Goal: Task Accomplishment & Management: Manage account settings

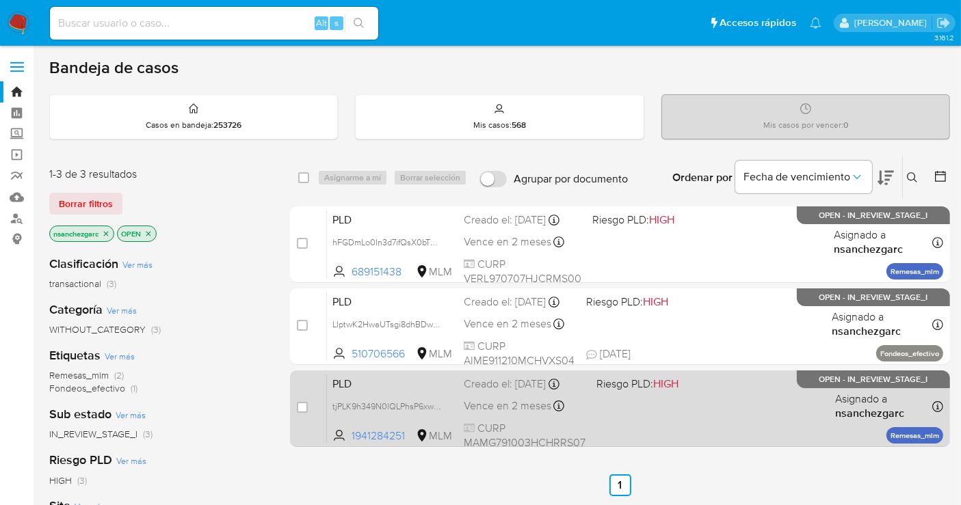
click at [469, 409] on span "Vence en 2 meses" at bounding box center [508, 406] width 88 height 15
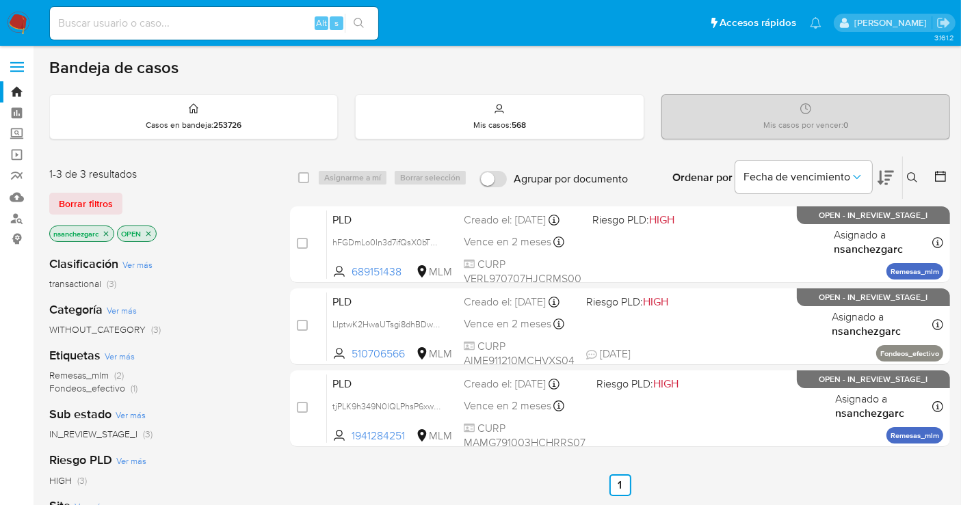
click at [23, 21] on img at bounding box center [18, 23] width 23 height 23
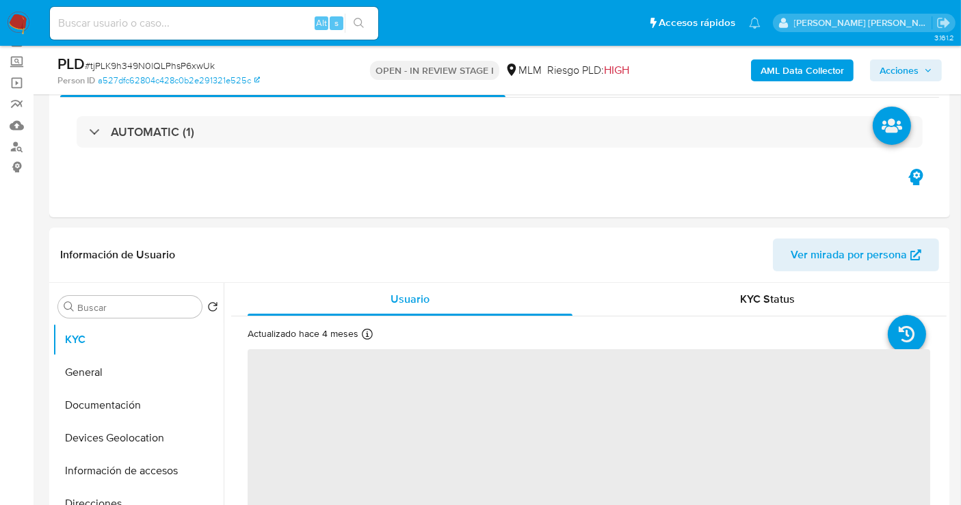
scroll to position [152, 0]
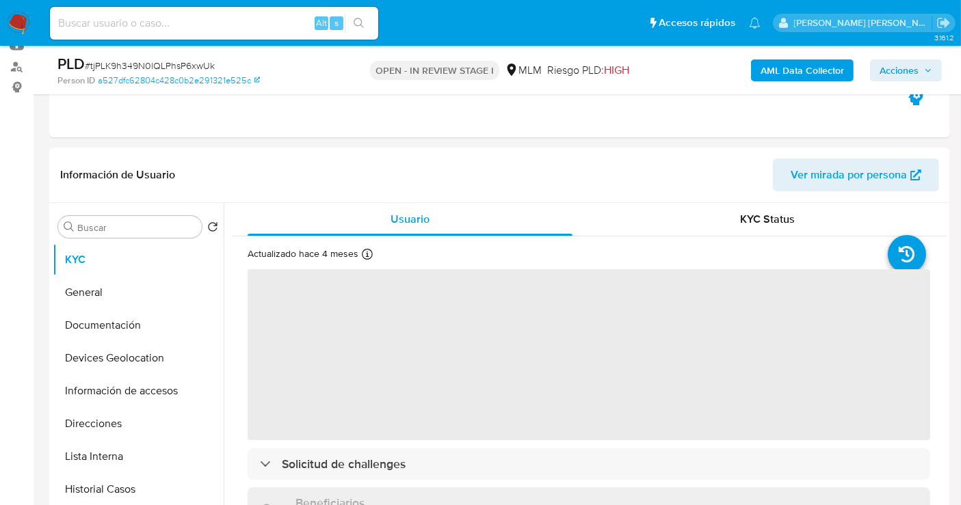
select select "10"
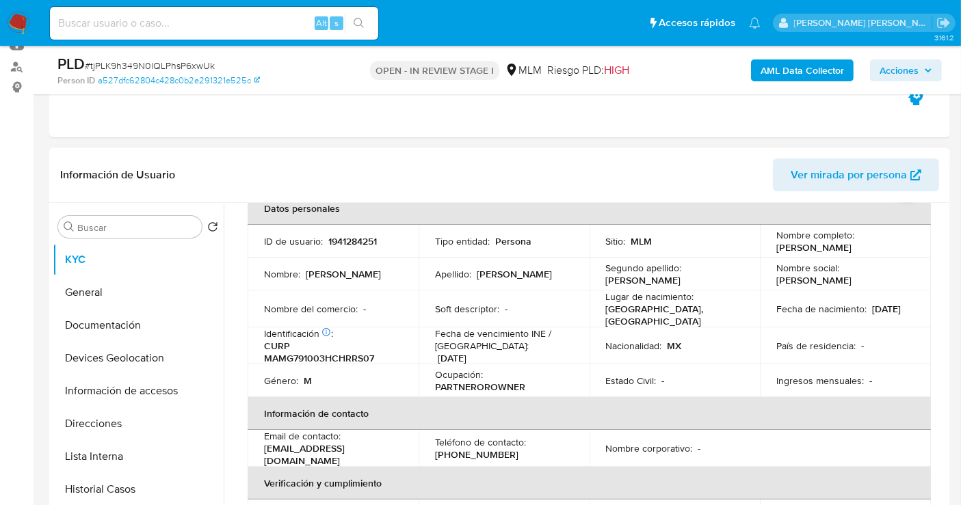
scroll to position [0, 0]
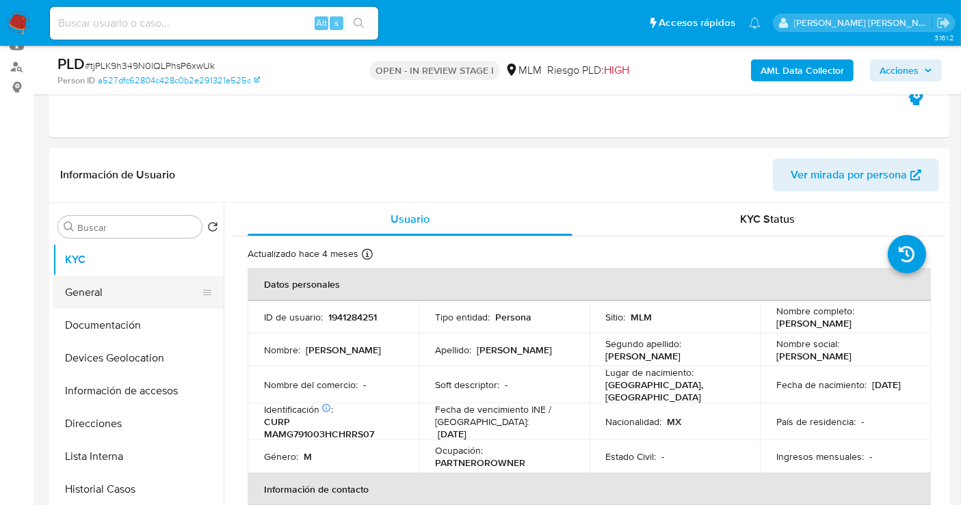
click at [93, 292] on button "General" at bounding box center [133, 292] width 160 height 33
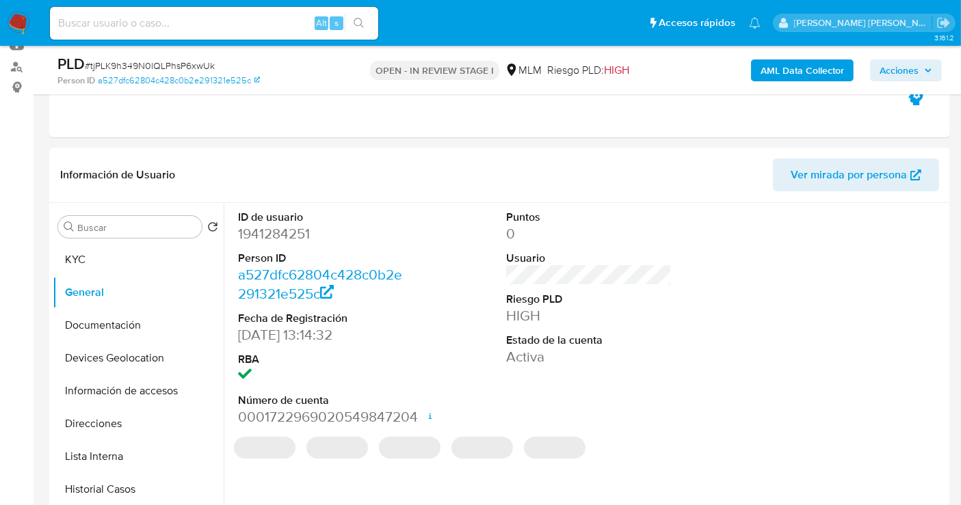
scroll to position [207, 0]
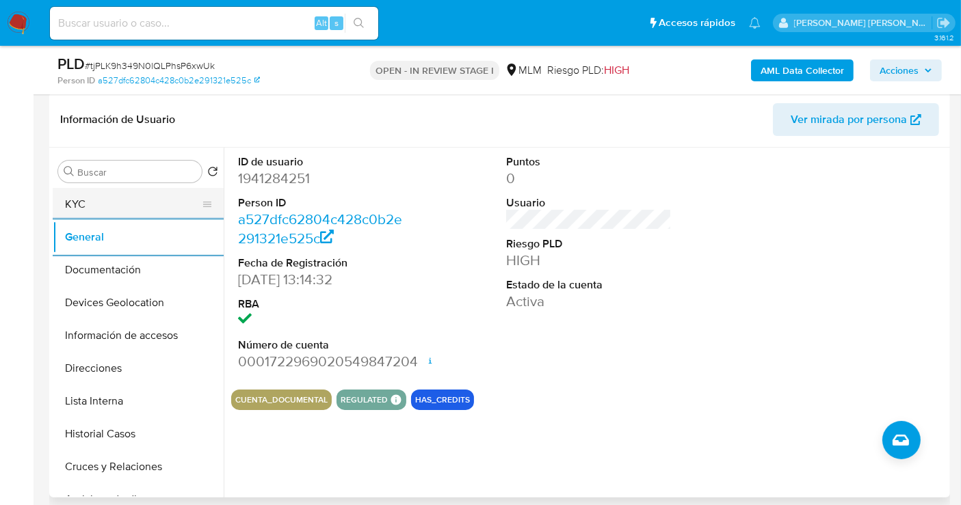
click at [96, 204] on button "KYC" at bounding box center [133, 204] width 160 height 33
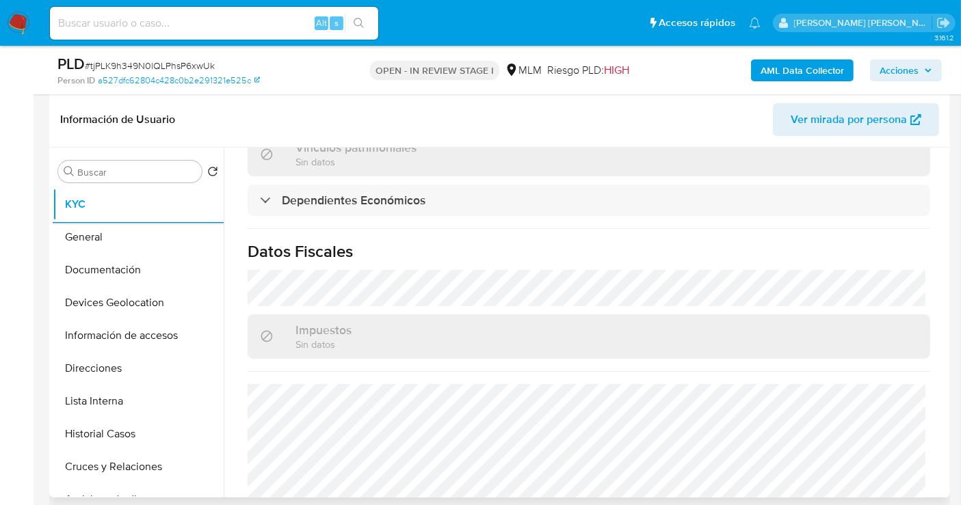
scroll to position [761, 0]
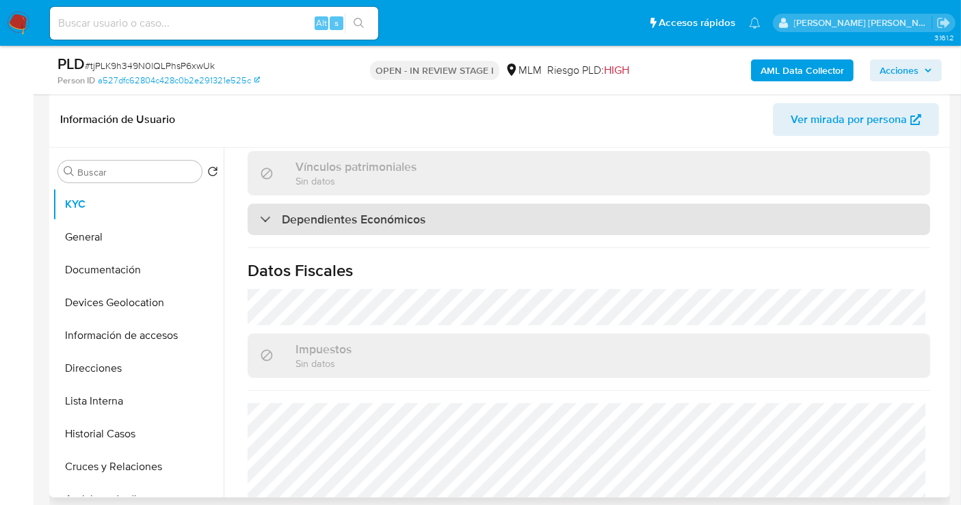
click at [424, 212] on h3 "Dependientes Económicos" at bounding box center [354, 219] width 144 height 15
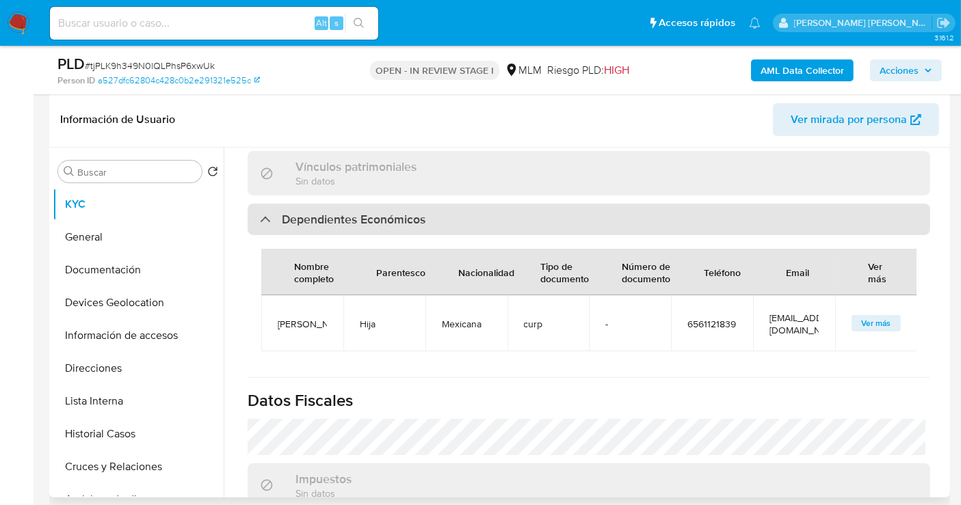
click at [260, 219] on div at bounding box center [260, 219] width 0 height 0
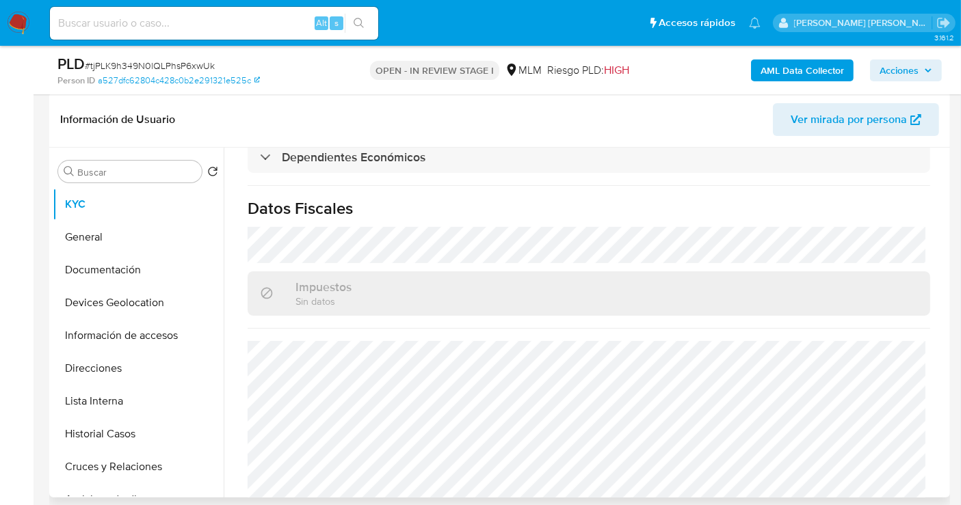
scroll to position [836, 0]
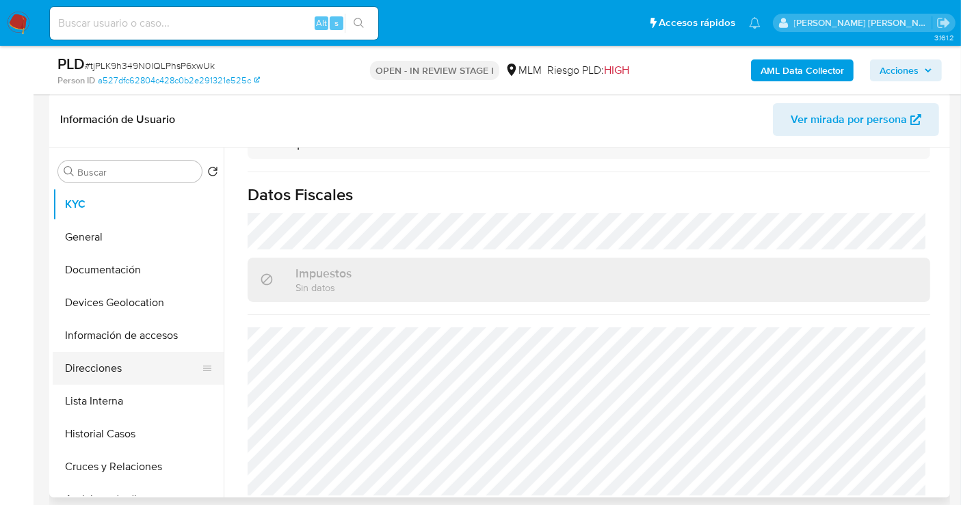
click at [99, 371] on button "Direcciones" at bounding box center [133, 368] width 160 height 33
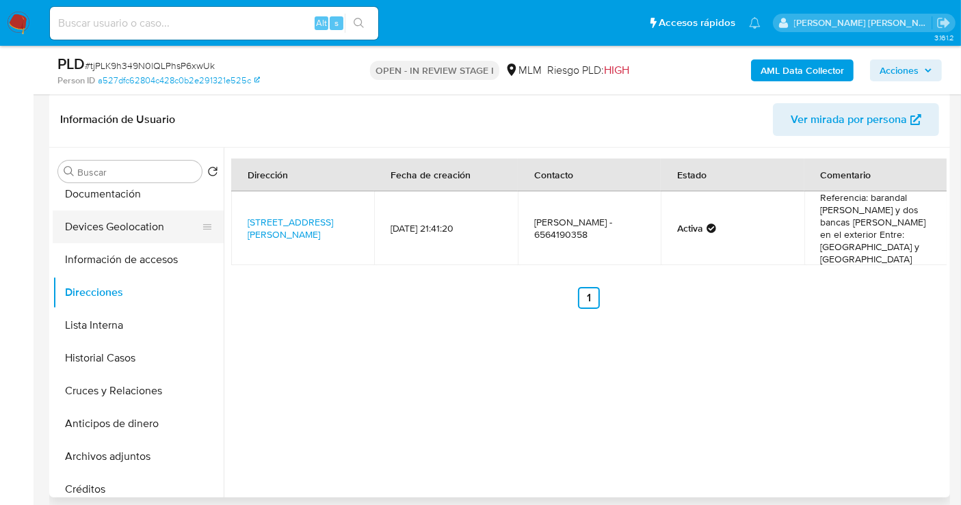
scroll to position [0, 0]
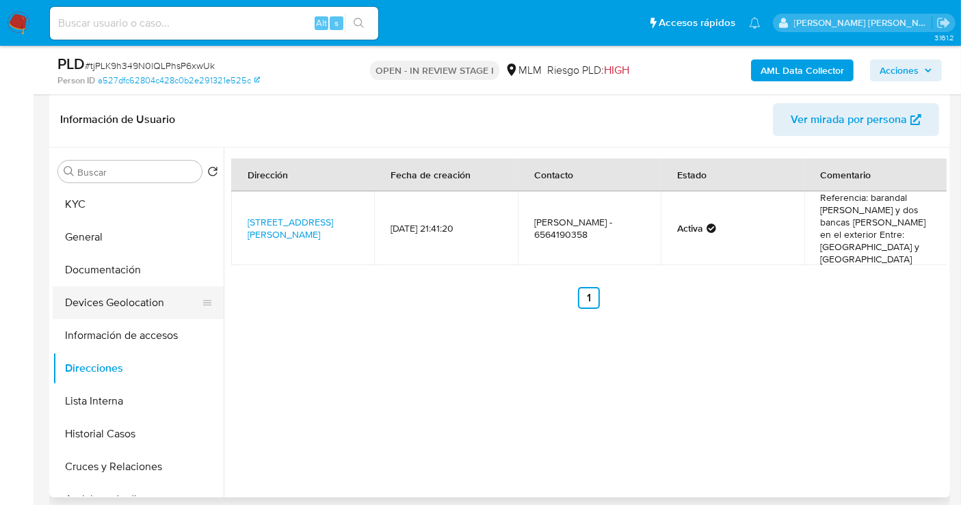
click at [118, 215] on button "KYC" at bounding box center [138, 204] width 171 height 33
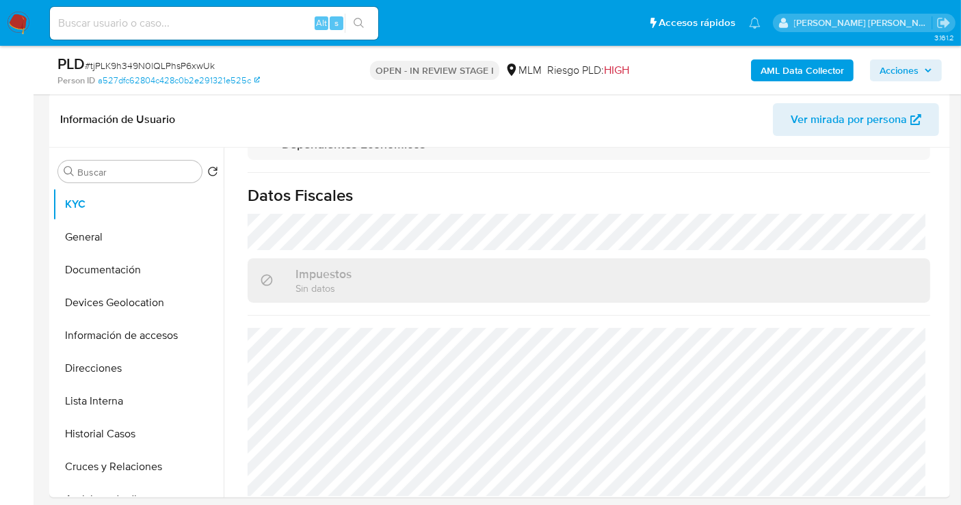
scroll to position [836, 0]
click at [73, 280] on button "Documentación" at bounding box center [133, 270] width 160 height 33
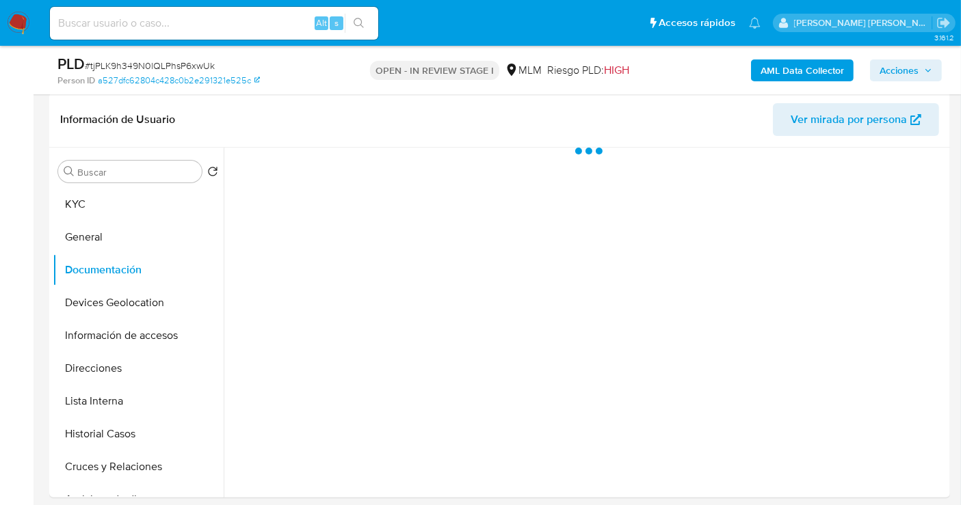
scroll to position [0, 0]
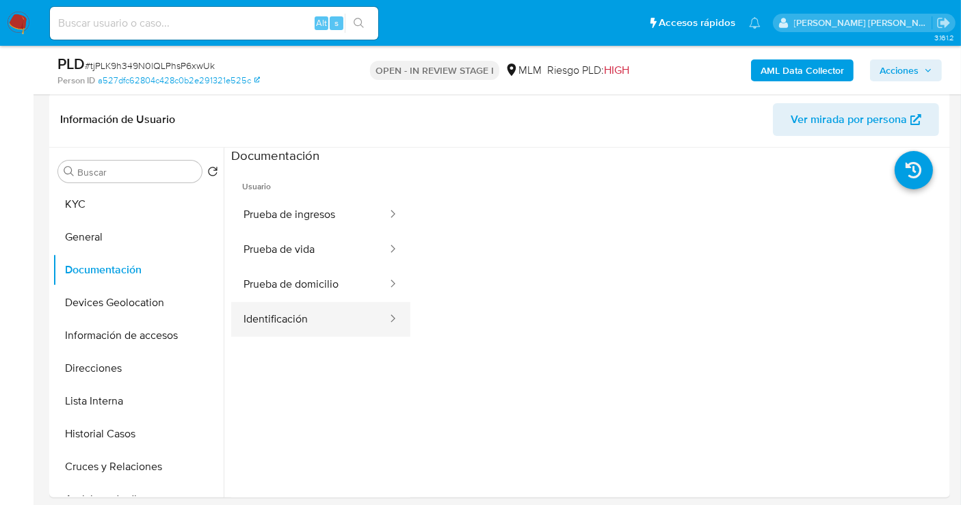
click at [302, 327] on button "Identificación" at bounding box center [309, 319] width 157 height 35
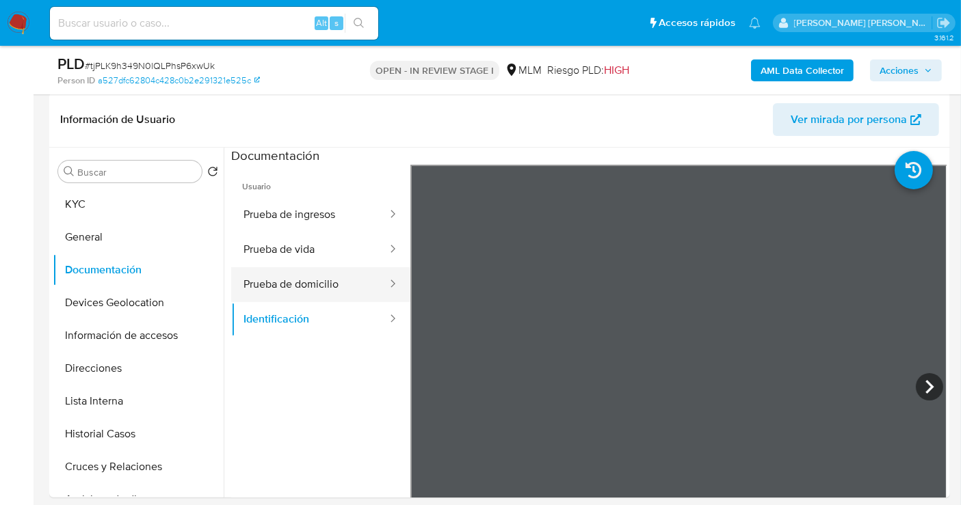
click at [306, 295] on button "Prueba de domicilio" at bounding box center [309, 284] width 157 height 35
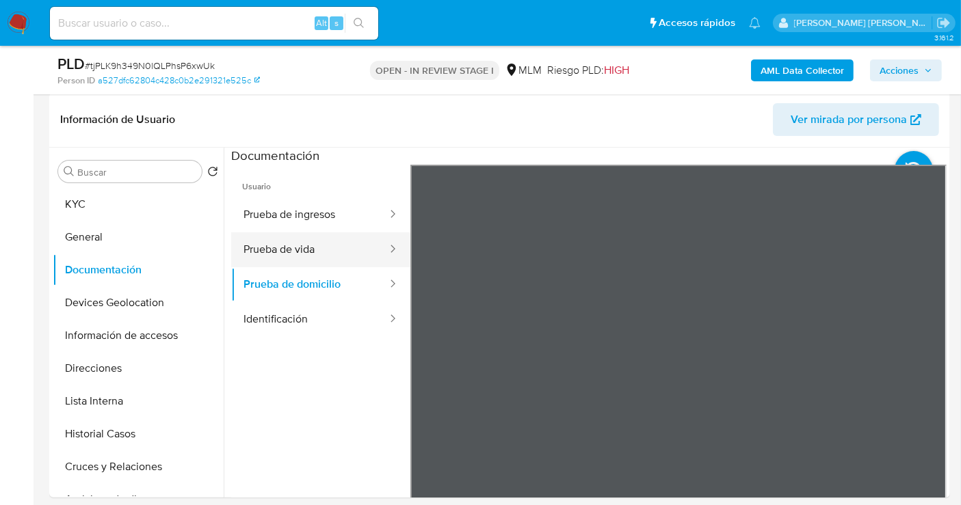
click at [299, 254] on button "Prueba de vida" at bounding box center [309, 250] width 157 height 35
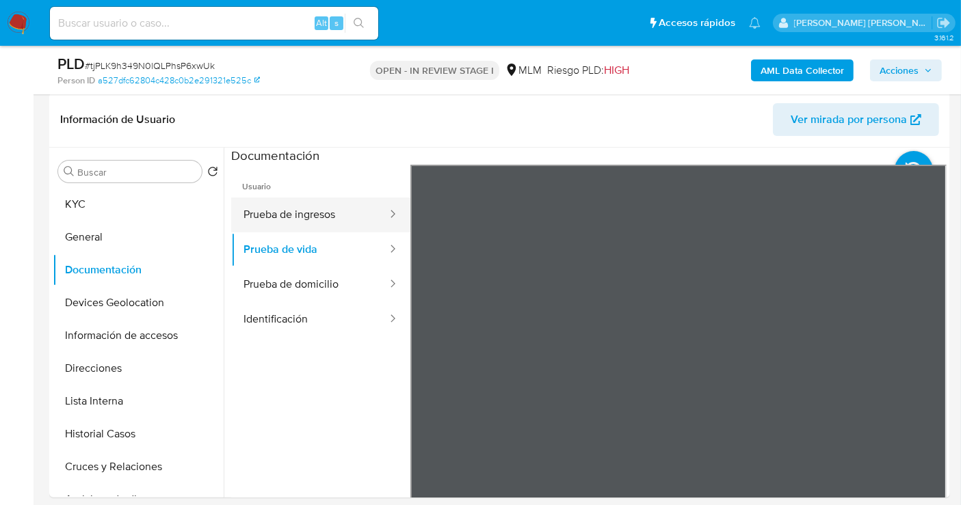
click at [308, 203] on button "Prueba de ingresos" at bounding box center [309, 215] width 157 height 35
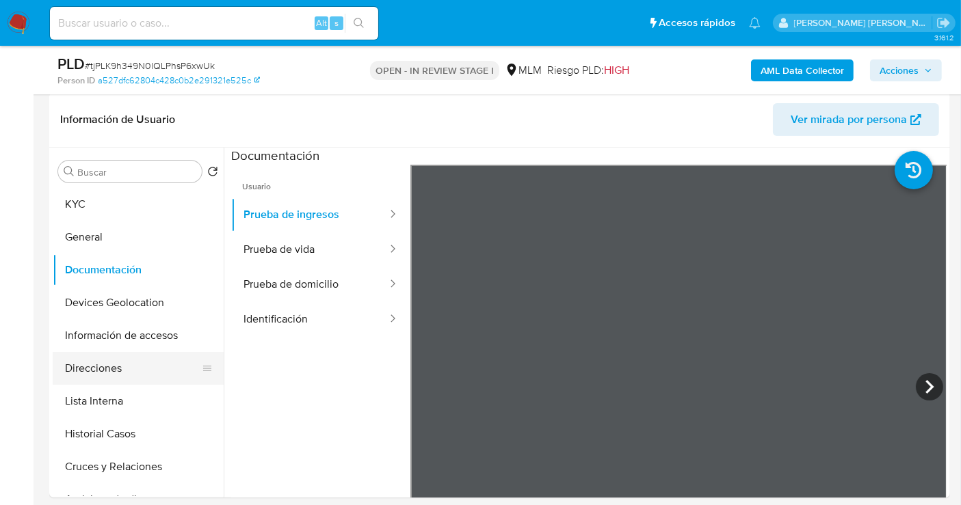
click at [92, 372] on button "Direcciones" at bounding box center [133, 368] width 160 height 33
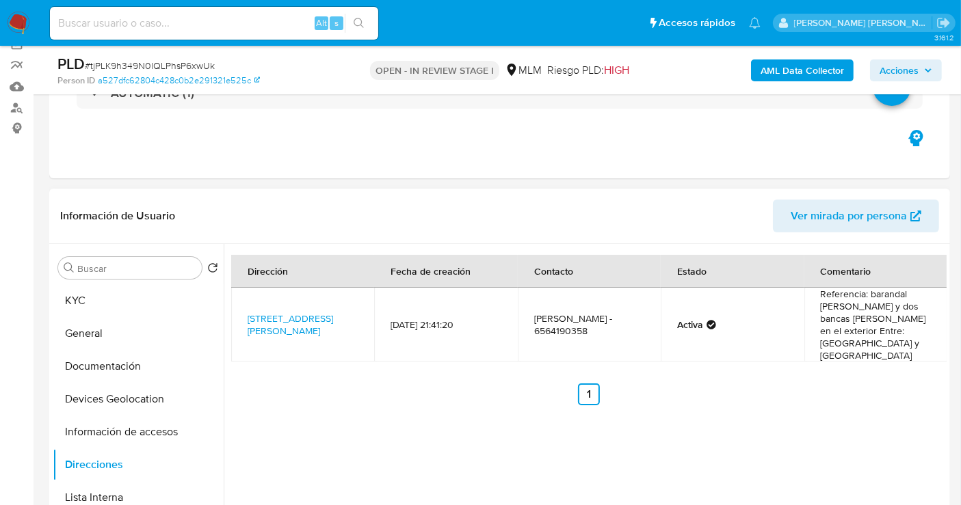
scroll to position [207, 0]
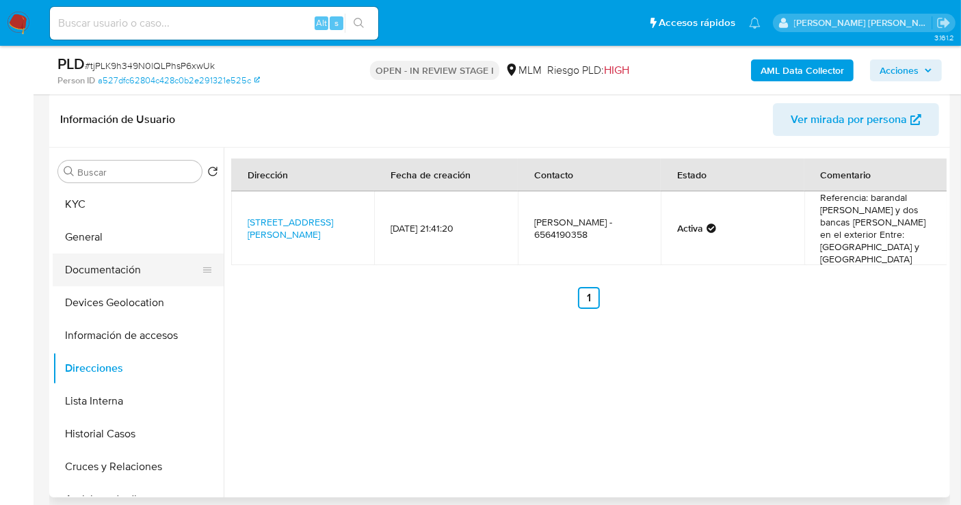
click at [99, 267] on button "Documentación" at bounding box center [133, 270] width 160 height 33
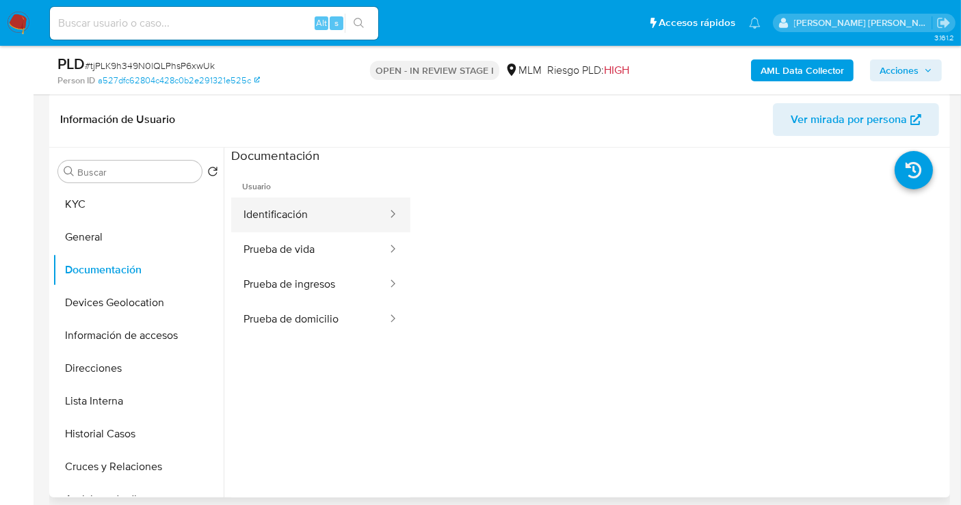
click at [258, 207] on button "Identificación" at bounding box center [309, 215] width 157 height 35
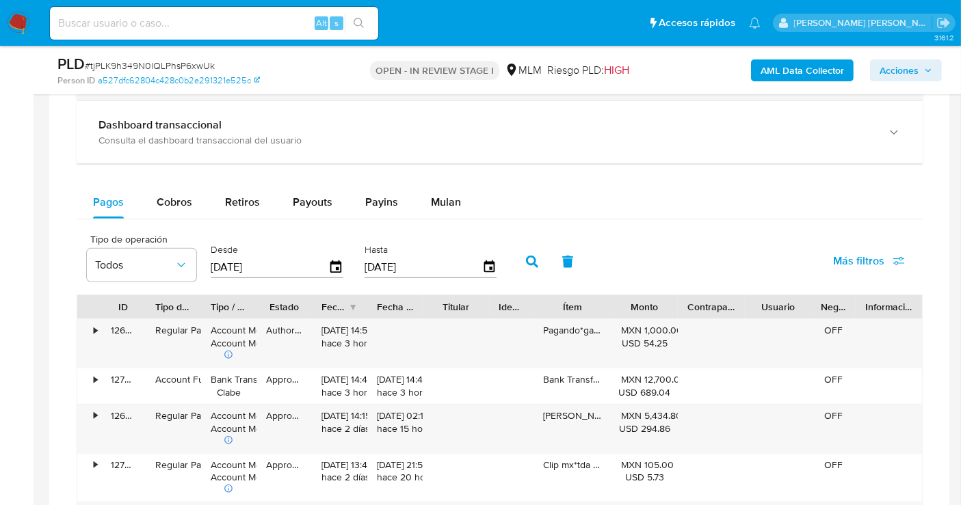
scroll to position [739, 0]
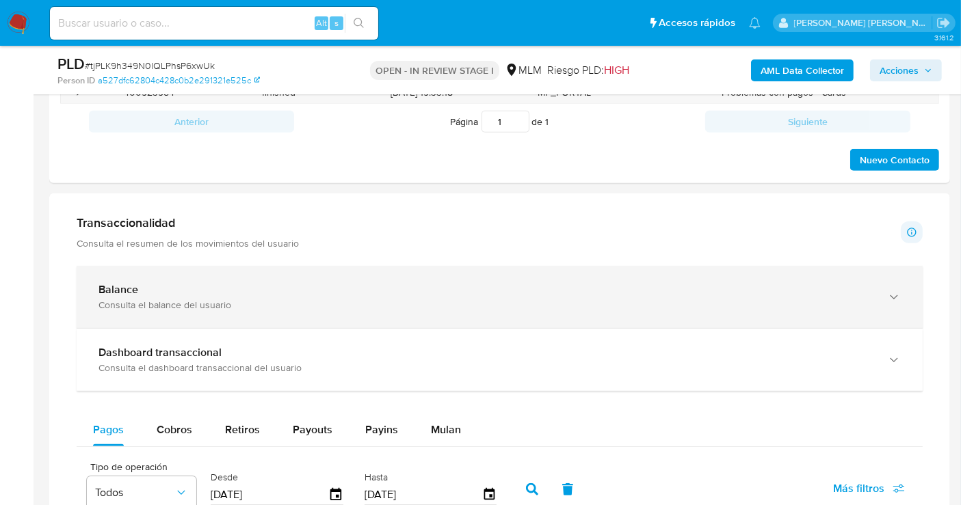
click at [132, 293] on b "Balance" at bounding box center [118, 290] width 40 height 16
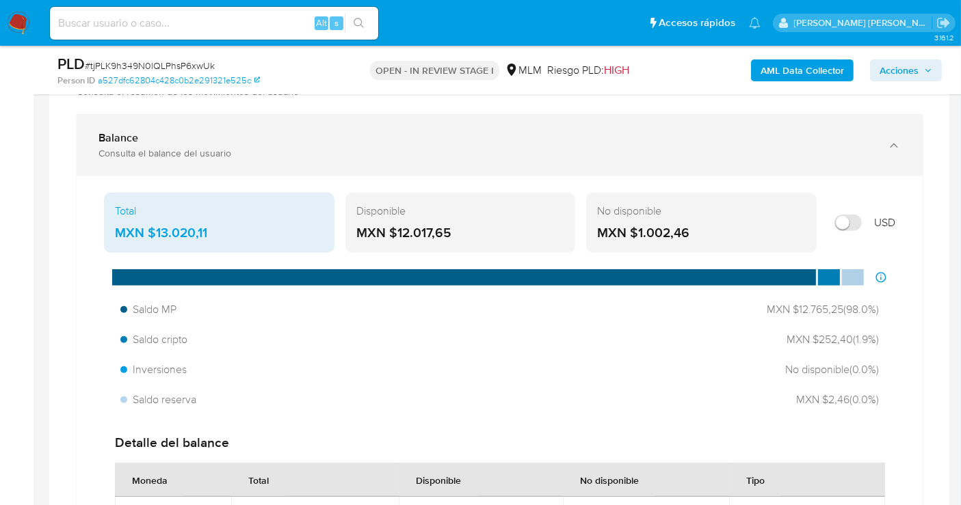
scroll to position [815, 0]
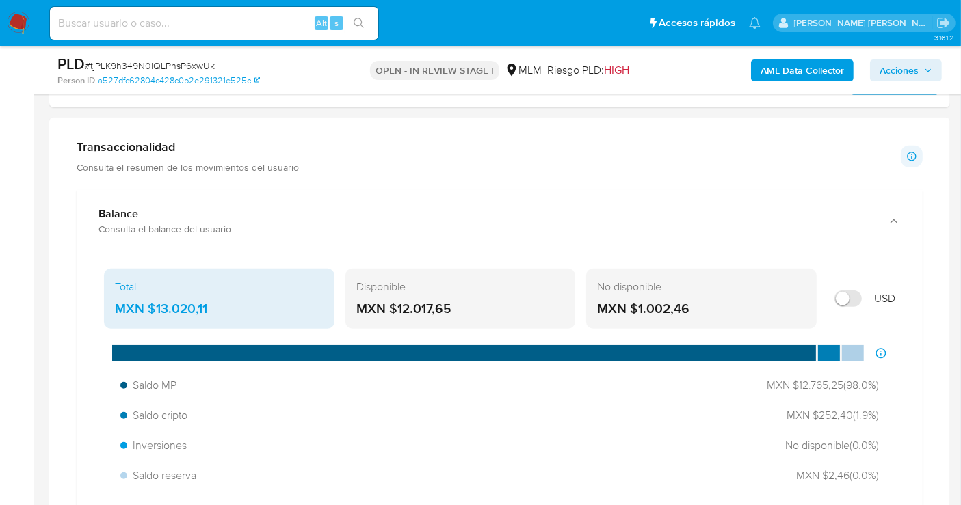
click at [183, 302] on div "MXN $13.020,11" at bounding box center [219, 309] width 209 height 18
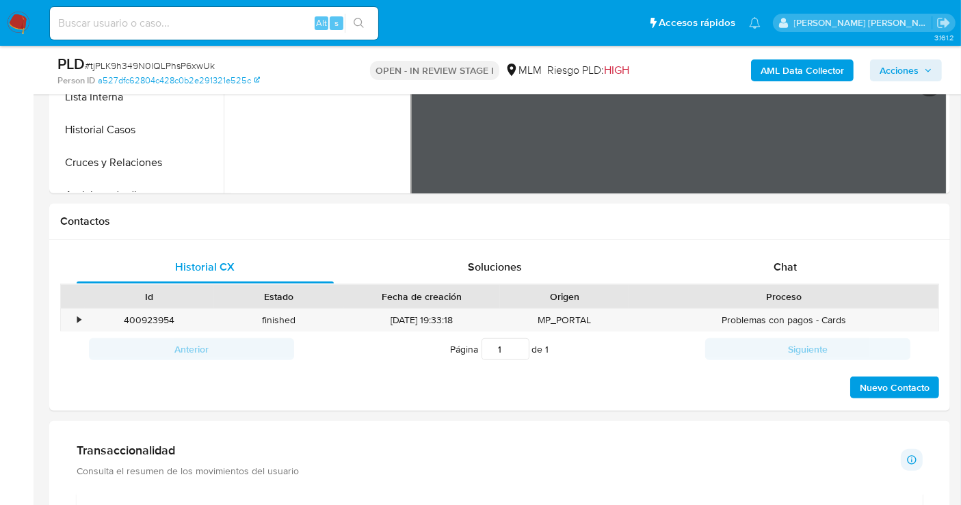
scroll to position [283, 0]
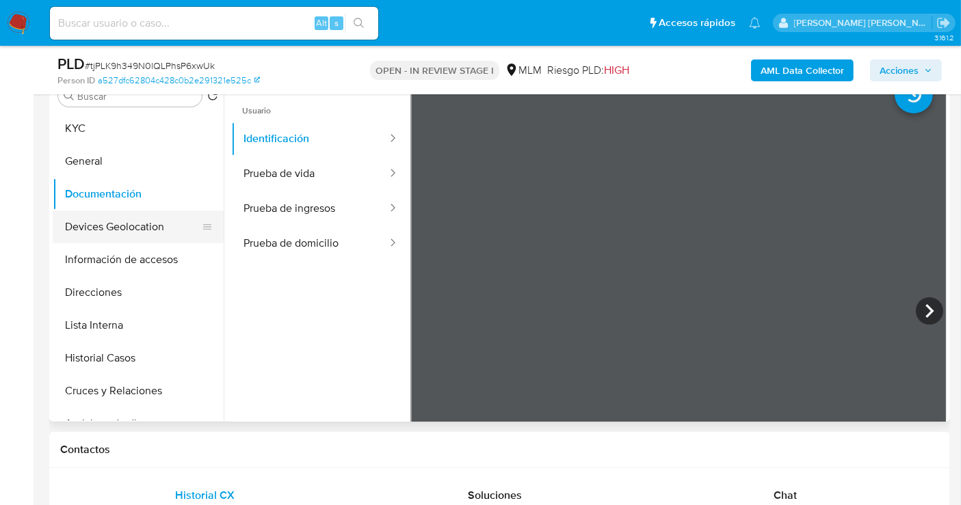
click at [96, 228] on button "Devices Geolocation" at bounding box center [133, 227] width 160 height 33
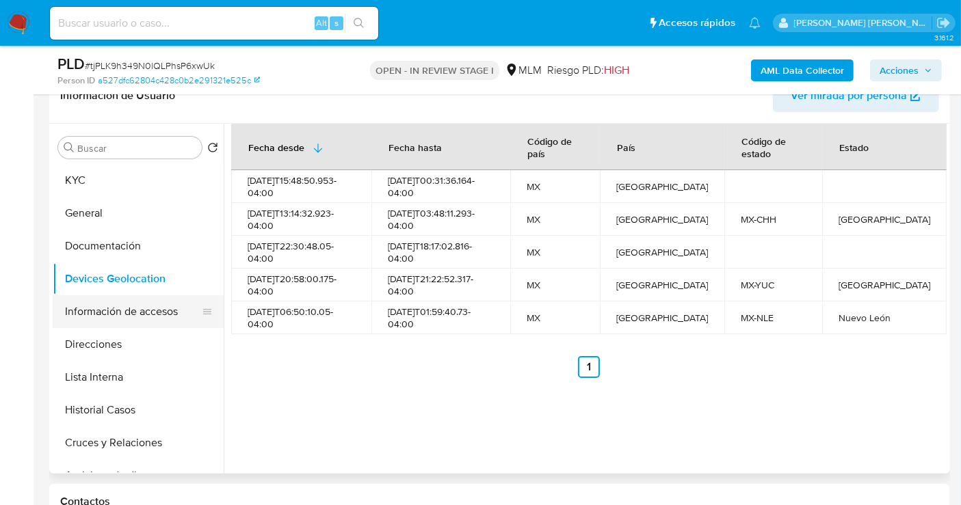
scroll to position [207, 0]
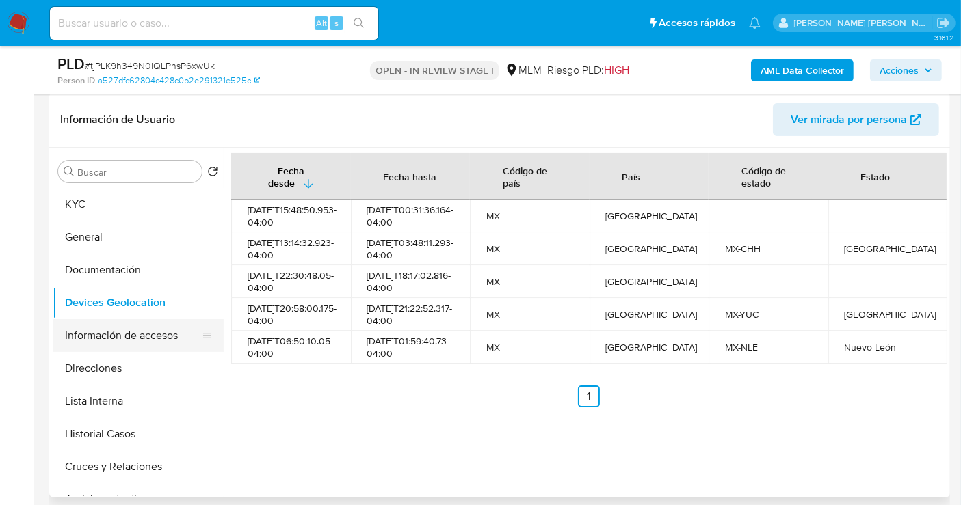
click at [108, 331] on button "Información de accesos" at bounding box center [133, 335] width 160 height 33
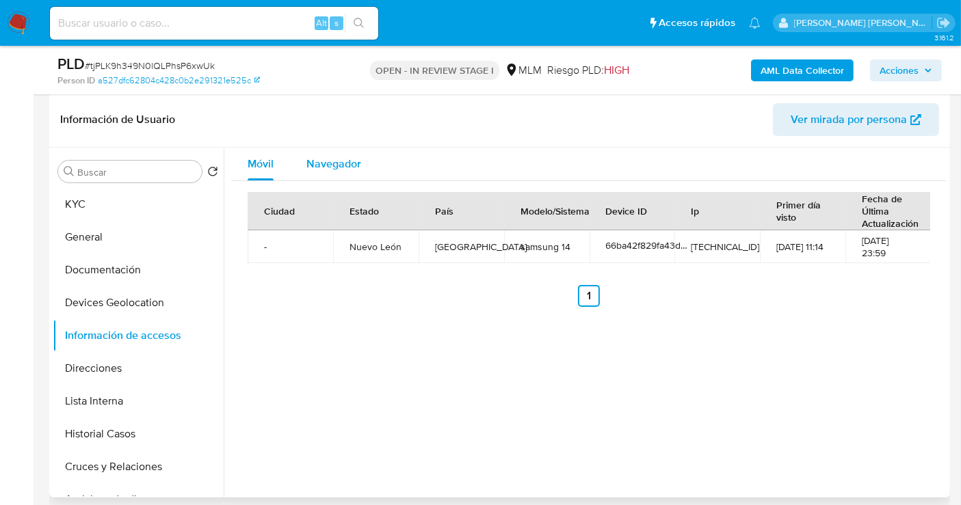
click at [323, 168] on span "Navegador" at bounding box center [333, 164] width 55 height 16
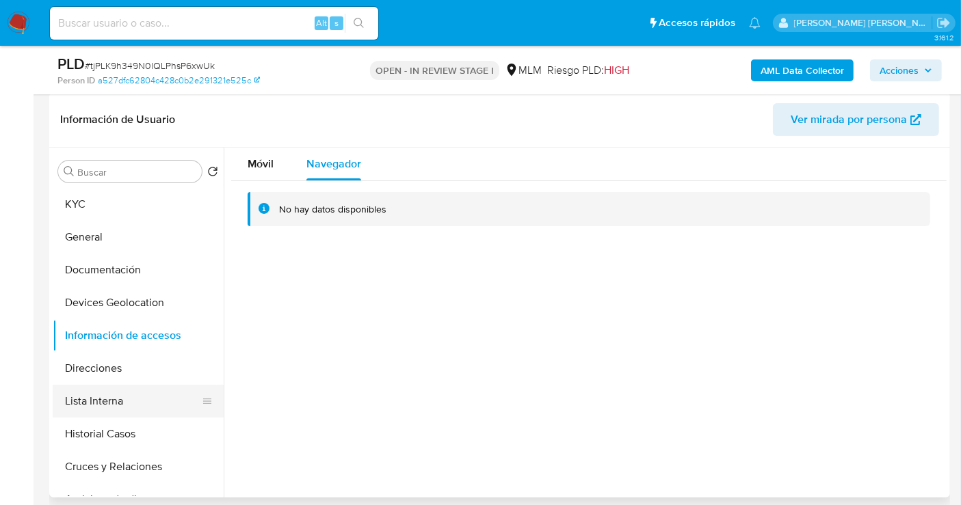
click at [99, 394] on button "Lista Interna" at bounding box center [133, 401] width 160 height 33
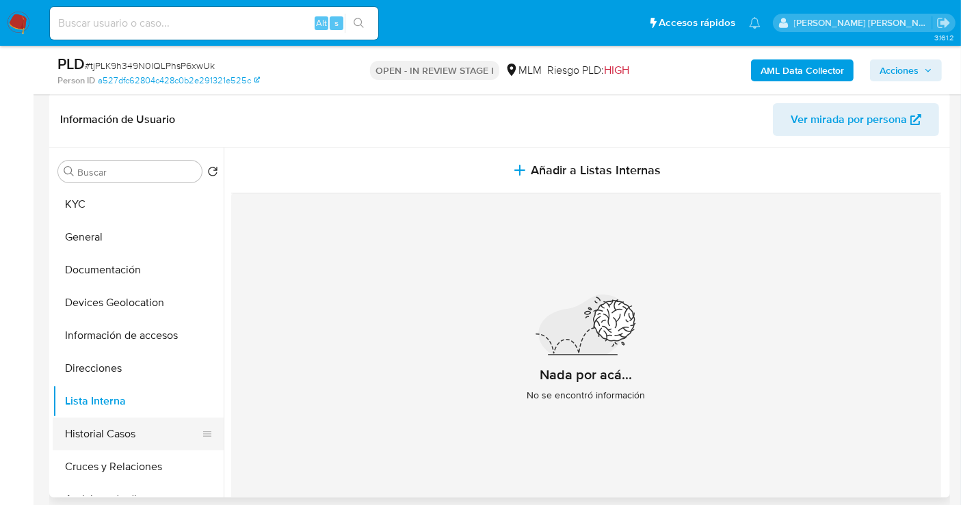
click at [89, 434] on button "Historial Casos" at bounding box center [133, 434] width 160 height 33
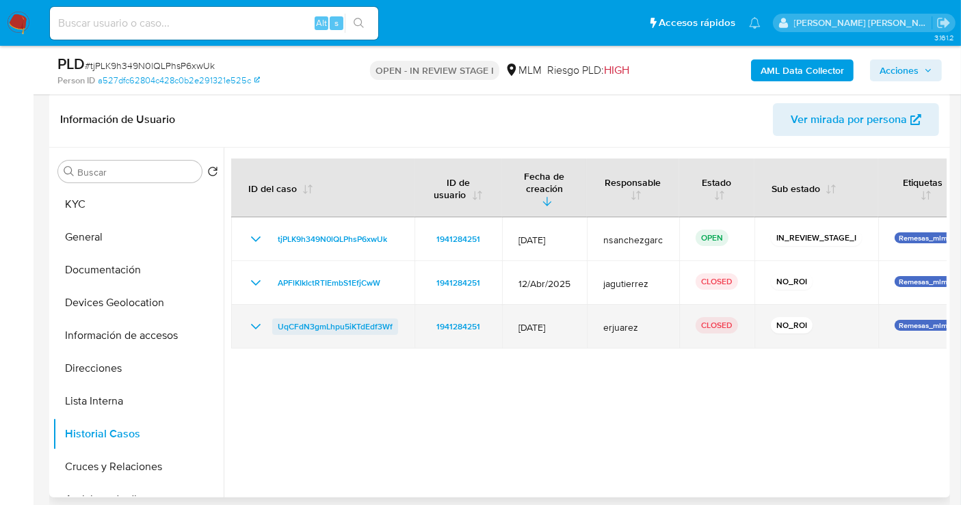
click at [339, 319] on span "UqCFdN3gmLhpu5iKTdEdf3Wf" at bounding box center [335, 327] width 115 height 16
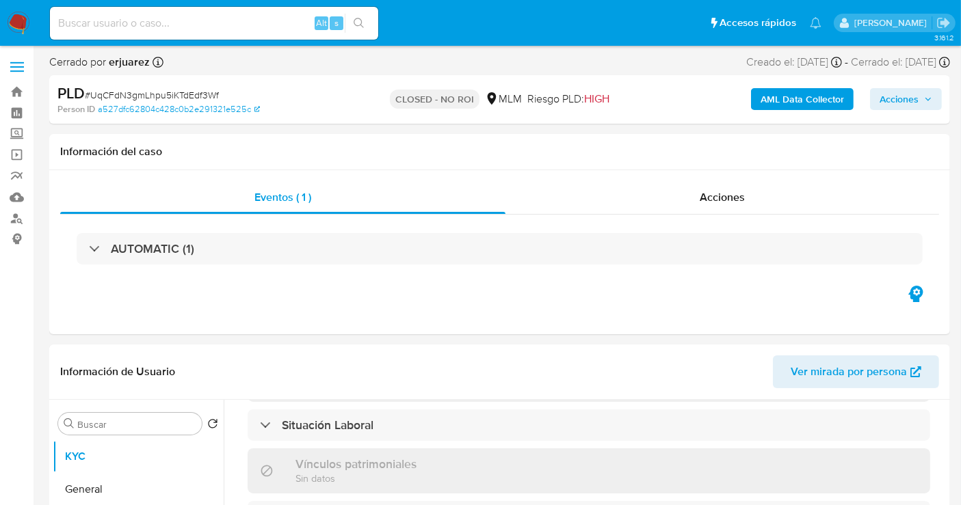
select select "10"
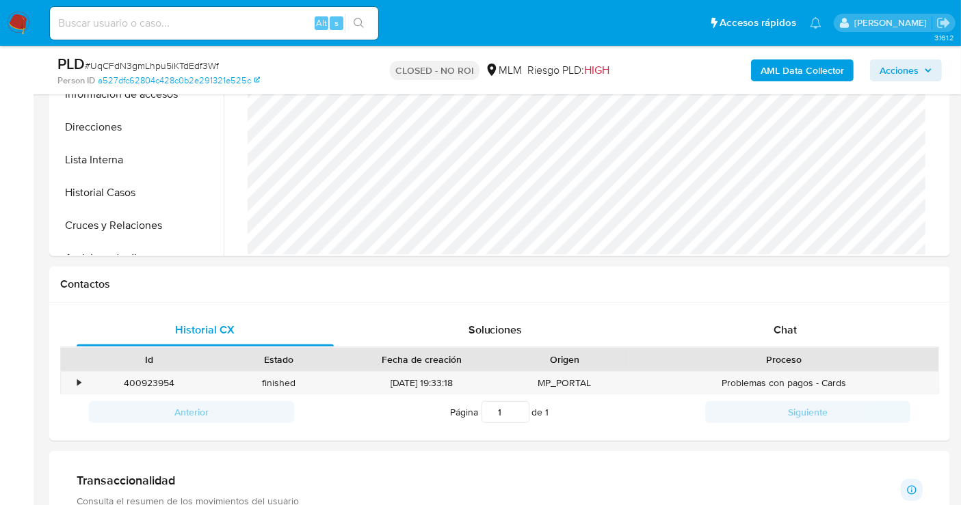
scroll to position [531, 0]
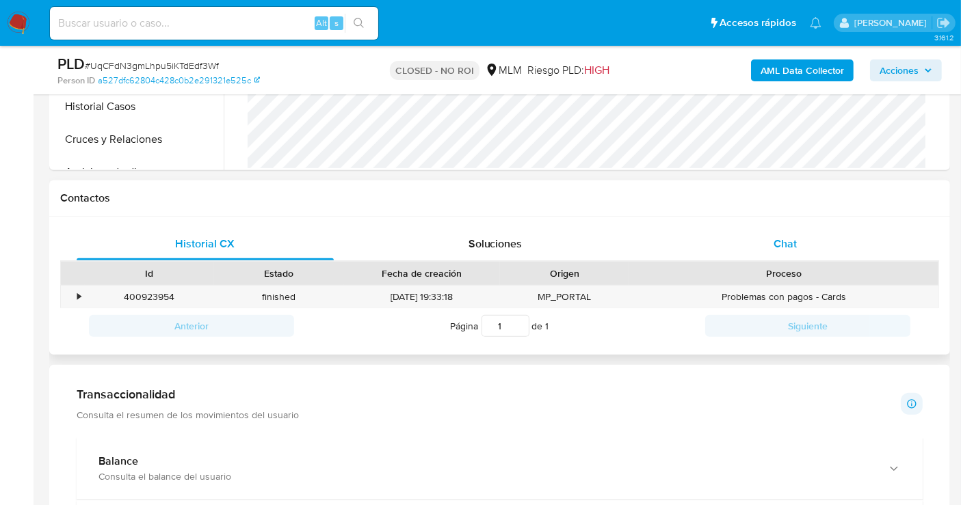
click at [774, 241] on span "Chat" at bounding box center [785, 244] width 23 height 16
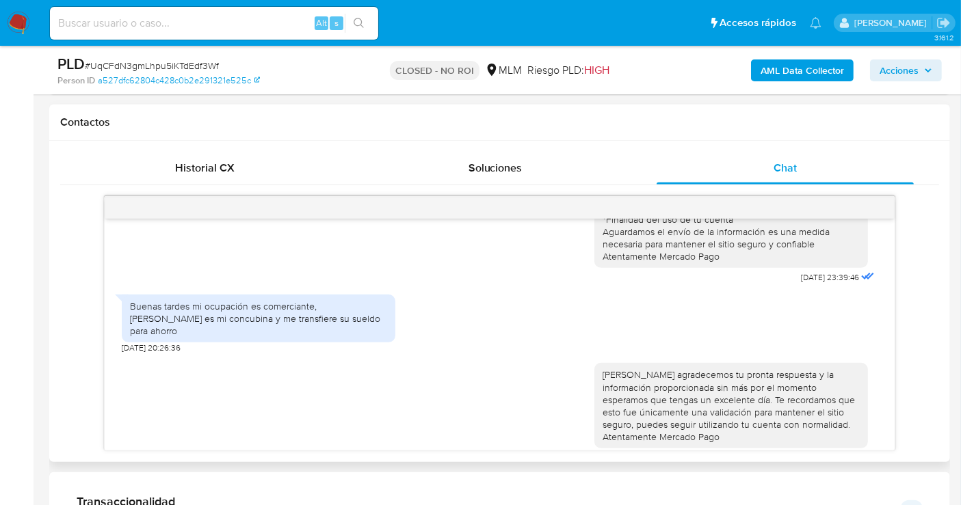
scroll to position [684, 0]
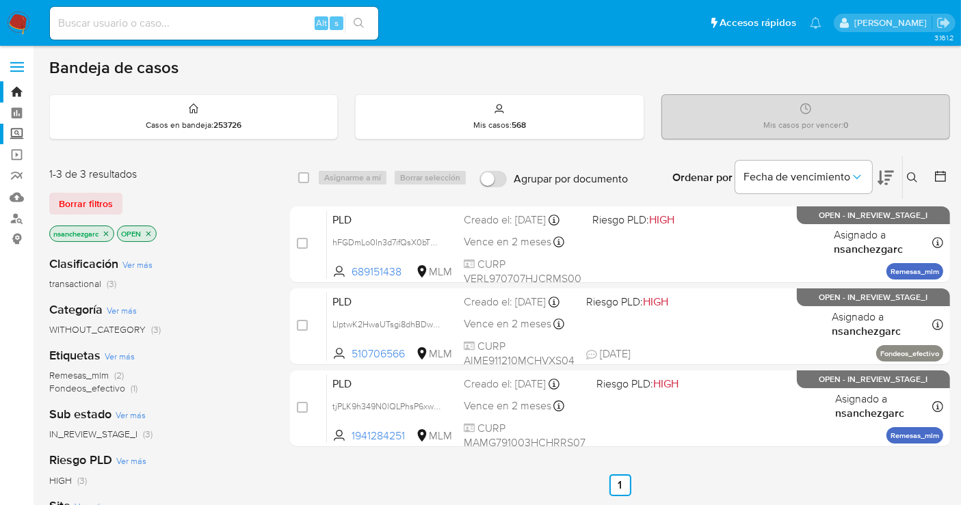
click at [15, 131] on label "Screening" at bounding box center [81, 134] width 163 height 21
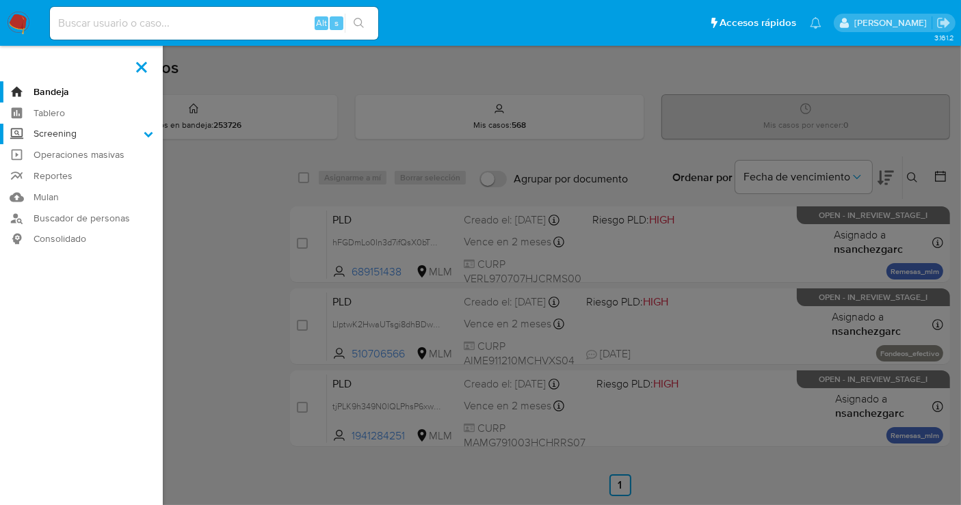
click at [0, 0] on input "Screening" at bounding box center [0, 0] width 0 height 0
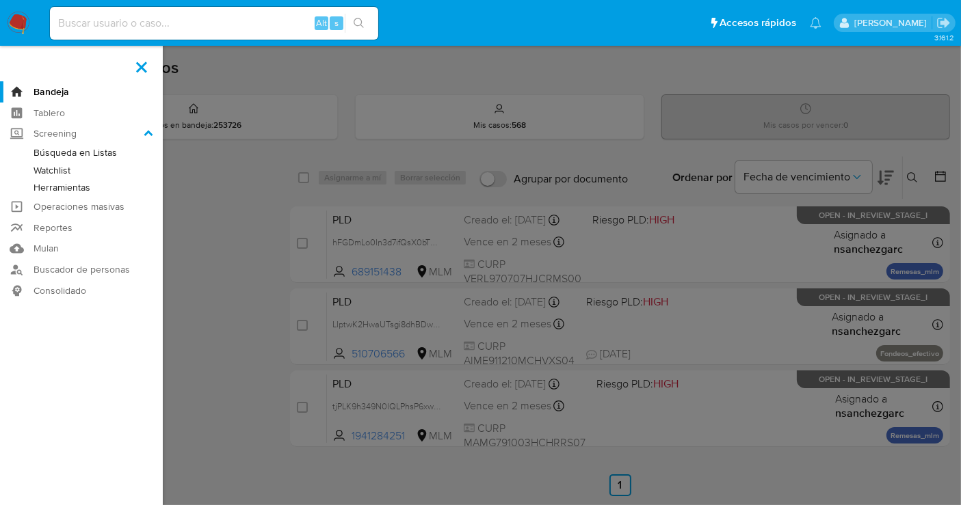
click at [65, 186] on link "Herramientas" at bounding box center [81, 187] width 163 height 17
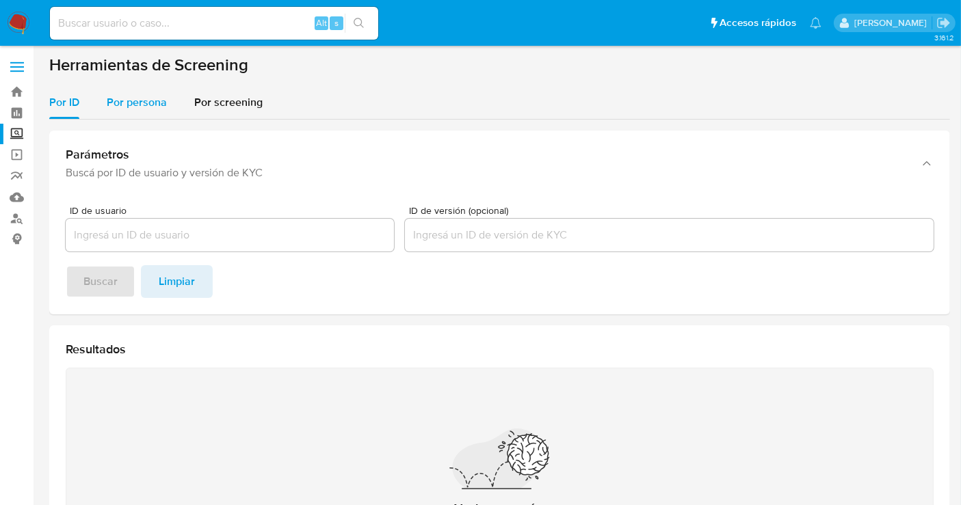
click at [145, 96] on span "Por persona" at bounding box center [137, 102] width 60 height 16
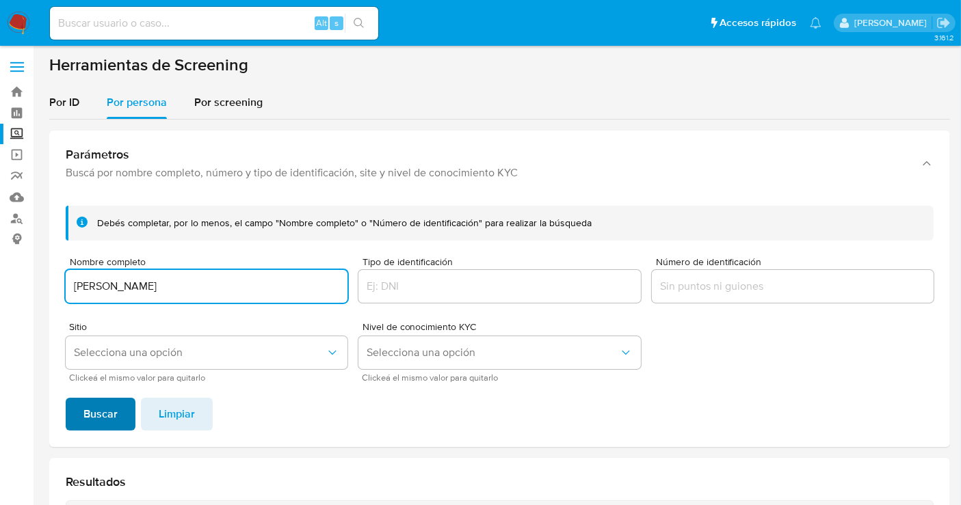
type input "VIRIDIANA MARTA CERROS"
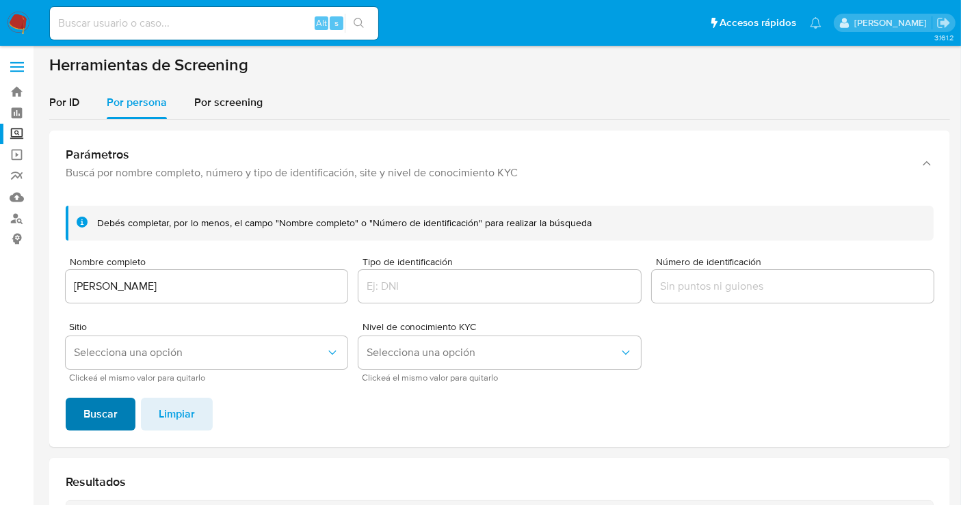
click at [112, 415] on span "Buscar" at bounding box center [100, 414] width 34 height 30
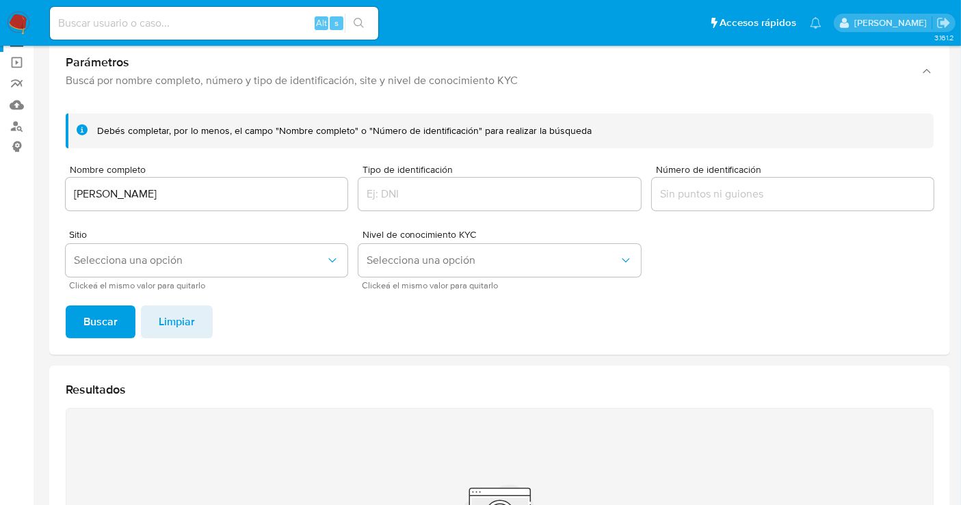
scroll to position [92, 0]
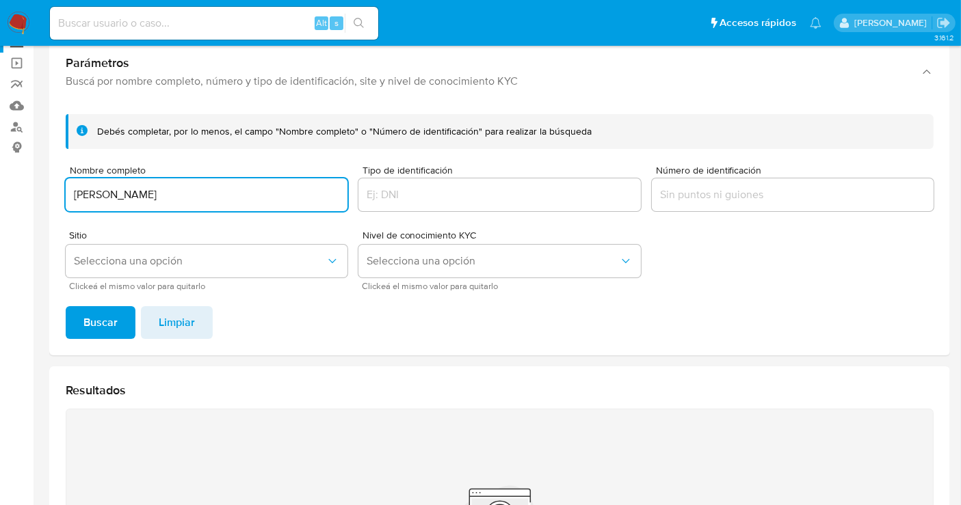
click at [142, 190] on input "VIRIDIANA MARTA CERROS" at bounding box center [207, 195] width 282 height 18
type input "GABRIELA PATRICIA MONTOYA HINOJOSA"
click at [99, 317] on span "Buscar" at bounding box center [100, 323] width 34 height 30
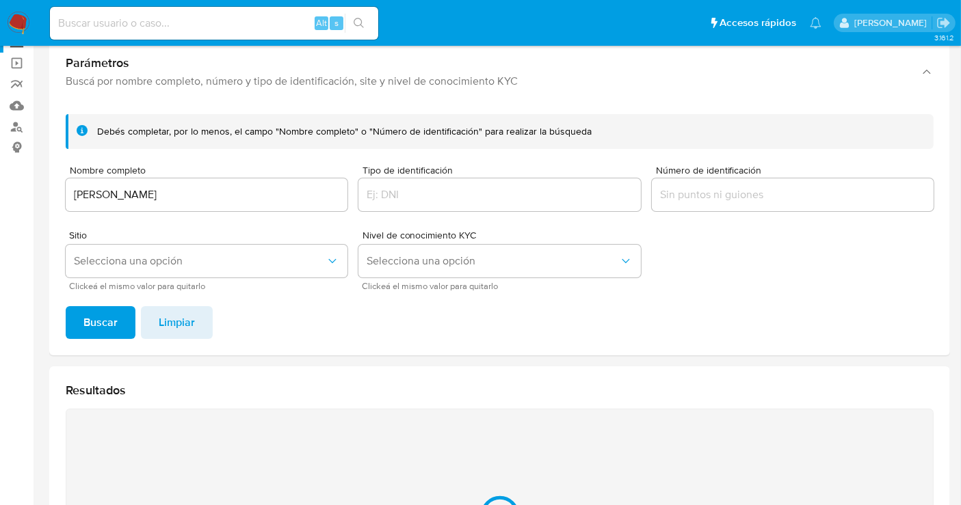
scroll to position [319, 0]
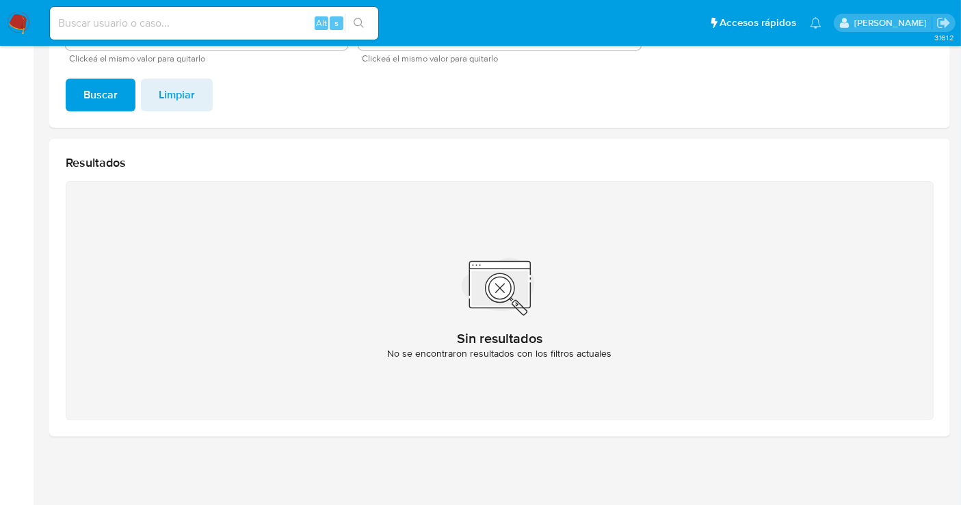
click at [98, 98] on span "Buscar" at bounding box center [100, 95] width 34 height 30
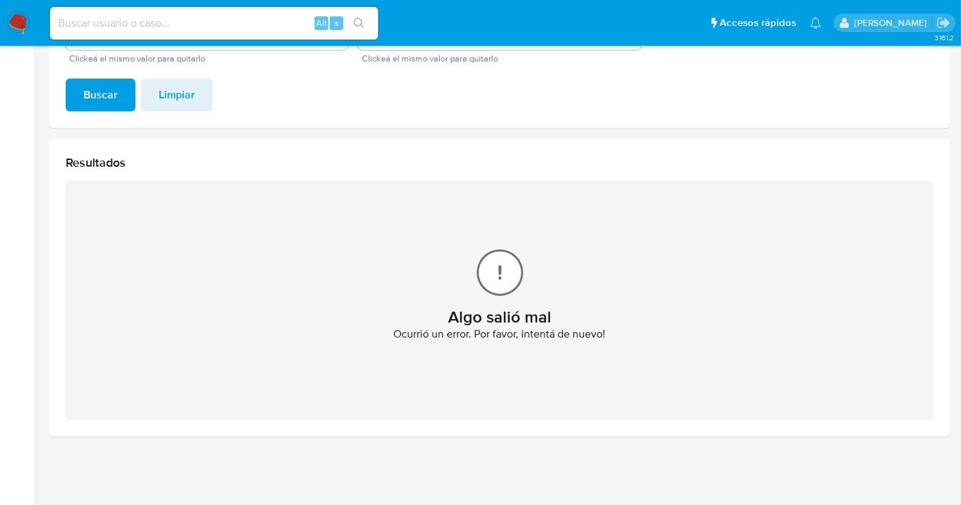
scroll to position [15, 0]
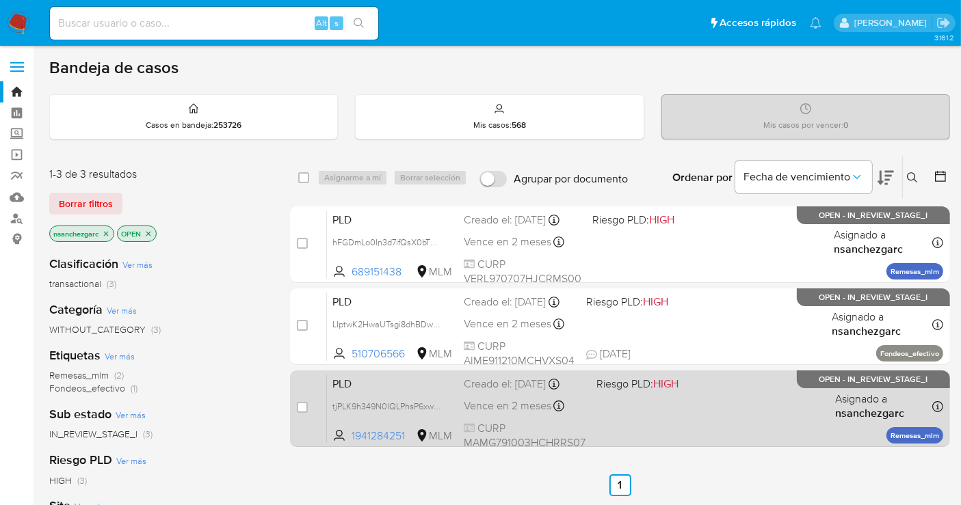
click at [512, 401] on span "Vence en 2 meses" at bounding box center [508, 406] width 88 height 15
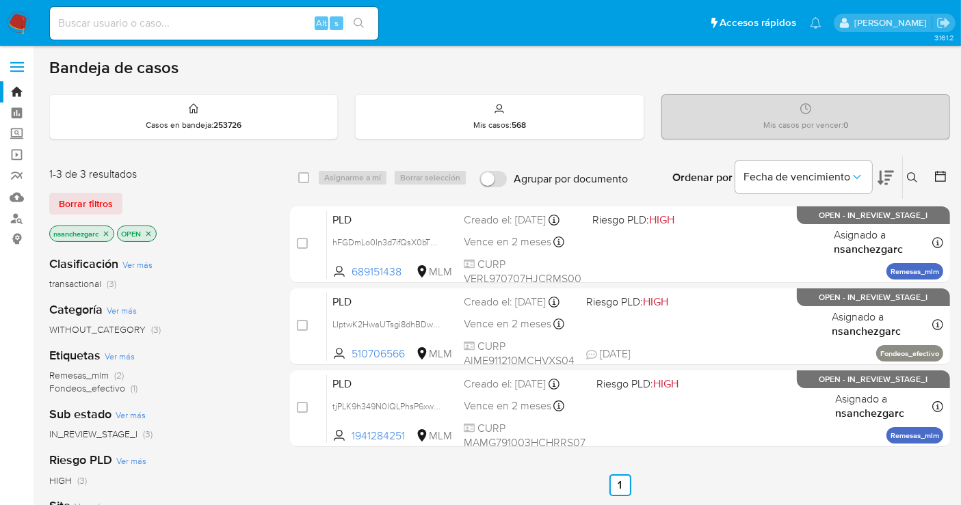
click at [12, 20] on img at bounding box center [18, 23] width 23 height 23
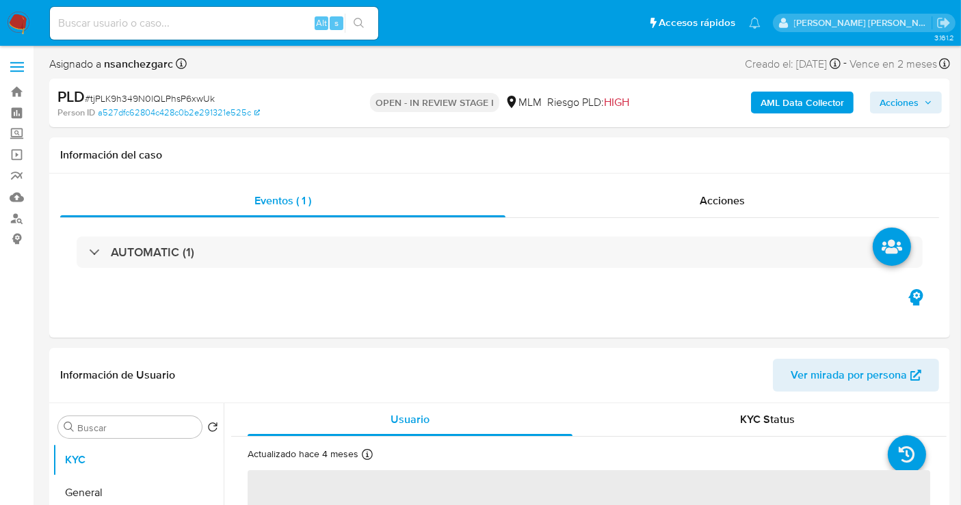
select select "10"
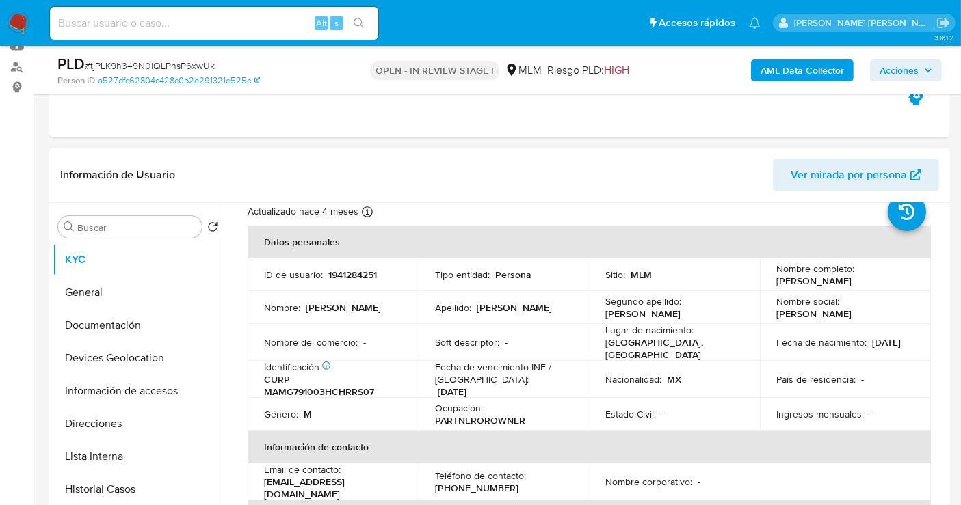
scroll to position [76, 0]
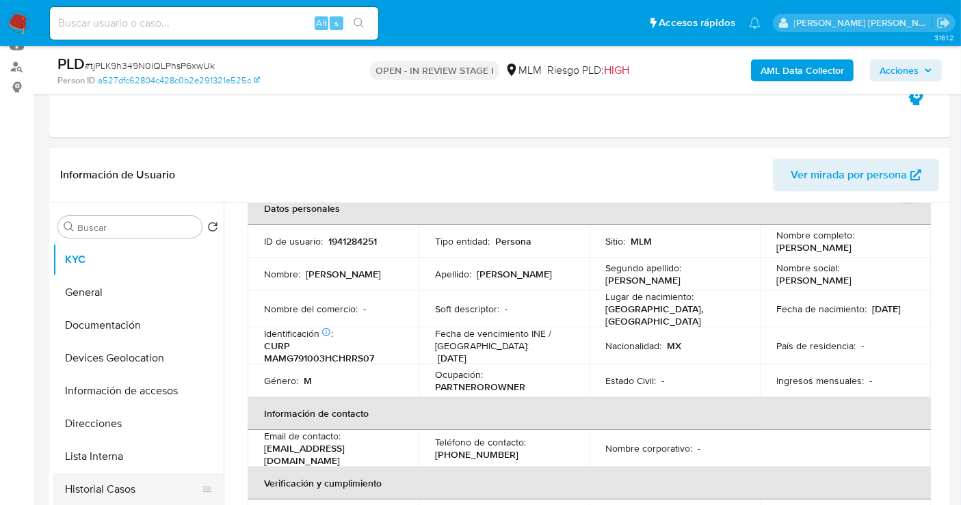
click at [141, 481] on button "Historial Casos" at bounding box center [133, 489] width 160 height 33
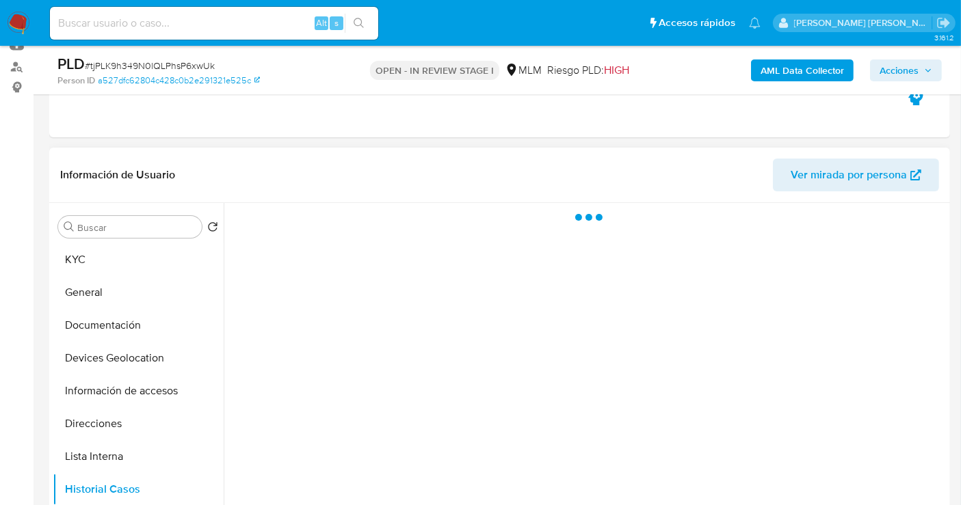
scroll to position [0, 0]
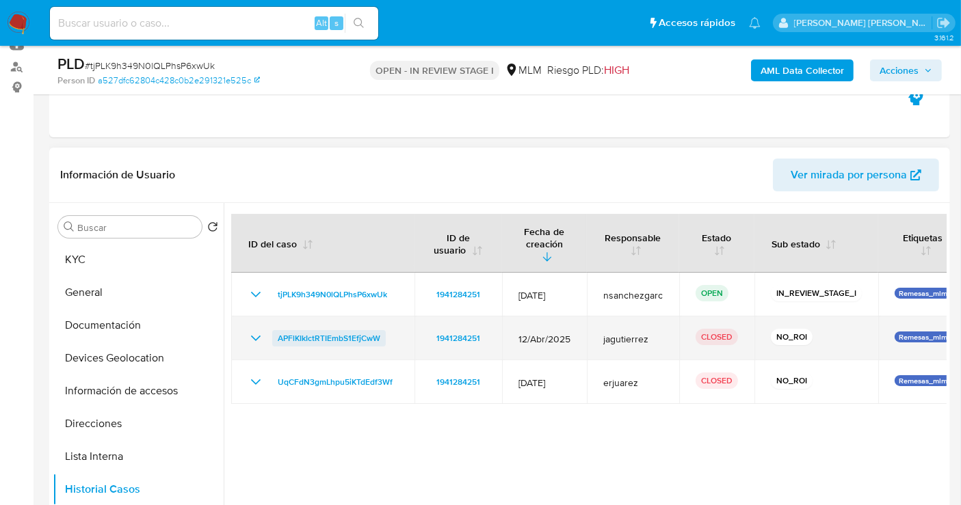
click at [326, 330] on span "APFlKIkIctRTIEmbS1EfjCwW" at bounding box center [329, 338] width 103 height 16
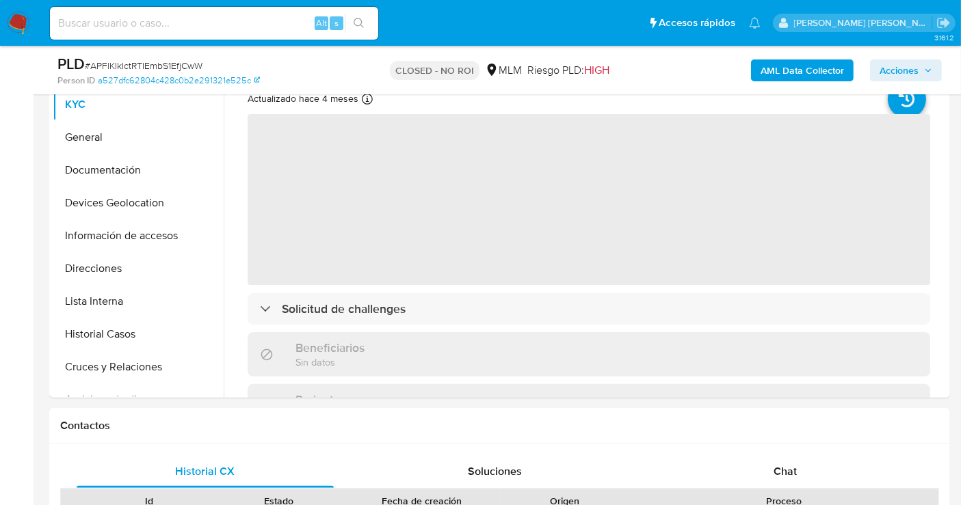
scroll to position [380, 0]
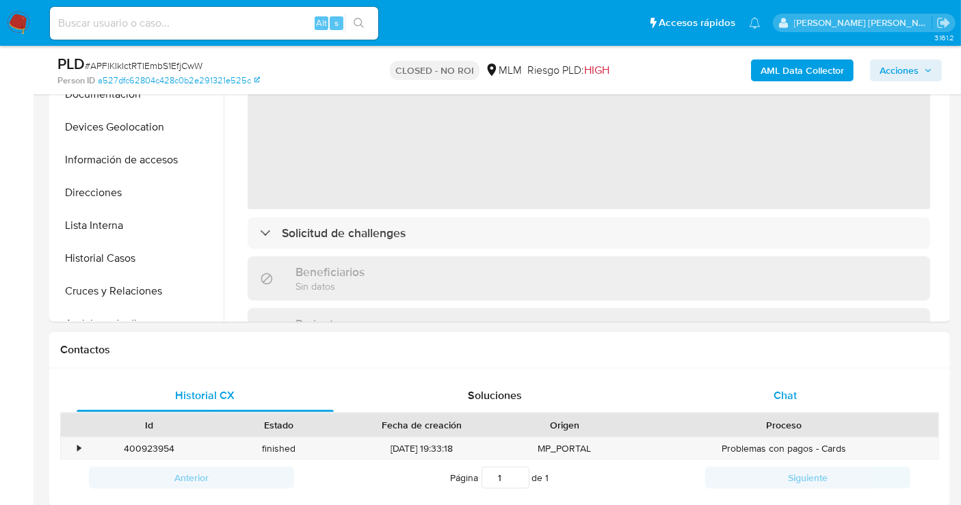
select select "10"
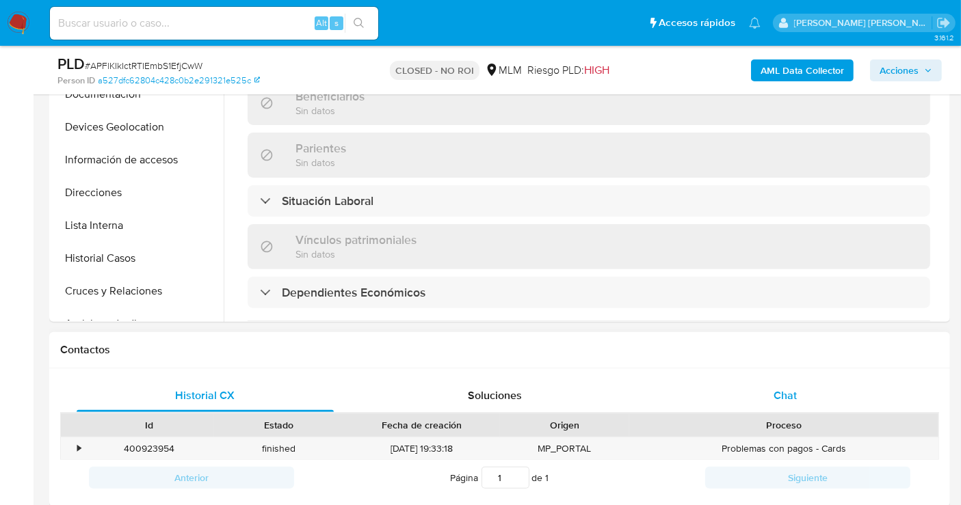
click at [791, 388] on span "Chat" at bounding box center [785, 396] width 23 height 16
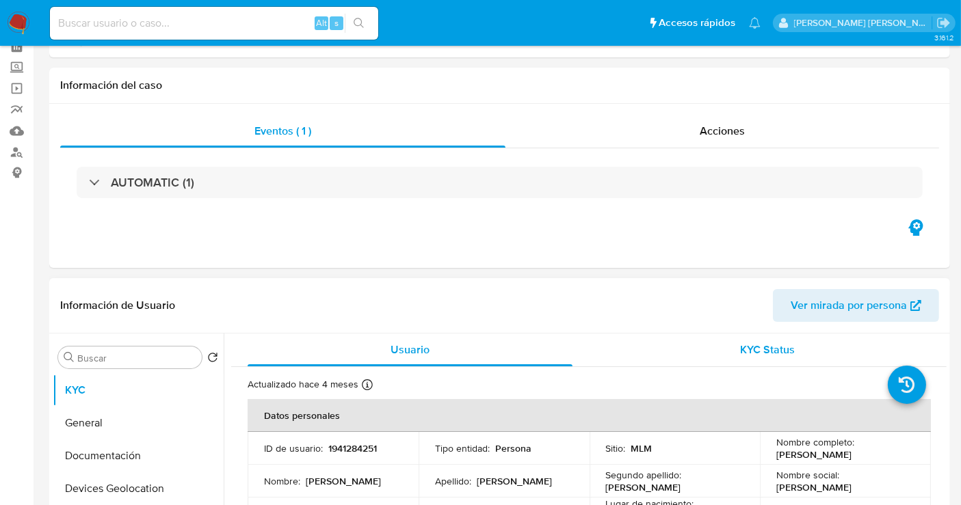
scroll to position [0, 0]
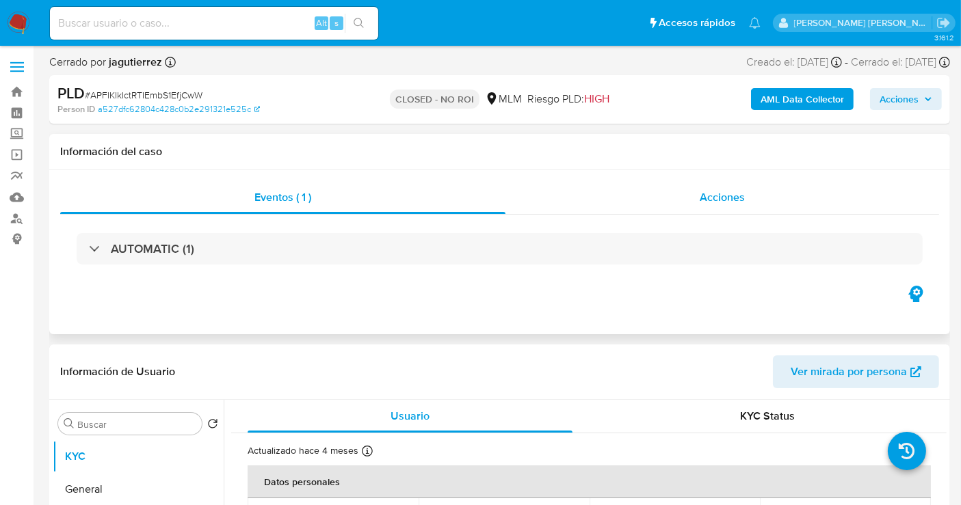
click at [713, 200] on span "Acciones" at bounding box center [722, 197] width 45 height 16
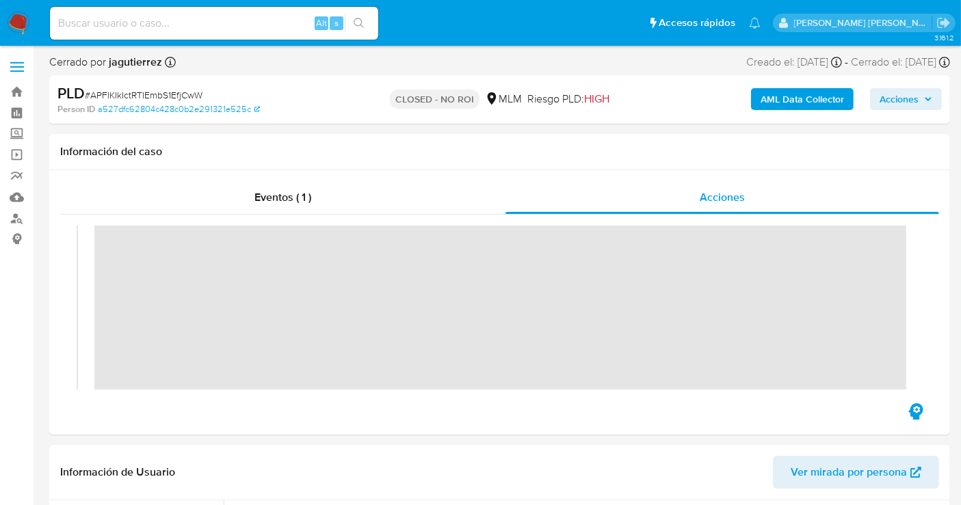
scroll to position [76, 0]
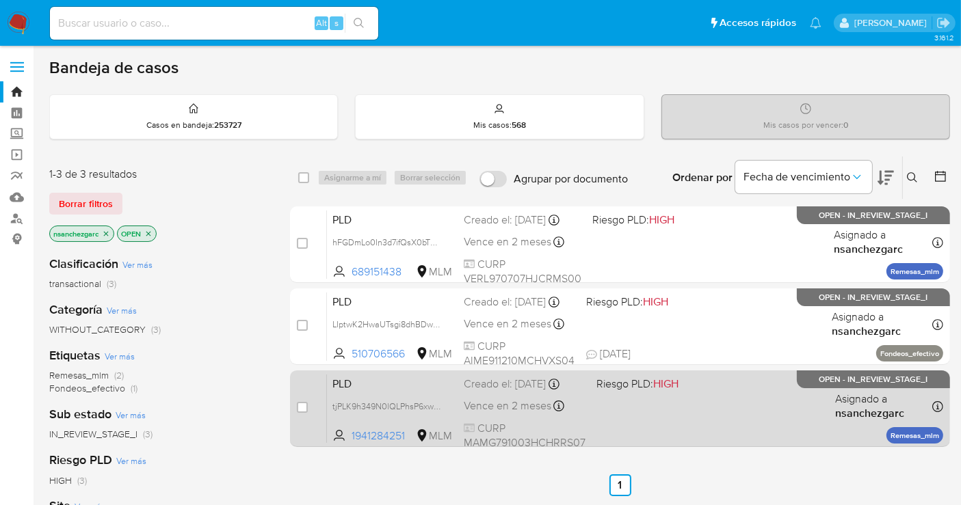
click at [490, 392] on div "PLD tjPLK9h349N0lQLPhsP6xwUk 1941284251 MLM Riesgo PLD: HIGH Creado el: 12/09/2…" at bounding box center [635, 408] width 616 height 69
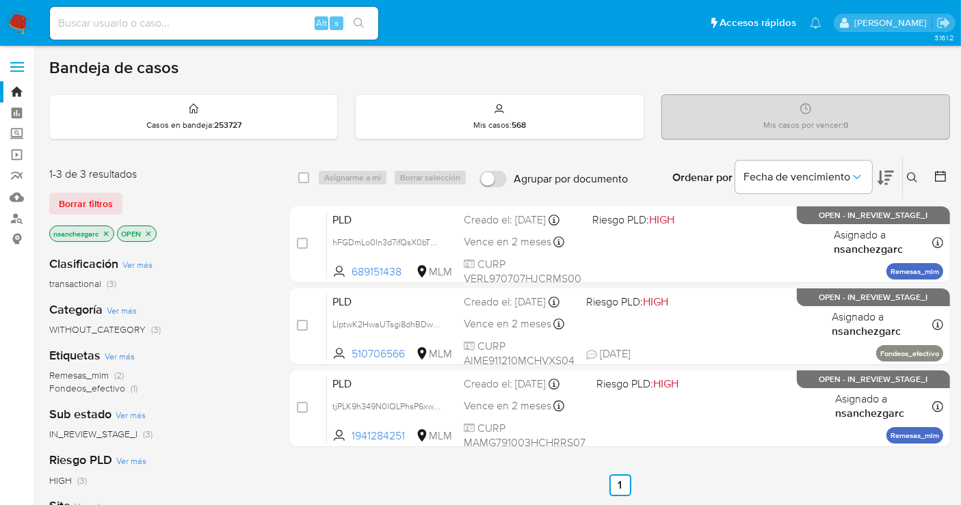
click at [23, 21] on img at bounding box center [18, 23] width 23 height 23
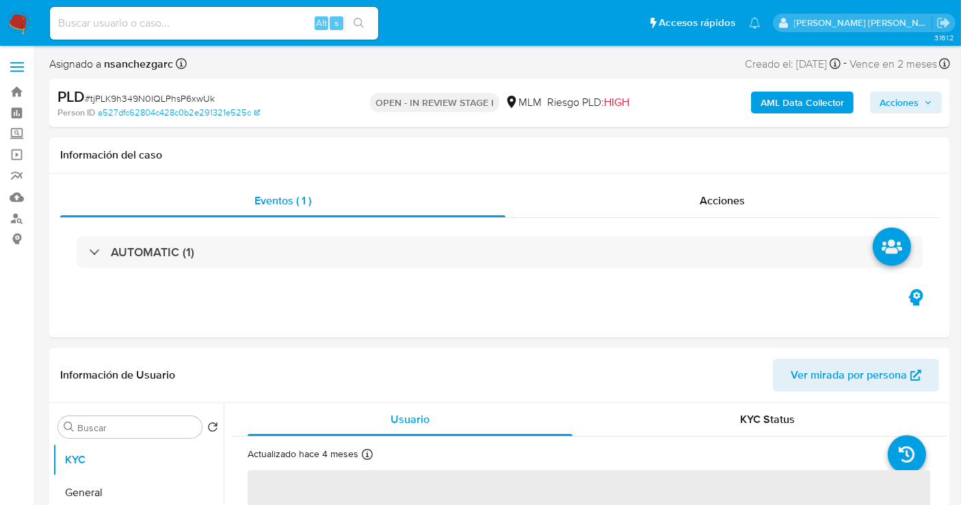
select select "10"
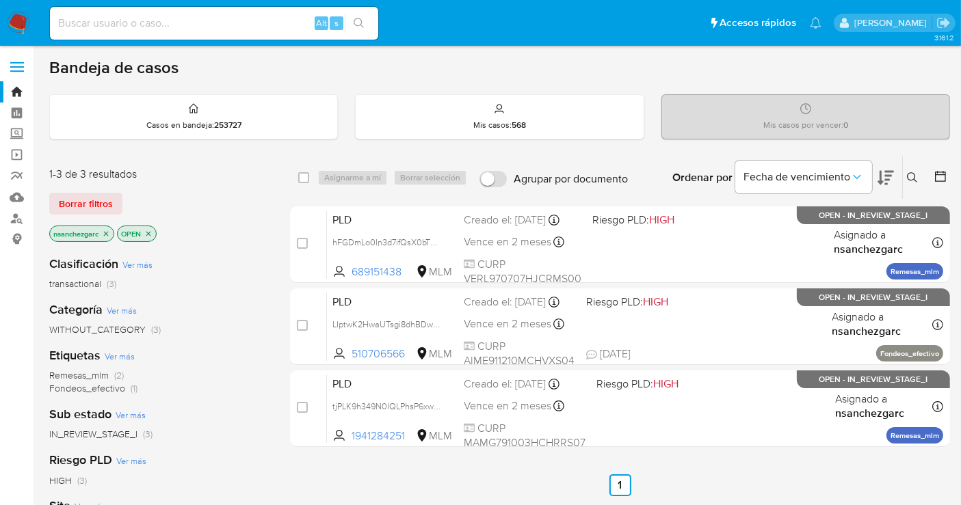
click at [912, 178] on icon at bounding box center [912, 177] width 11 height 11
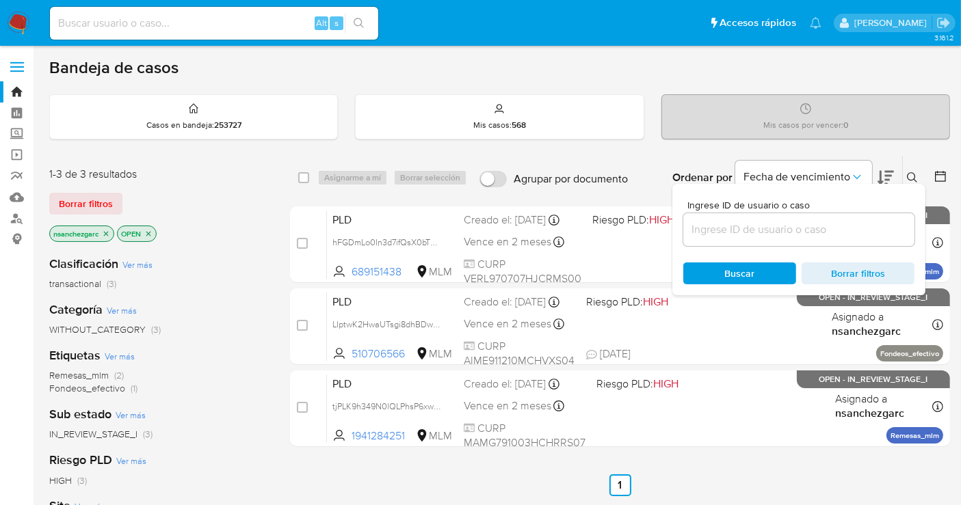
click at [748, 228] on input at bounding box center [798, 230] width 231 height 18
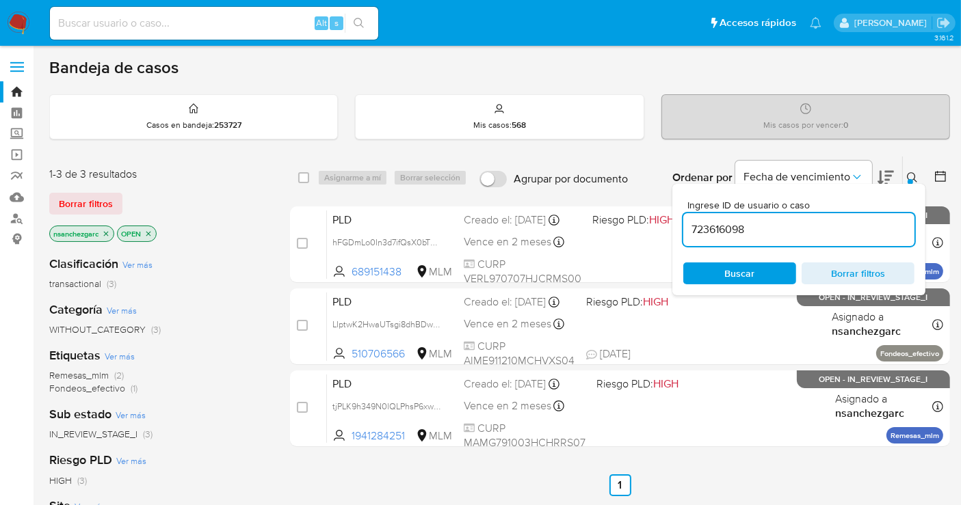
type input "723616098"
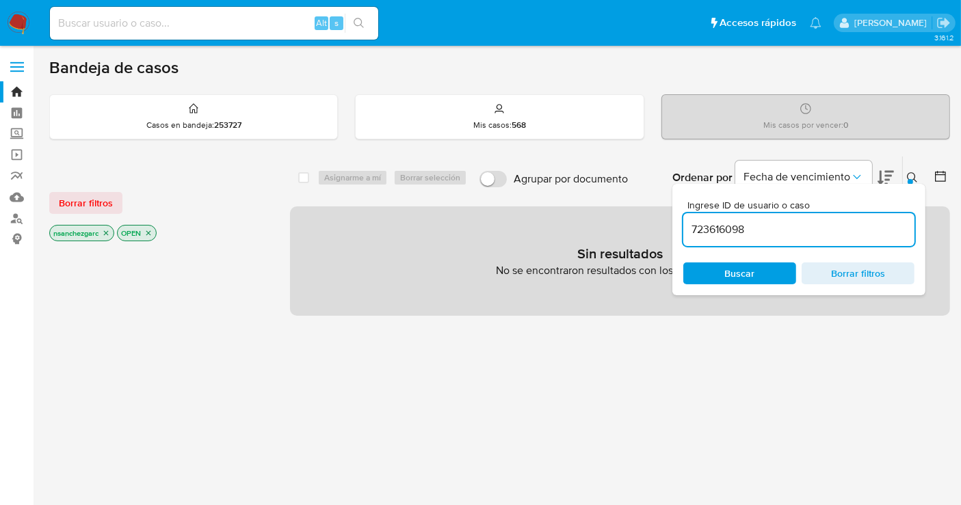
click at [107, 233] on icon "close-filter" at bounding box center [106, 233] width 8 height 8
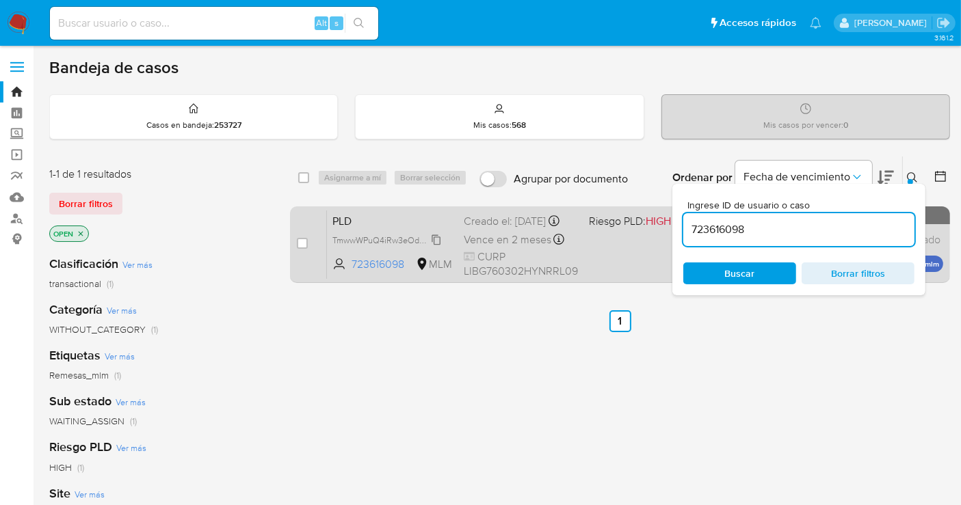
click at [436, 246] on span "TmwwWPuQ4iRw3eOd3XdBHzkK" at bounding box center [395, 239] width 127 height 15
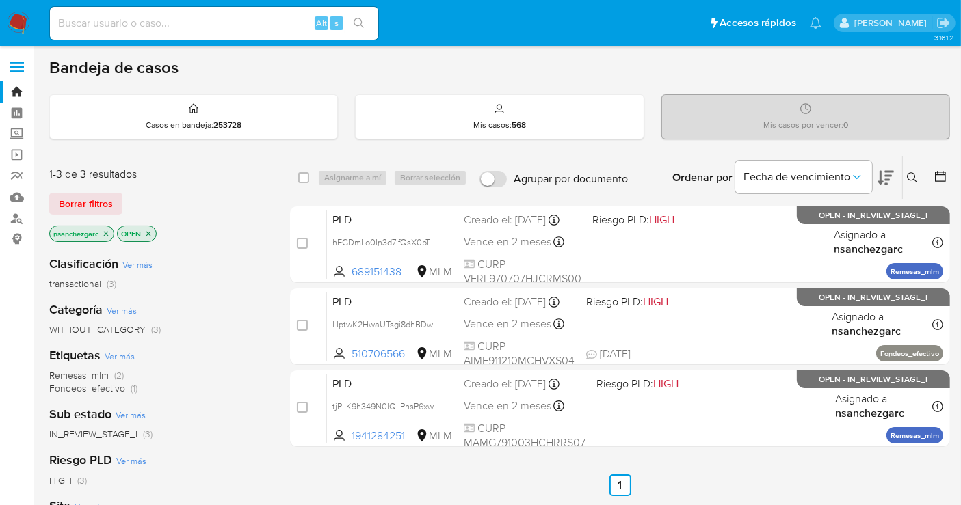
click at [908, 174] on icon at bounding box center [912, 177] width 10 height 10
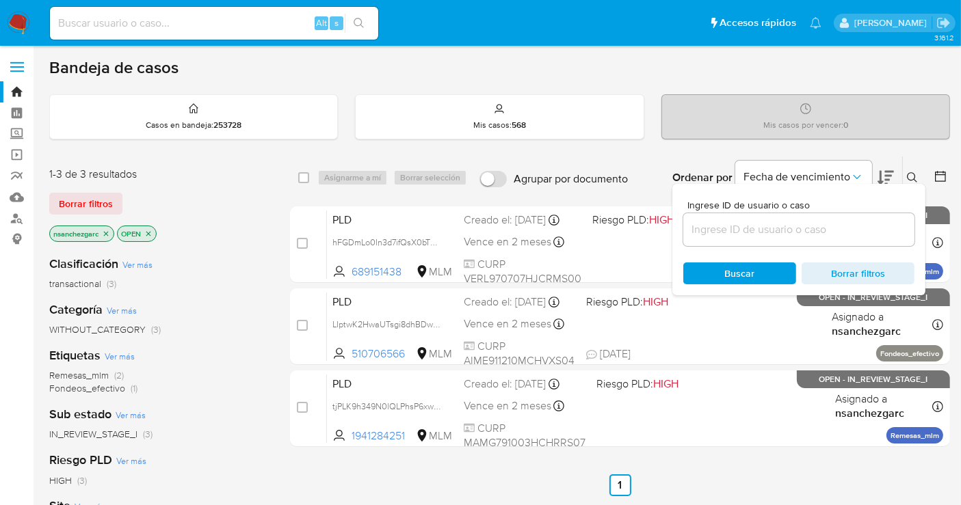
click at [735, 228] on input at bounding box center [798, 230] width 231 height 18
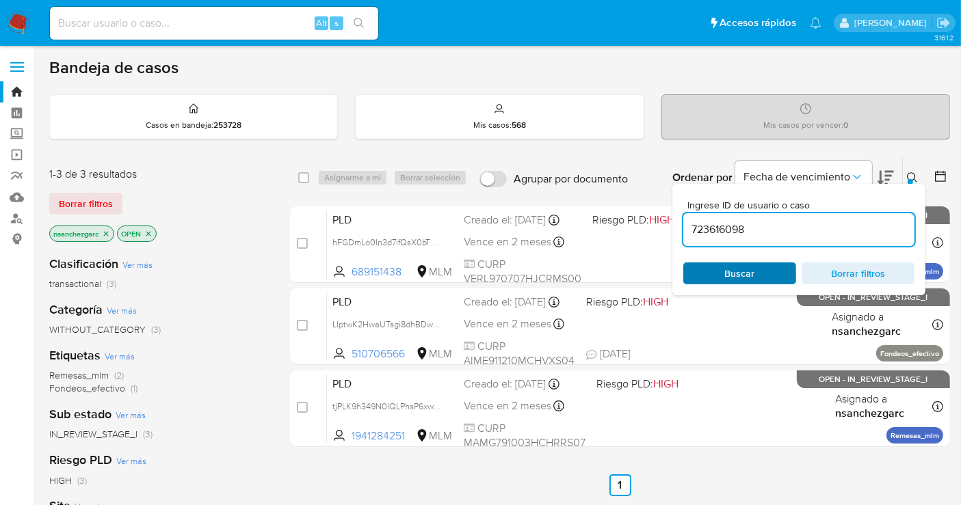
type input "723616098"
click at [716, 278] on span "Buscar" at bounding box center [740, 273] width 94 height 19
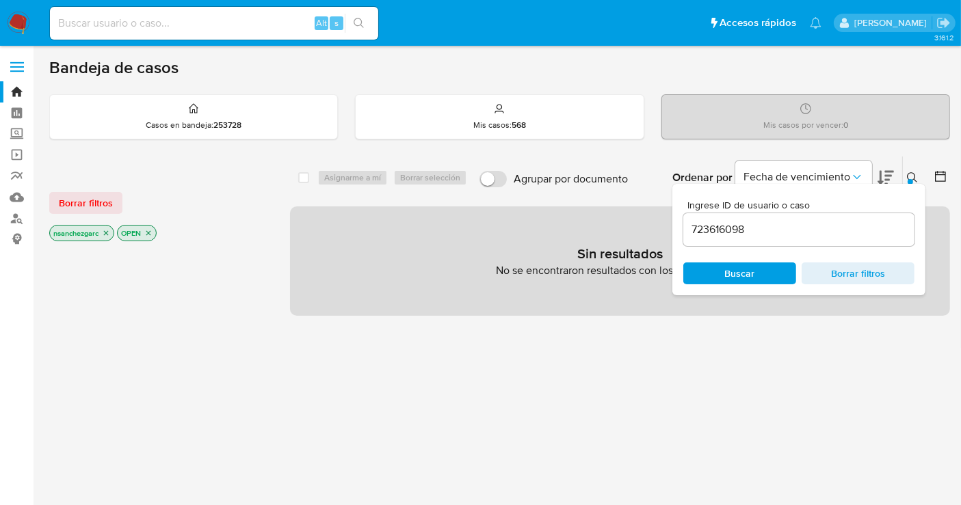
click at [109, 232] on icon "close-filter" at bounding box center [106, 233] width 8 height 8
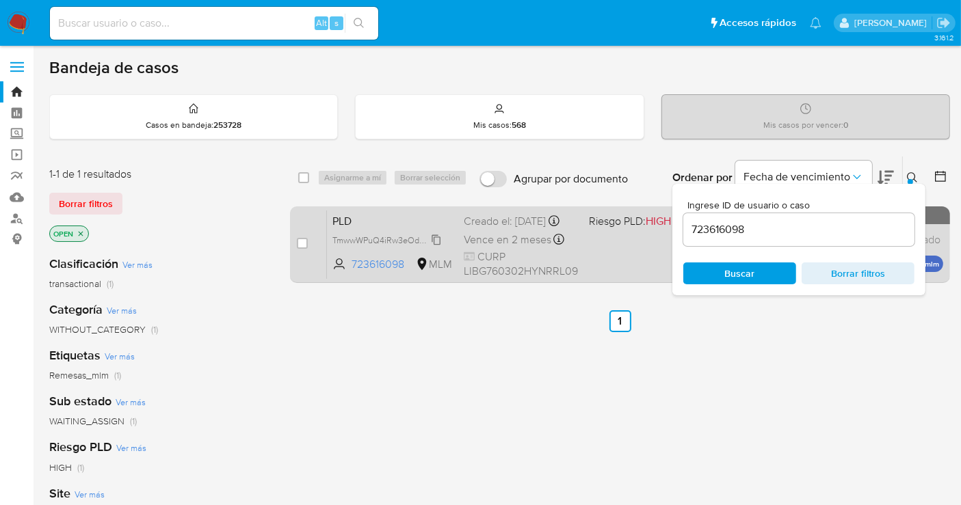
click at [440, 247] on span "TmwwWPuQ4iRw3eOd3XdBHzkK" at bounding box center [395, 239] width 127 height 15
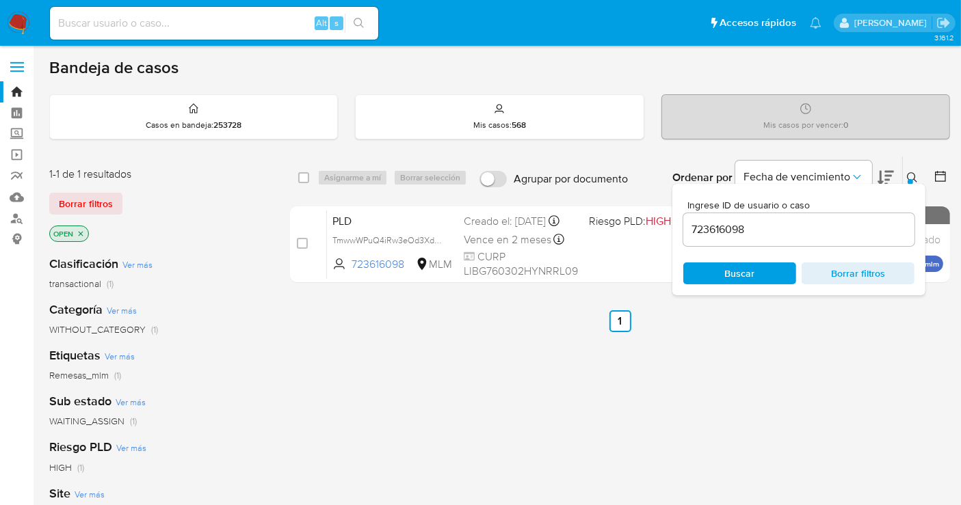
click at [914, 176] on icon at bounding box center [912, 177] width 10 height 10
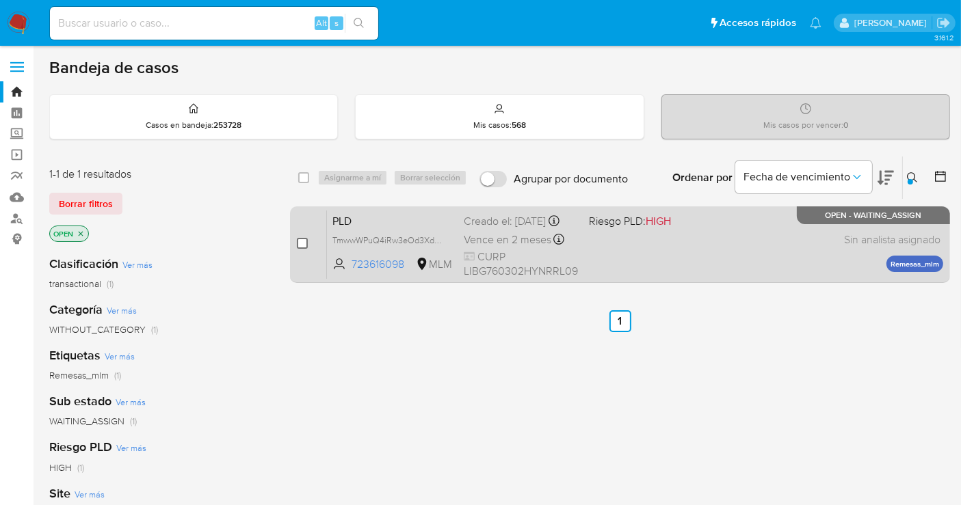
click at [306, 243] on input "checkbox" at bounding box center [302, 243] width 11 height 11
checkbox input "true"
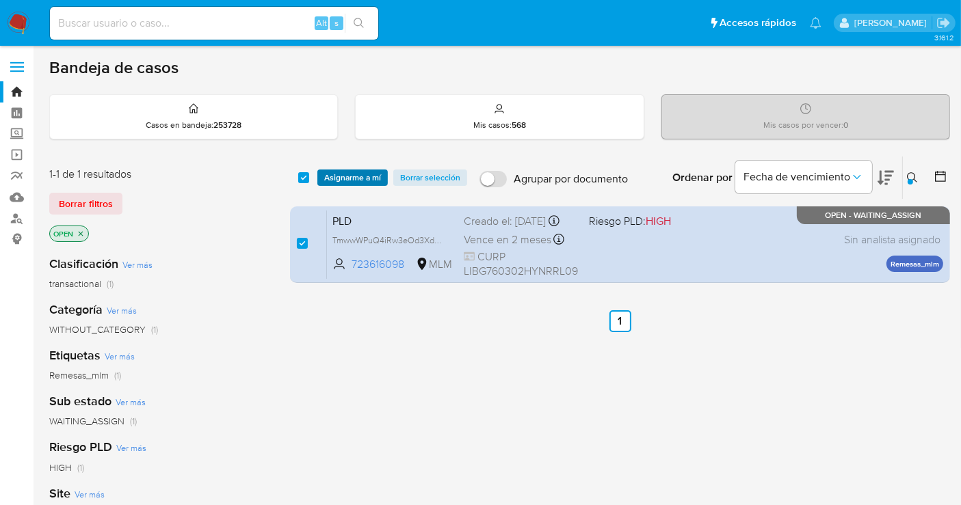
click at [349, 175] on span "Asignarme a mí" at bounding box center [352, 178] width 57 height 14
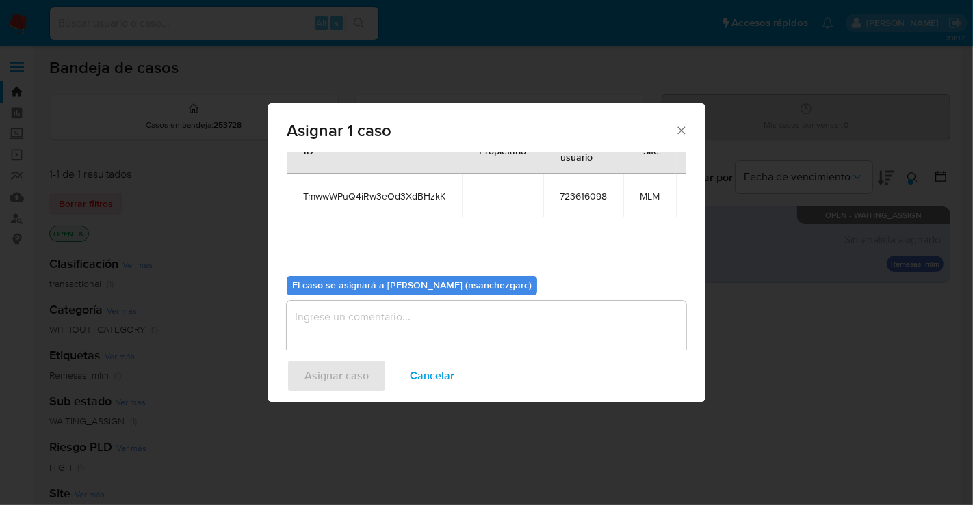
scroll to position [70, 0]
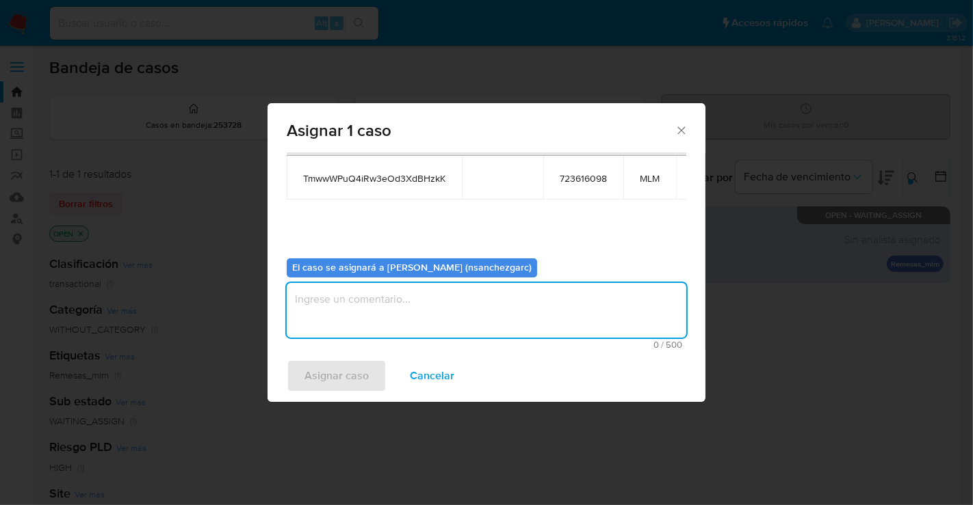
click at [313, 297] on textarea "assign-modal" at bounding box center [486, 310] width 399 height 55
type textarea "nesg"
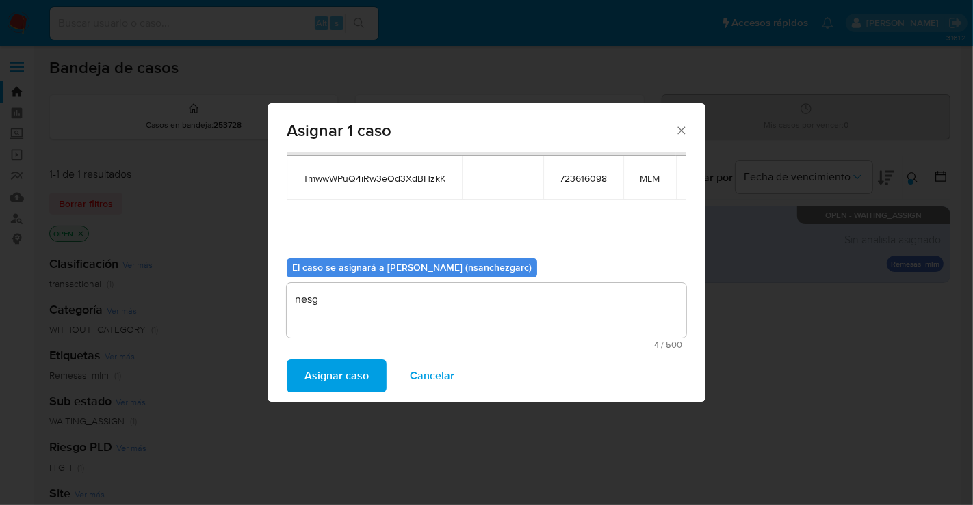
click at [340, 369] on span "Asignar caso" at bounding box center [336, 376] width 64 height 30
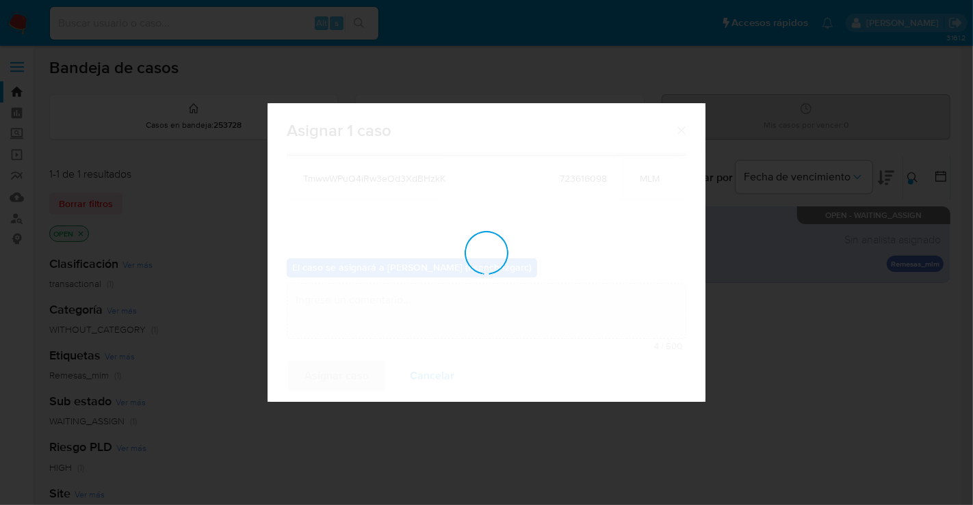
checkbox input "false"
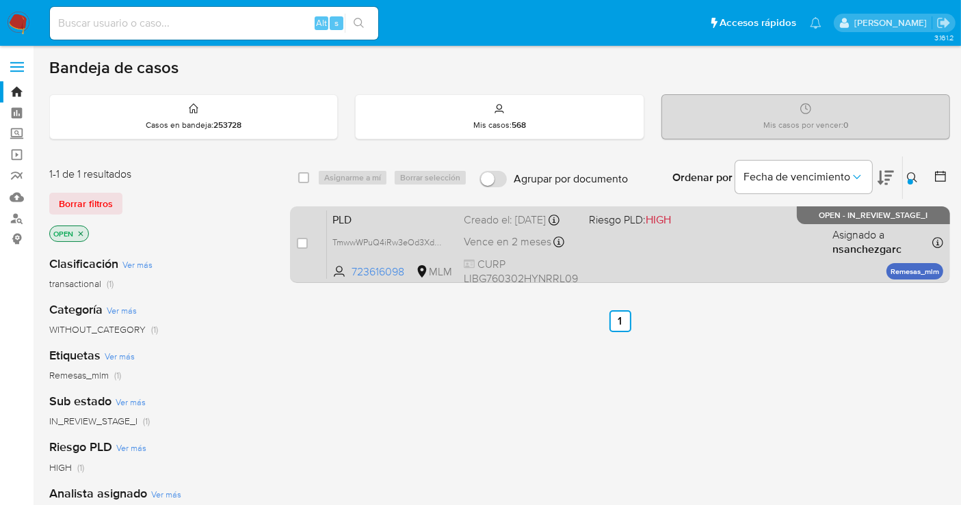
click at [516, 250] on span "Vence en 2 meses" at bounding box center [508, 242] width 88 height 15
click at [503, 228] on div "Creado el: 12/09/2025 Creado el: 12/09/2025 02:16:35" at bounding box center [521, 220] width 114 height 15
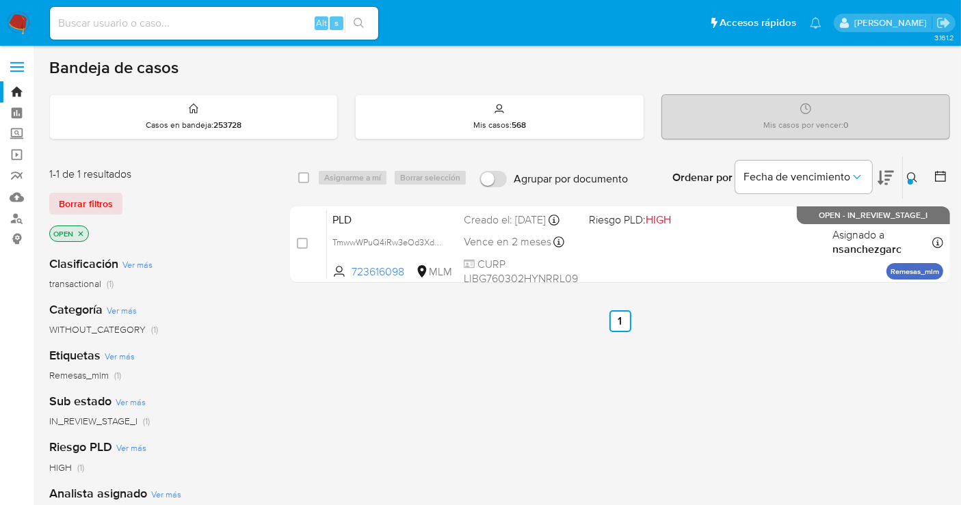
click at [908, 179] on div at bounding box center [910, 181] width 5 height 5
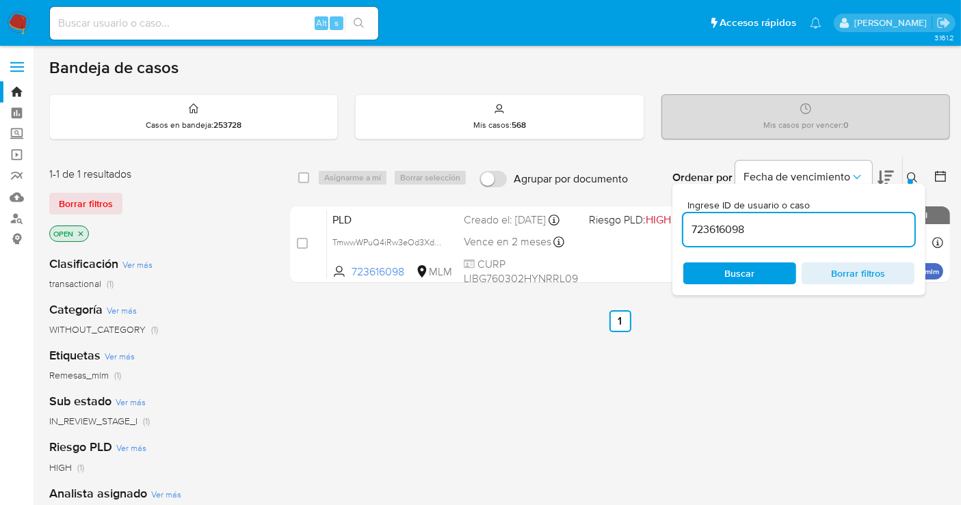
click at [727, 229] on input "723616098" at bounding box center [798, 230] width 231 height 18
type input "2709097517"
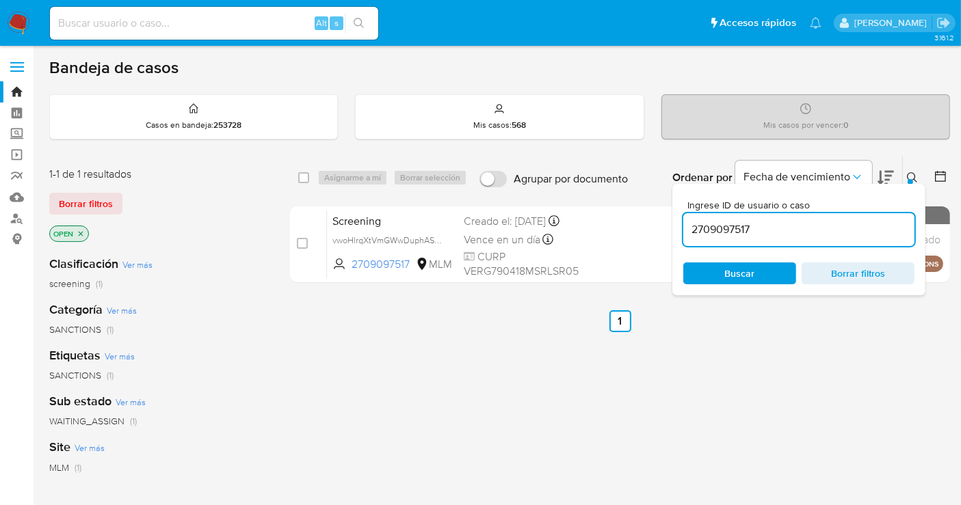
click at [723, 231] on input "2709097517" at bounding box center [798, 230] width 231 height 18
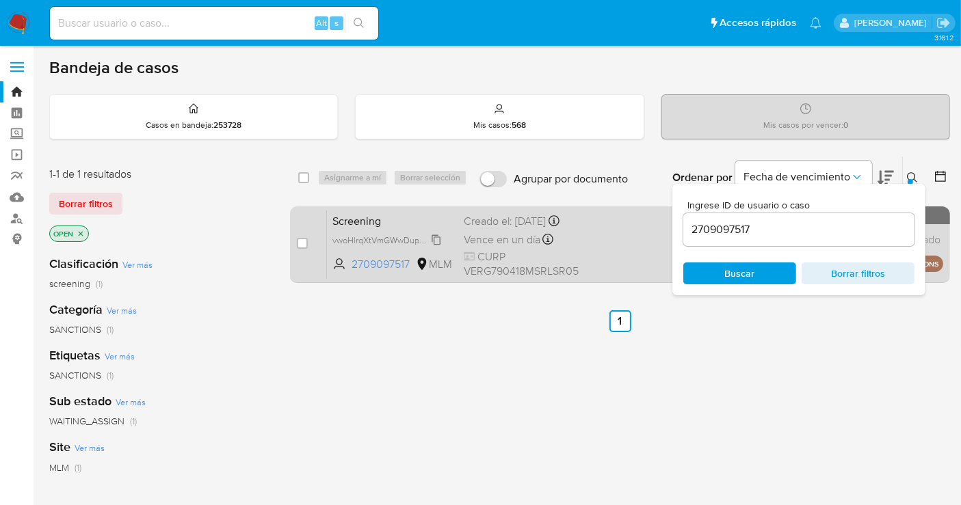
click at [437, 246] on span "vwoHlrqXtVmGWwDuphASMVN5" at bounding box center [394, 239] width 125 height 15
click at [302, 241] on input "checkbox" at bounding box center [302, 243] width 11 height 11
checkbox input "true"
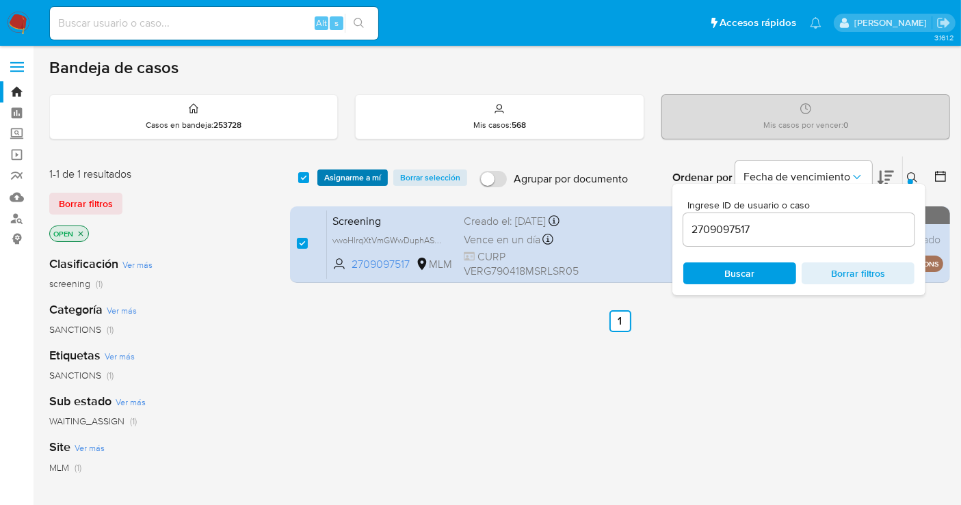
click at [354, 178] on span "Asignarme a mí" at bounding box center [352, 178] width 57 height 14
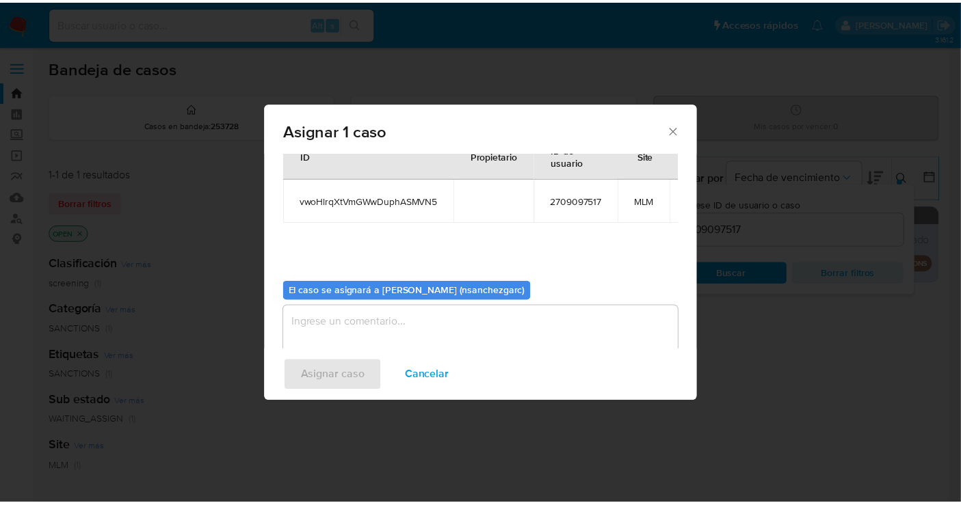
scroll to position [82, 0]
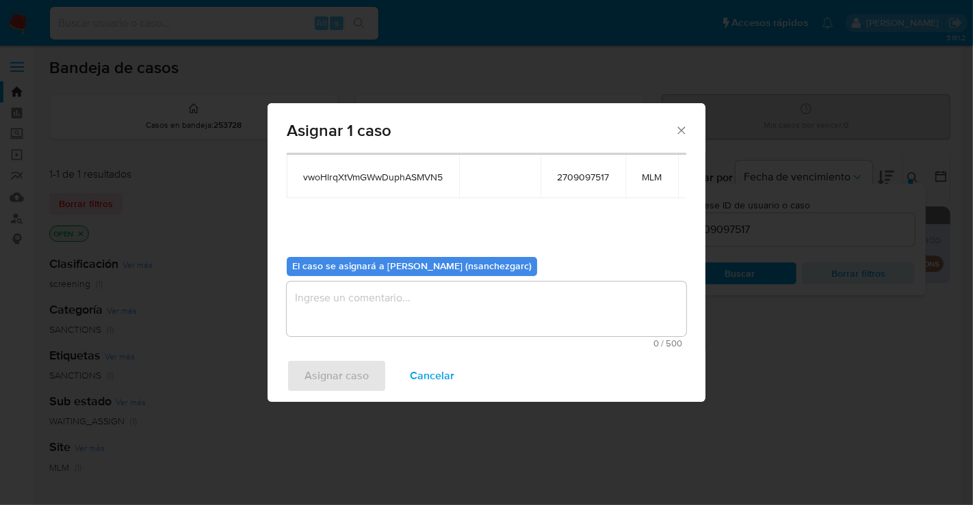
click at [375, 289] on textarea "assign-modal" at bounding box center [486, 309] width 399 height 55
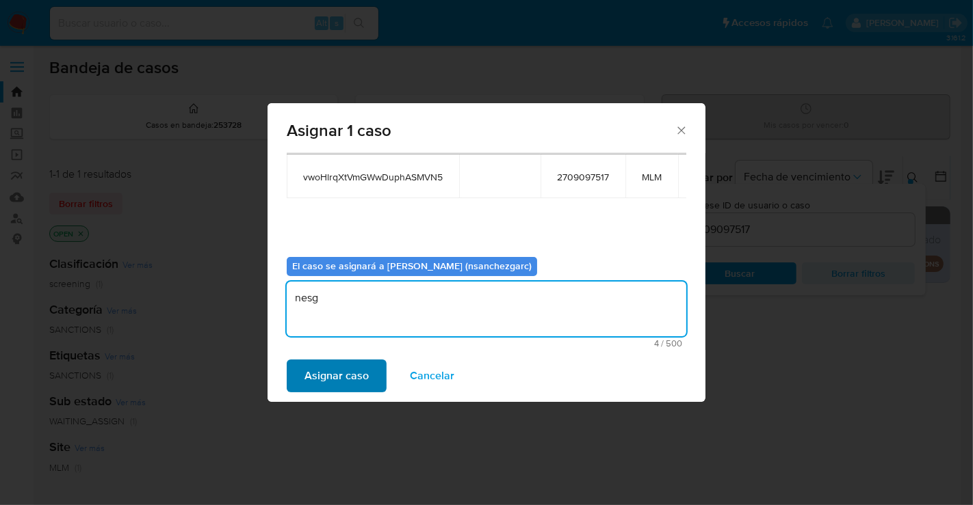
type textarea "nesg"
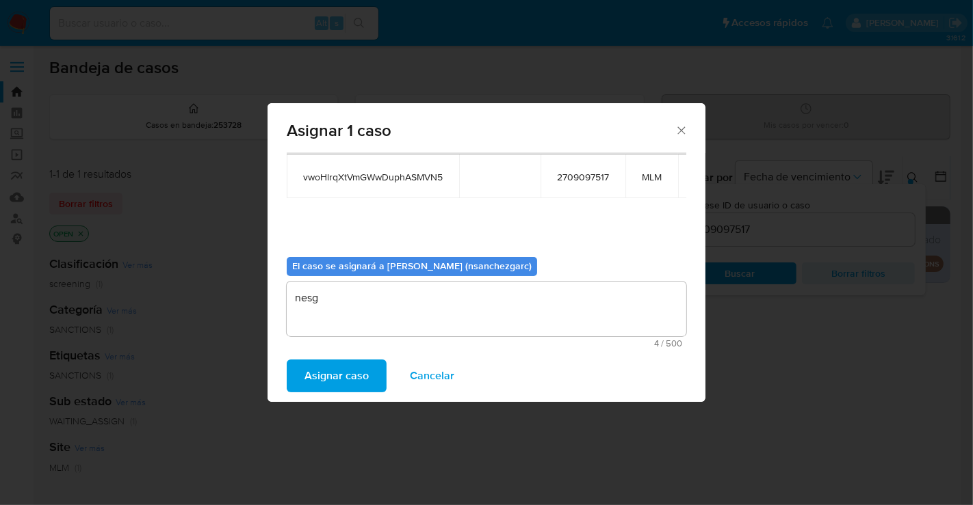
click at [338, 365] on span "Asignar caso" at bounding box center [336, 376] width 64 height 30
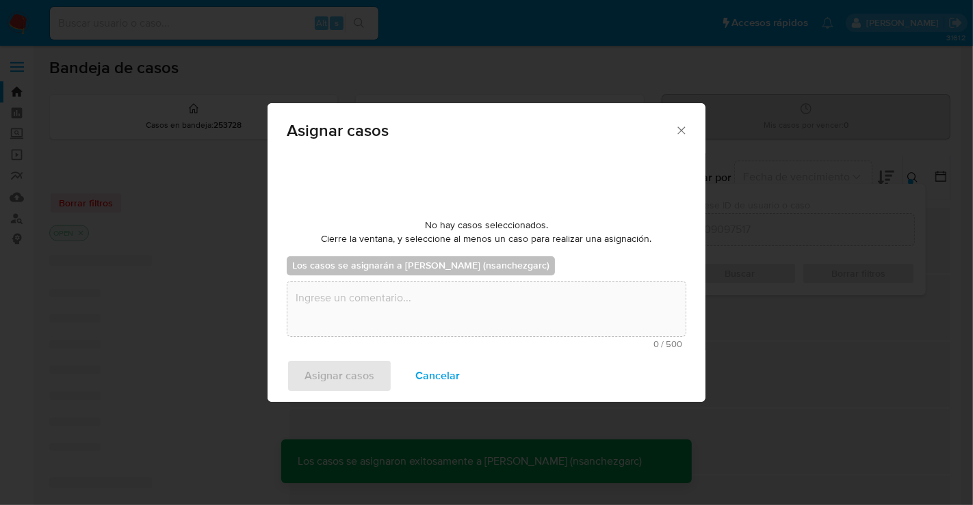
checkbox input "false"
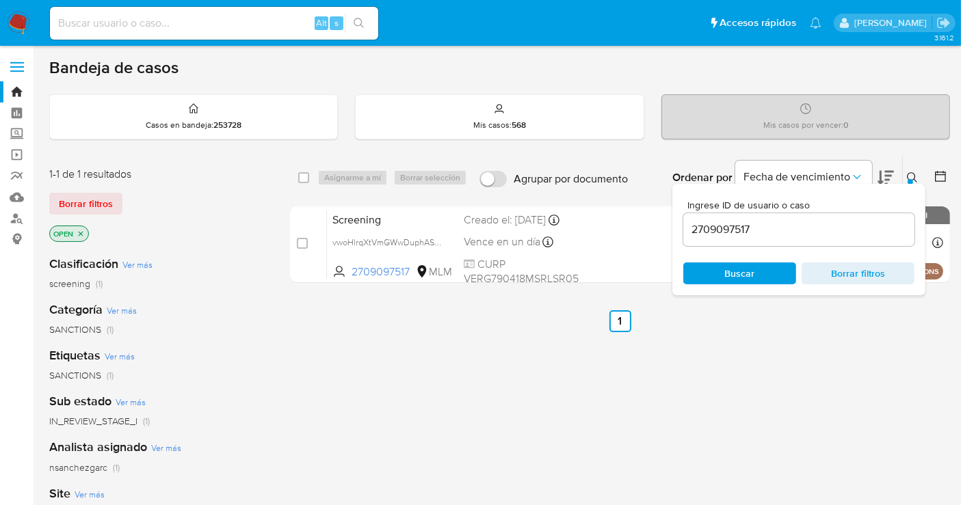
click at [907, 172] on icon at bounding box center [912, 177] width 11 height 11
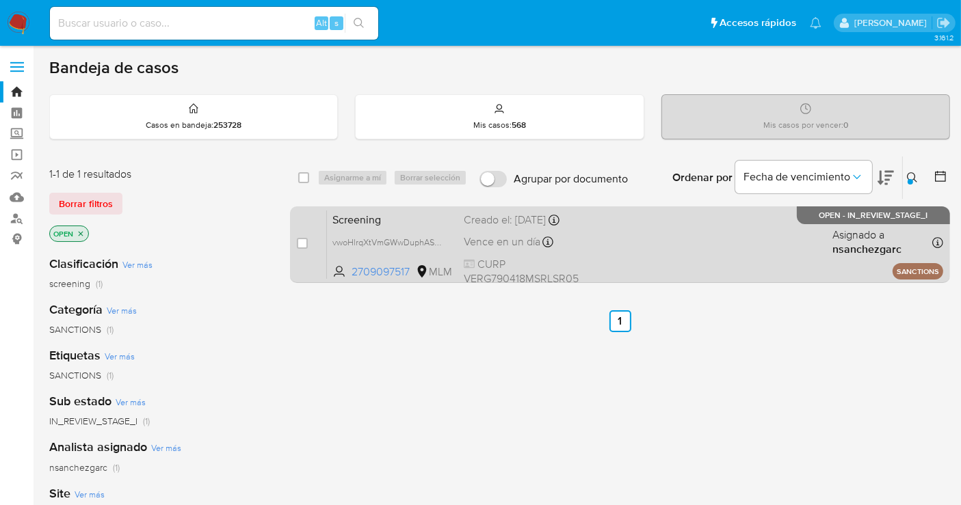
click at [509, 228] on div "Creado el: 25/09/2025 Creado el: 25/09/2025 15:29:07" at bounding box center [521, 220] width 115 height 15
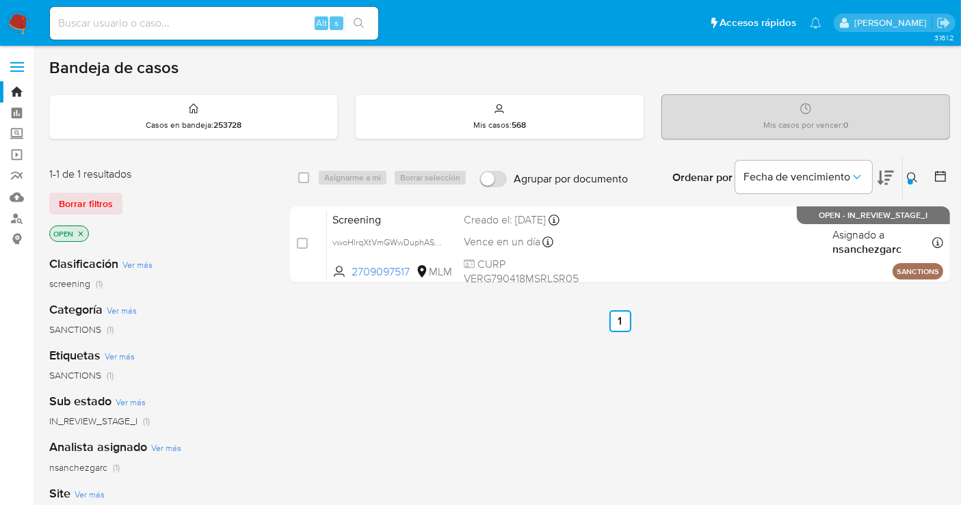
click at [27, 22] on img at bounding box center [18, 23] width 23 height 23
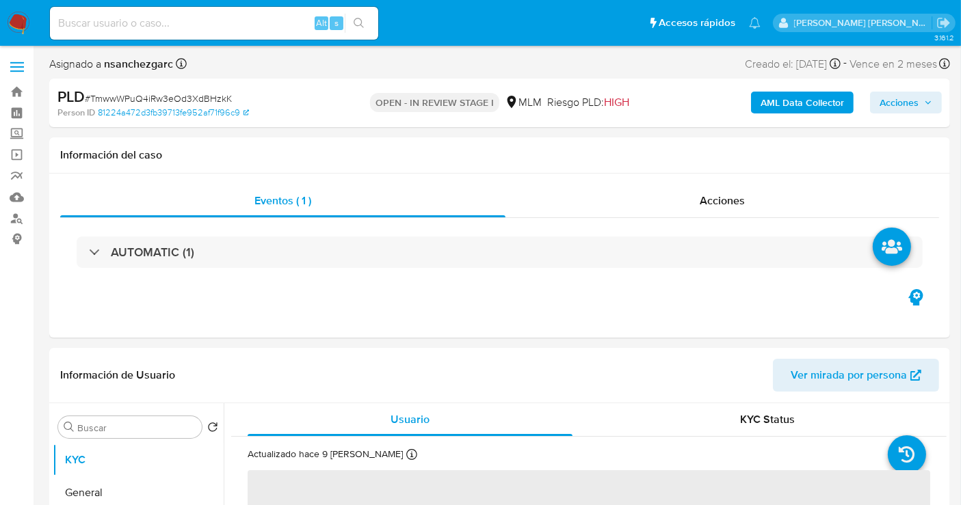
select select "10"
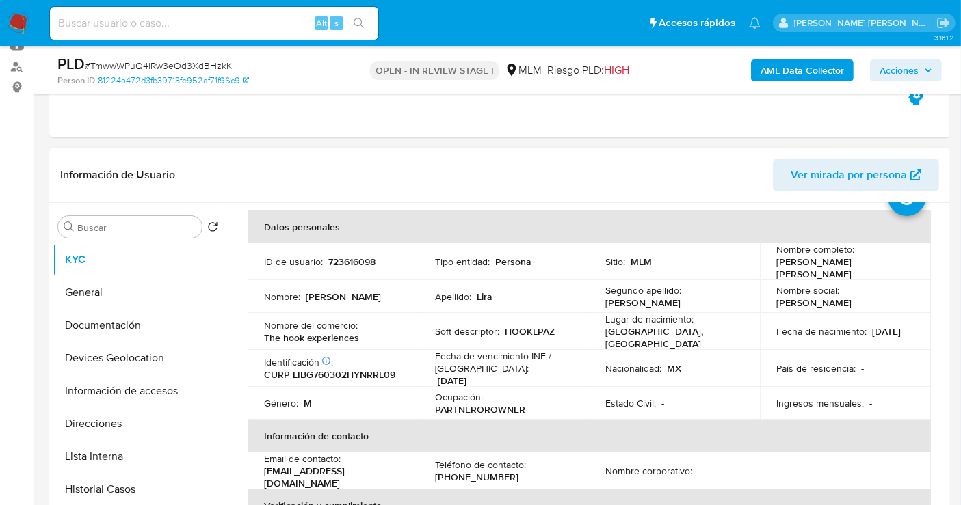
scroll to position [76, 0]
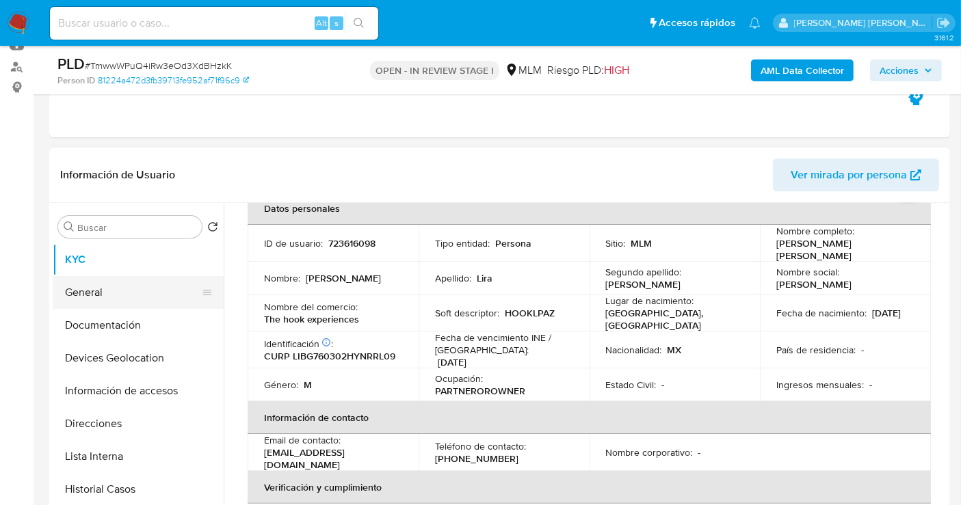
click at [130, 276] on button "General" at bounding box center [133, 292] width 160 height 33
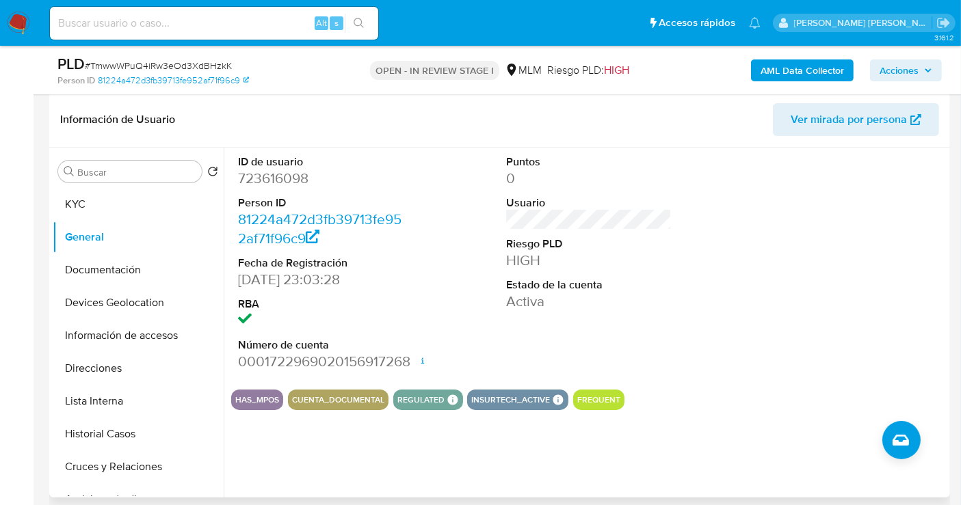
scroll to position [228, 0]
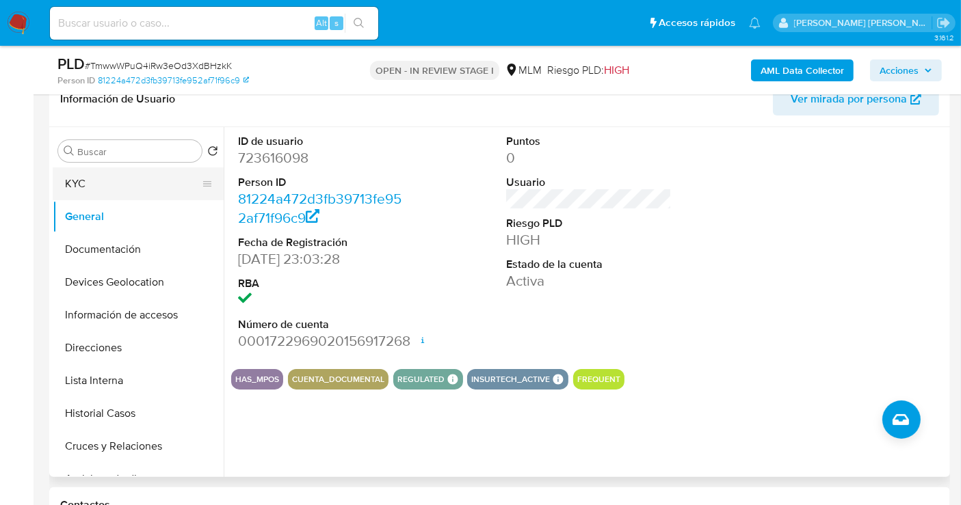
click at [106, 189] on button "KYC" at bounding box center [133, 184] width 160 height 33
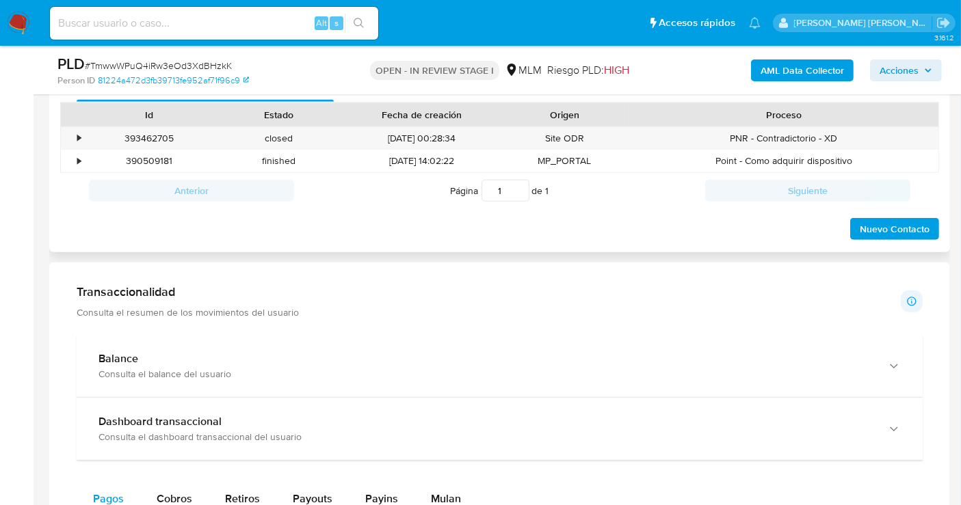
scroll to position [912, 0]
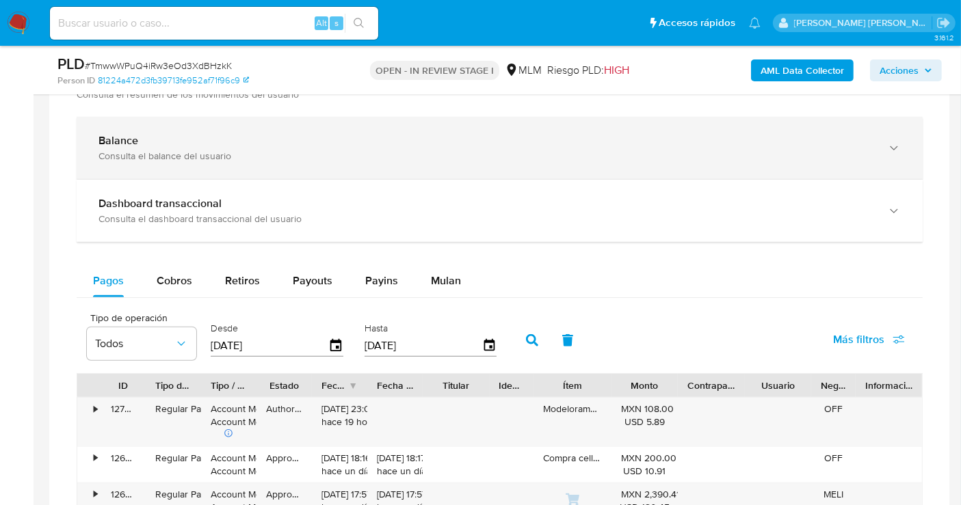
click at [341, 151] on div "Consulta el balance del usuario" at bounding box center [485, 156] width 775 height 12
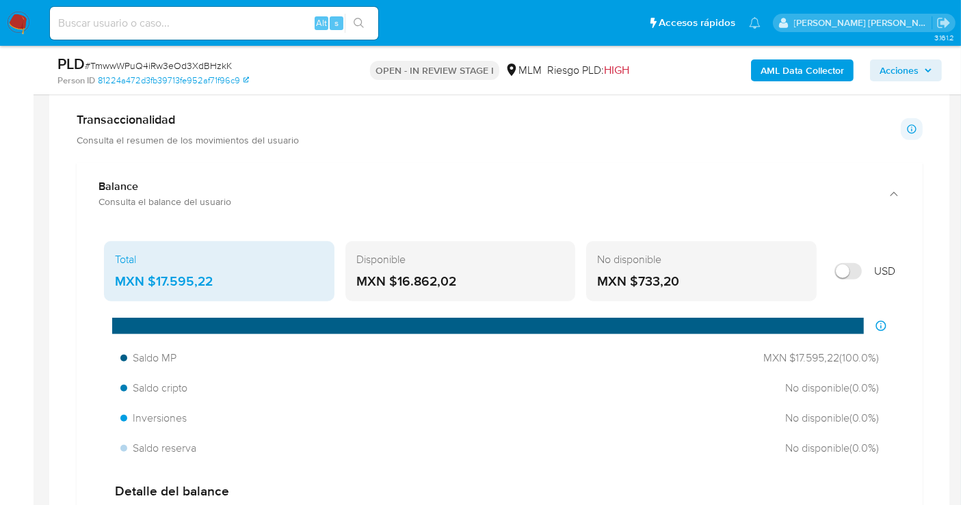
scroll to position [836, 0]
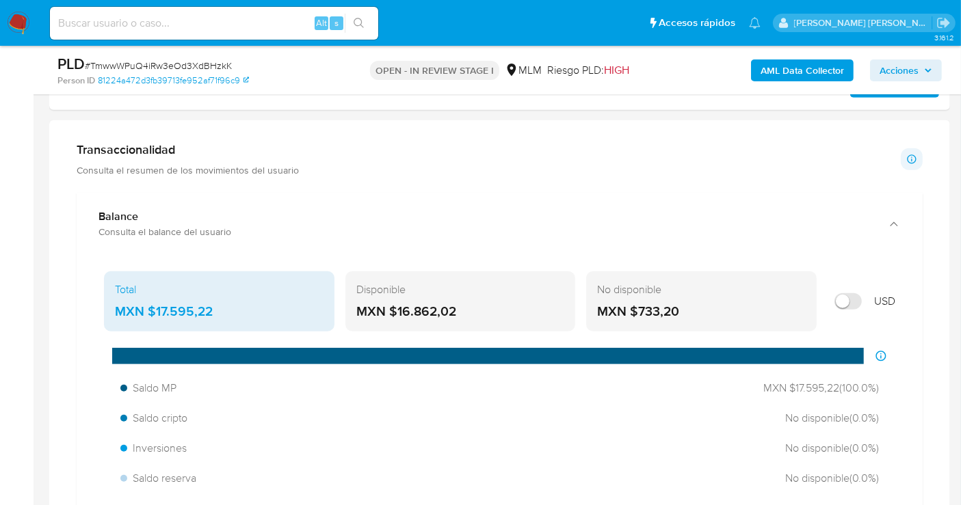
click at [175, 308] on div "MXN $17.595,22" at bounding box center [219, 312] width 209 height 18
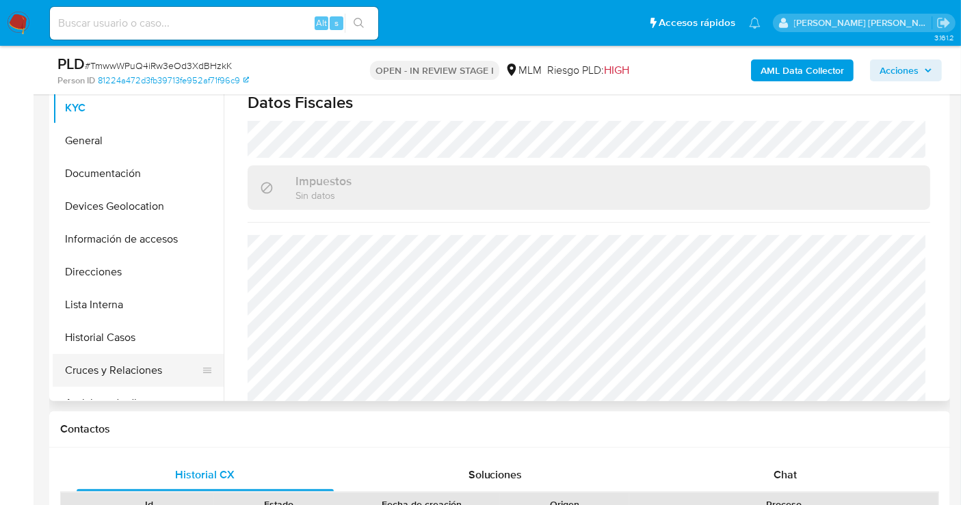
scroll to position [228, 0]
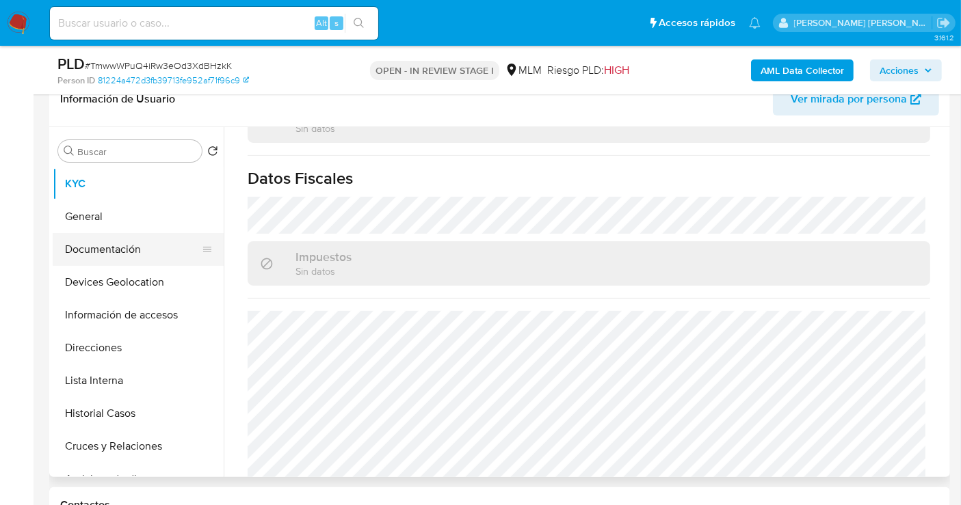
click at [88, 248] on button "Documentación" at bounding box center [133, 249] width 160 height 33
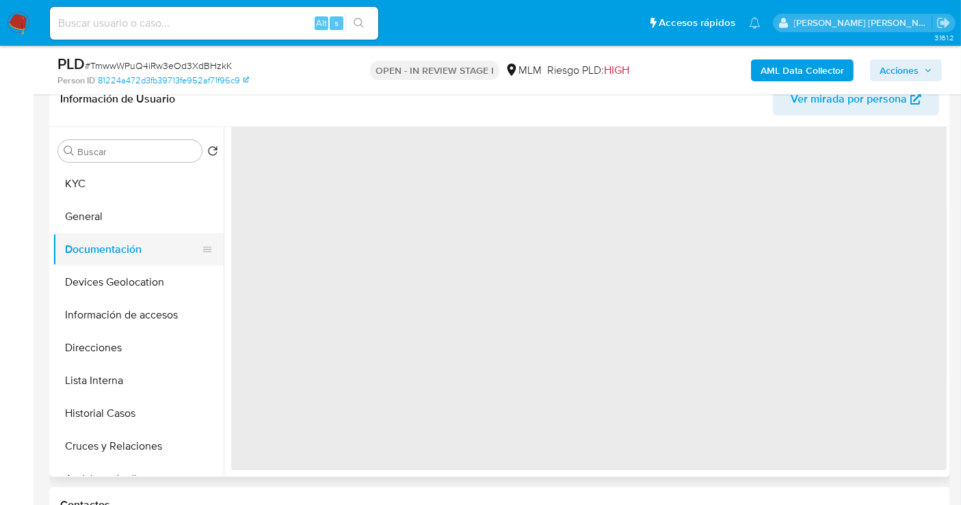
scroll to position [0, 0]
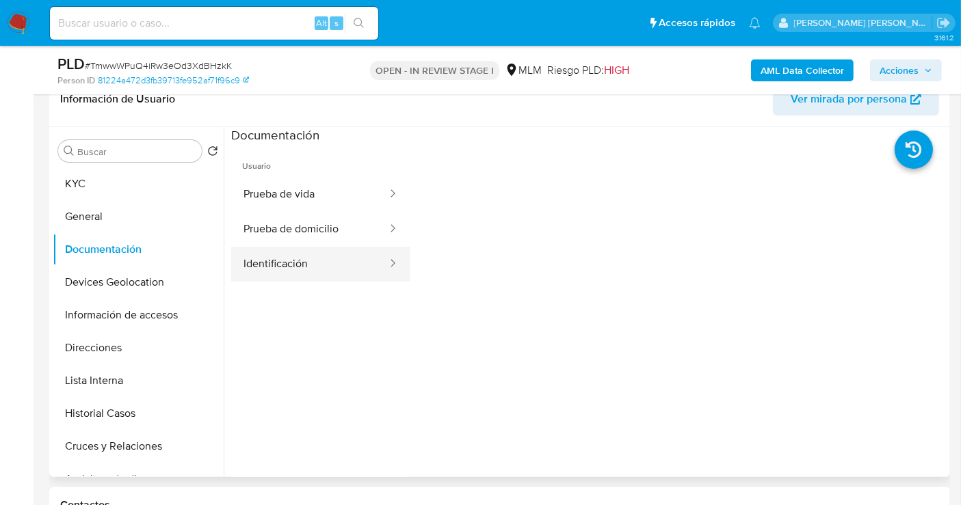
click at [336, 272] on button "Identificación" at bounding box center [309, 264] width 157 height 35
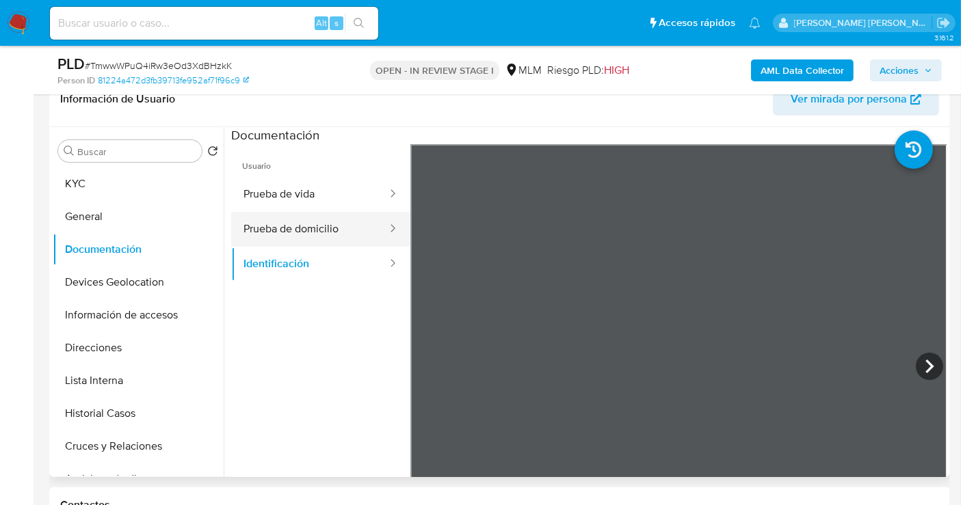
click at [311, 230] on button "Prueba de domicilio" at bounding box center [309, 229] width 157 height 35
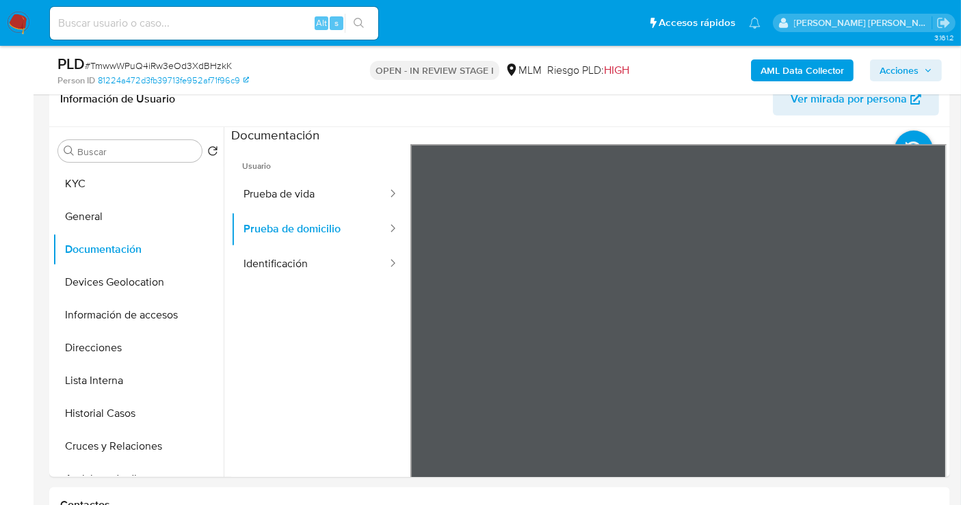
click at [282, 179] on button "Prueba de vida" at bounding box center [309, 194] width 157 height 35
click at [124, 288] on button "Devices Geolocation" at bounding box center [133, 282] width 160 height 33
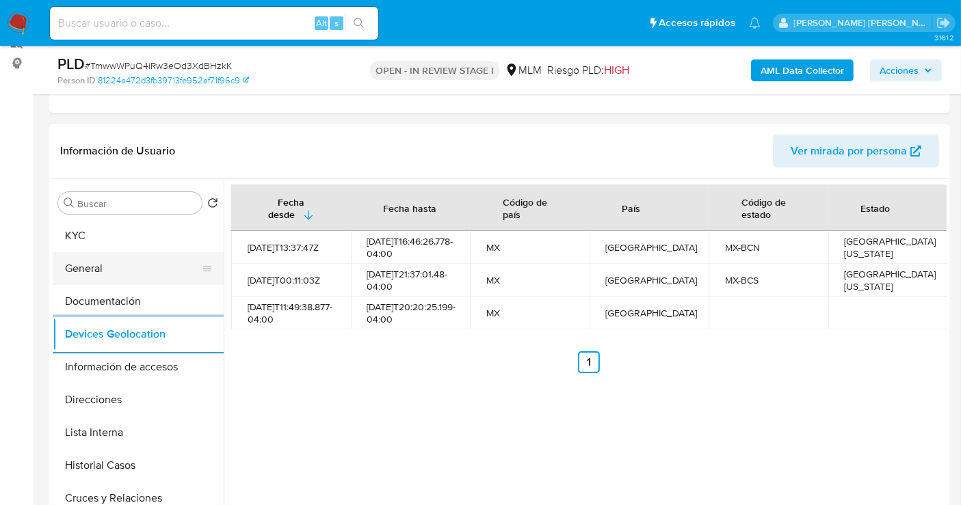
scroll to position [228, 0]
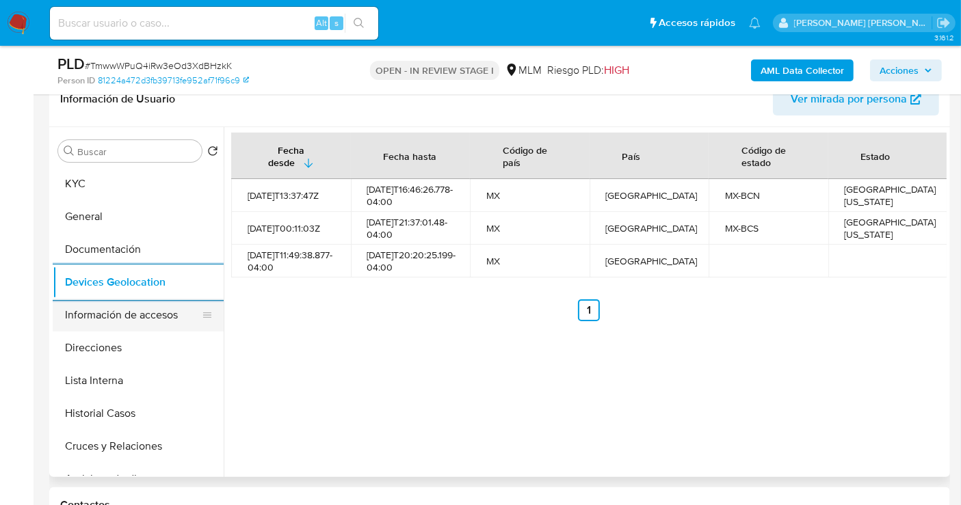
click at [141, 318] on button "Información de accesos" at bounding box center [133, 315] width 160 height 33
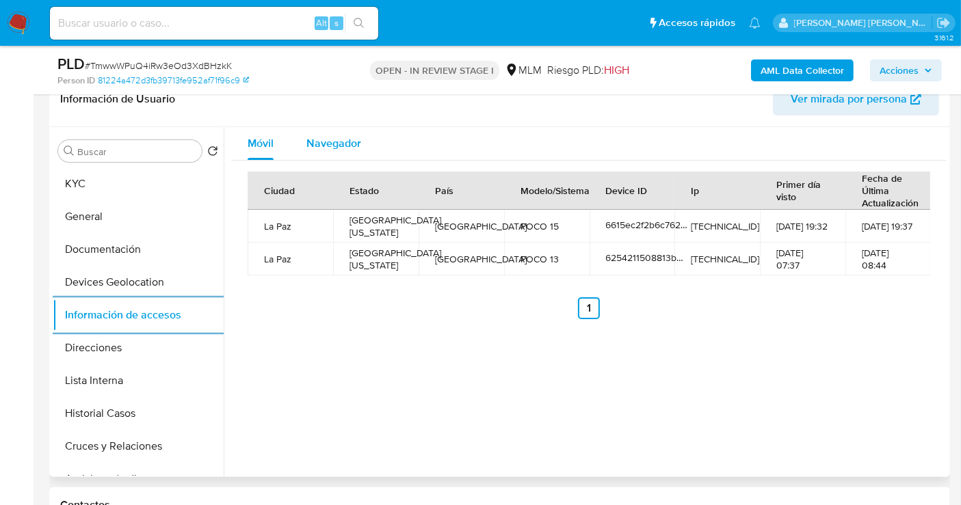
click at [331, 142] on span "Navegador" at bounding box center [333, 143] width 55 height 16
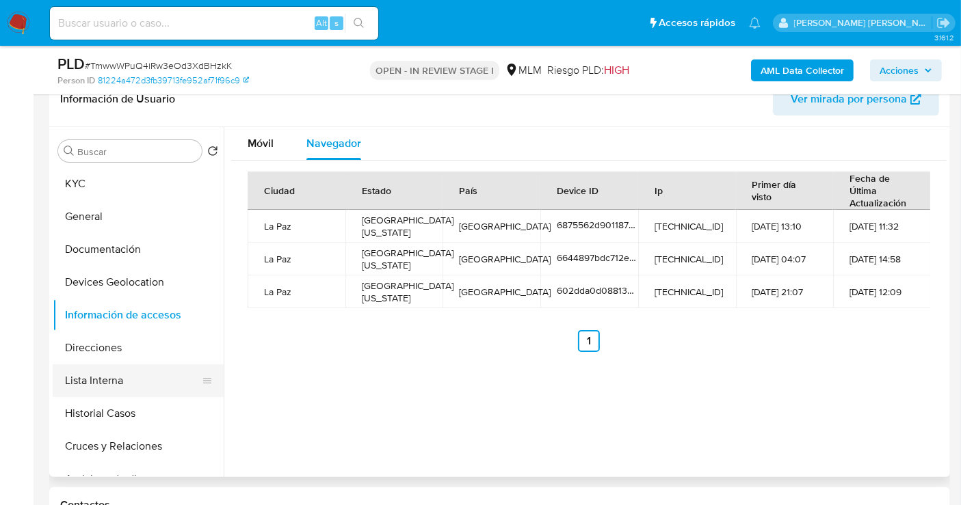
click at [83, 370] on button "Lista Interna" at bounding box center [133, 381] width 160 height 33
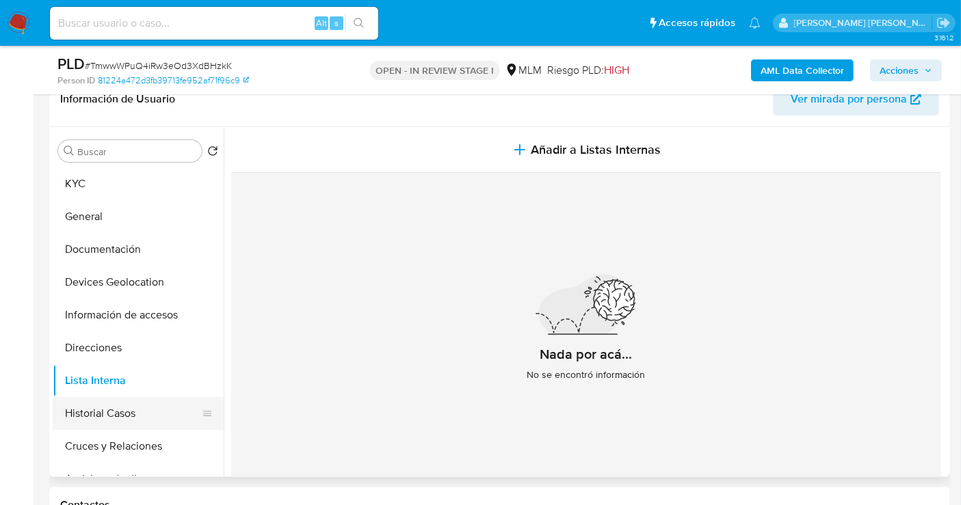
click at [79, 408] on button "Historial Casos" at bounding box center [133, 413] width 160 height 33
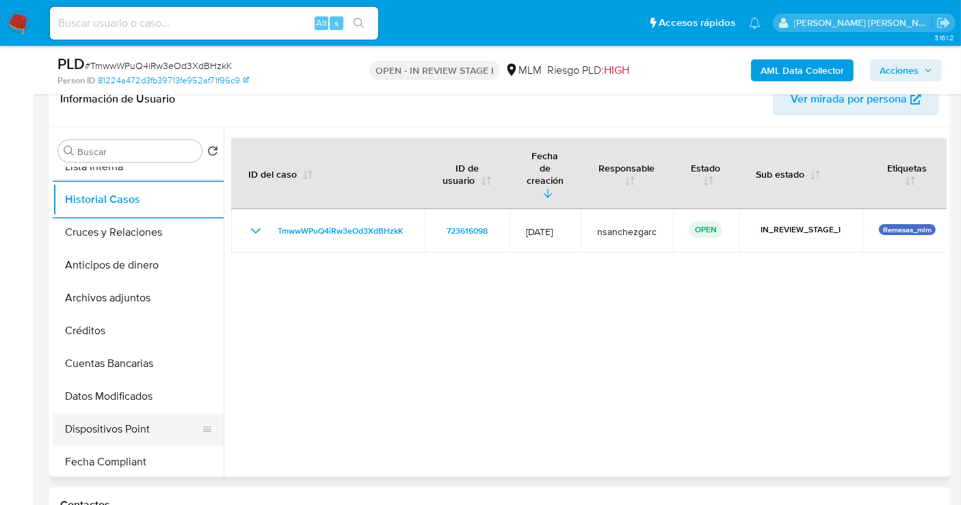
scroll to position [76, 0]
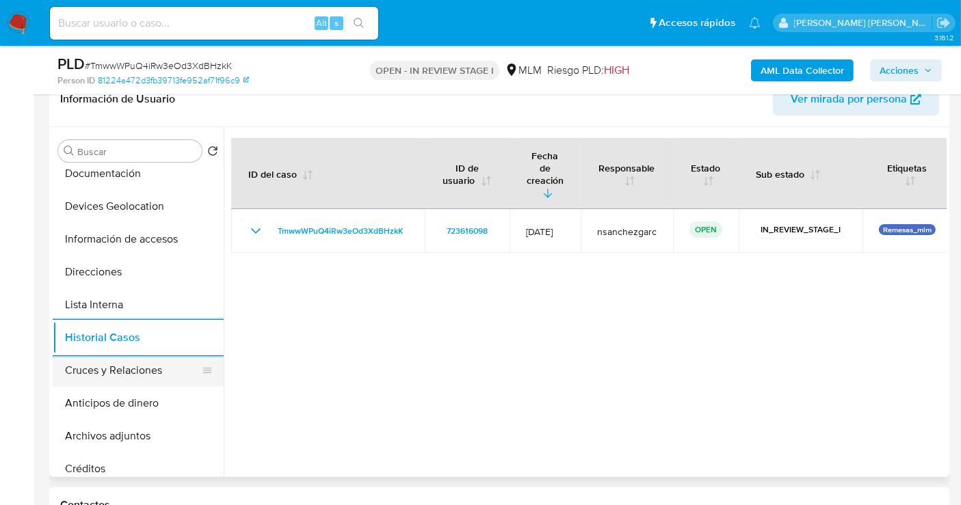
click at [132, 384] on button "Cruces y Relaciones" at bounding box center [133, 370] width 160 height 33
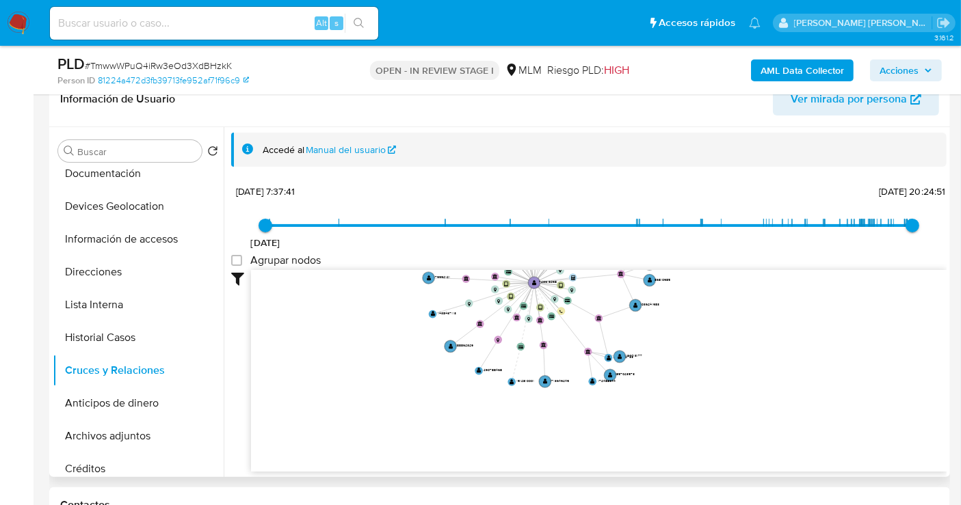
drag, startPoint x: 699, startPoint y: 380, endPoint x: 748, endPoint y: 285, distance: 106.1
click at [748, 285] on icon "user-723616098  723616098 device-68729e60bfbd642232654007  device-6644897bdc7…" at bounding box center [599, 369] width 696 height 198
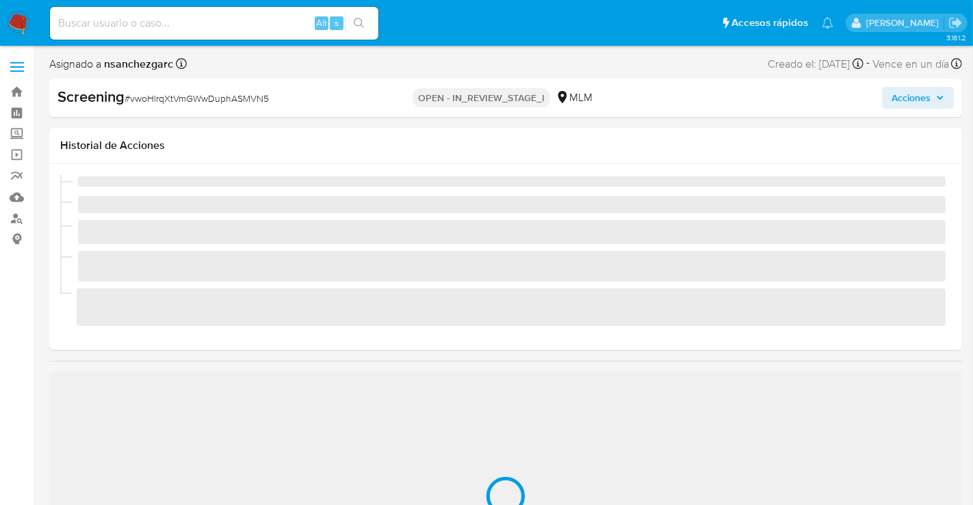
select select "10"
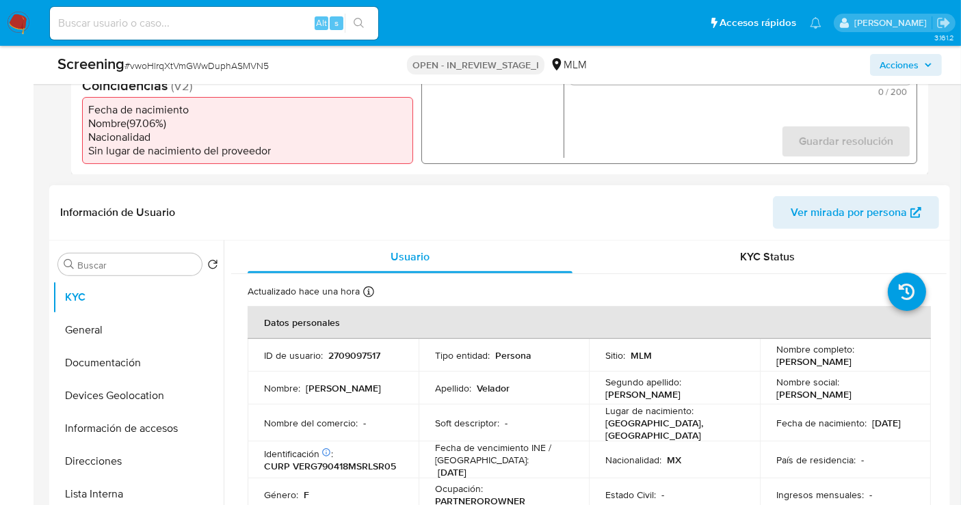
scroll to position [76, 0]
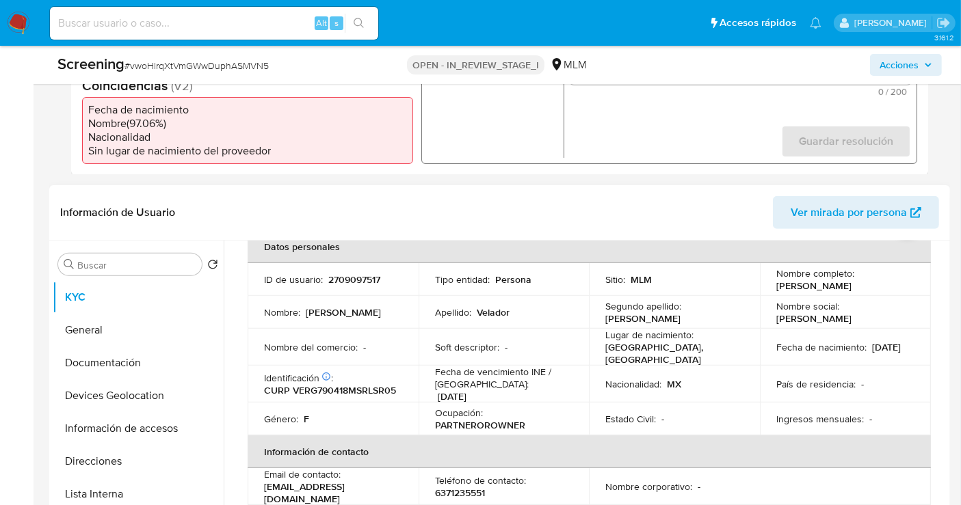
click at [377, 281] on p "2709097517" at bounding box center [354, 280] width 52 height 12
copy p "2709097517"
drag, startPoint x: 821, startPoint y: 293, endPoint x: 769, endPoint y: 277, distance: 53.7
click at [769, 277] on td "Nombre completo : Maria Georgina Velador del Rosario" at bounding box center [845, 279] width 171 height 33
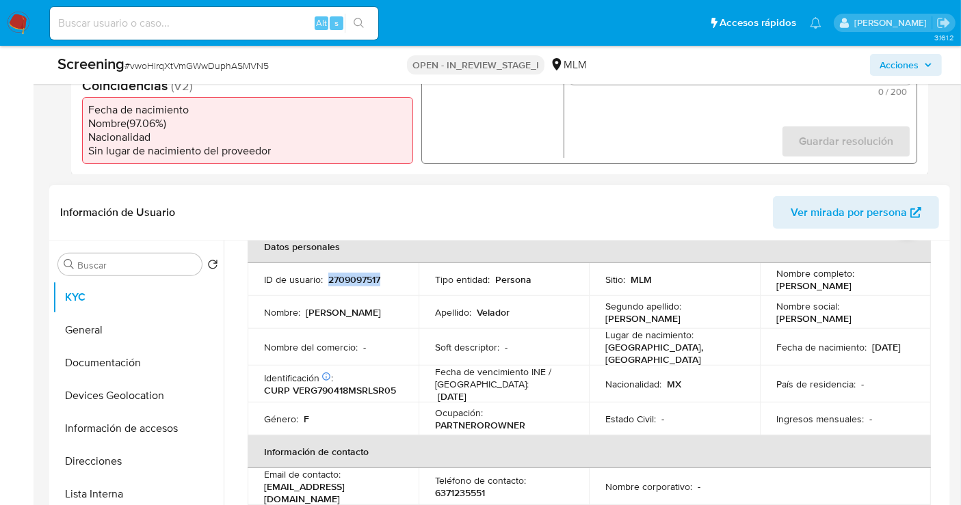
copy p "Maria Georgina Velador del Rosario"
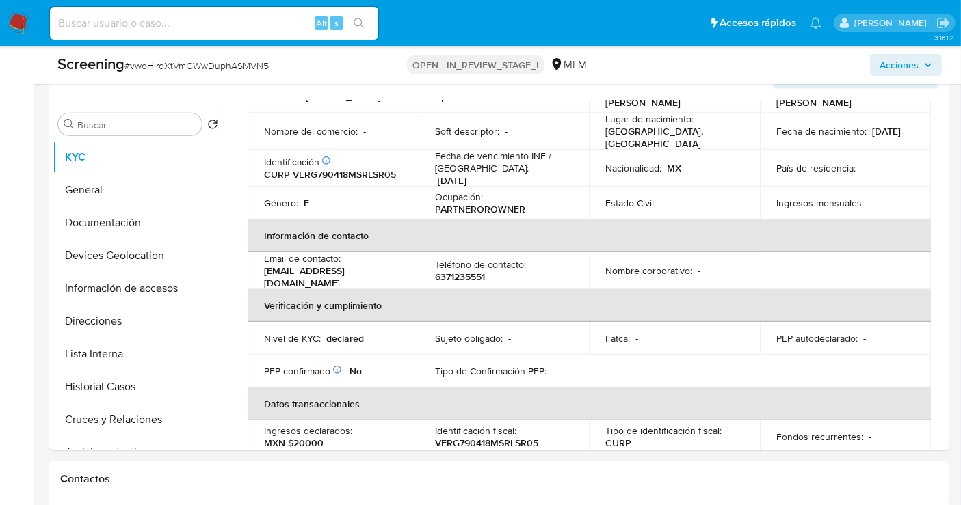
scroll to position [568, 0]
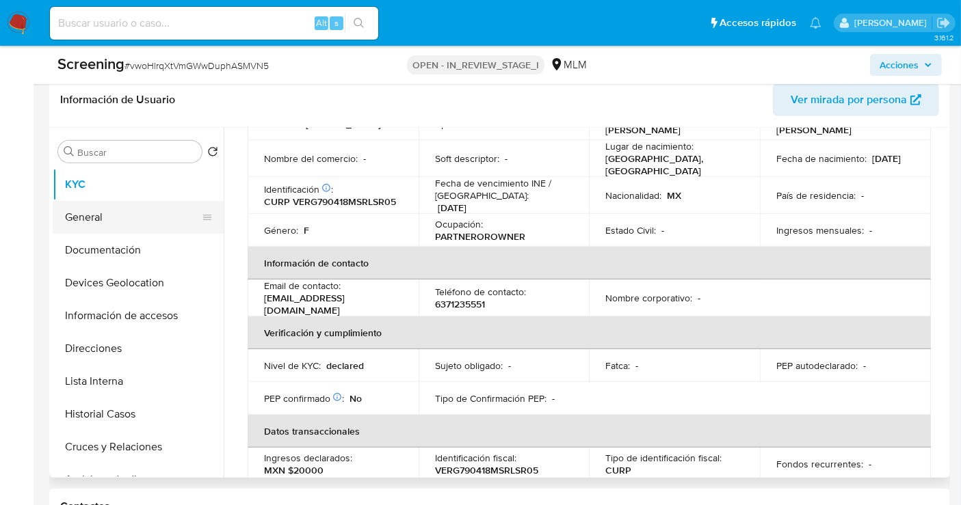
click at [82, 215] on button "General" at bounding box center [133, 217] width 160 height 33
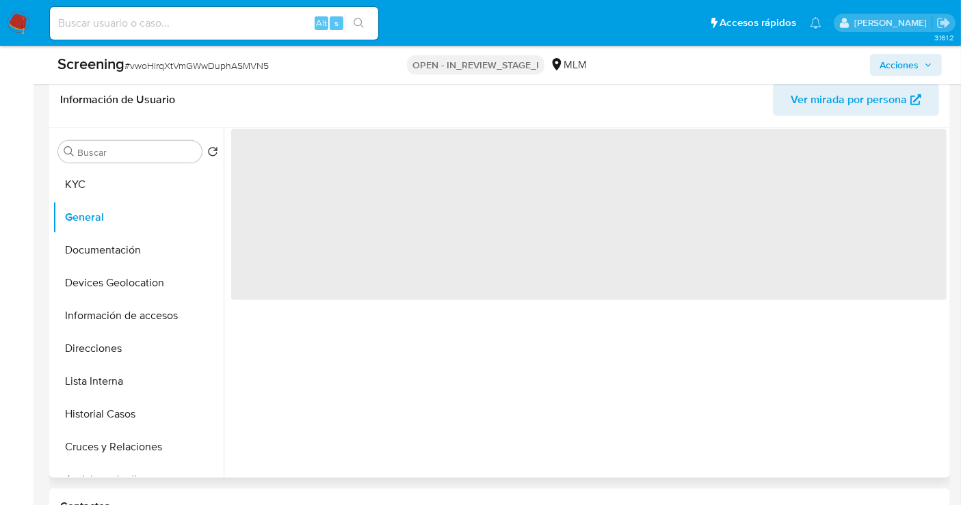
scroll to position [0, 0]
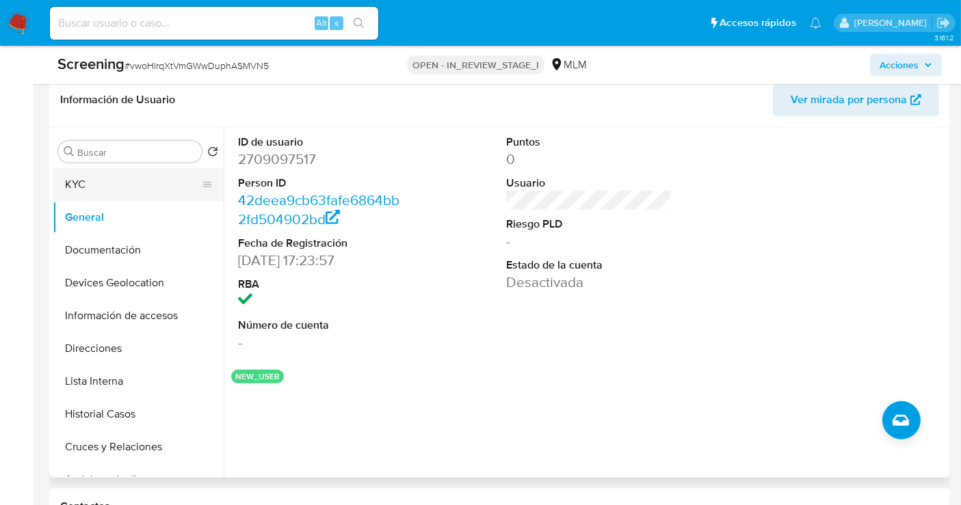
click at [67, 185] on button "KYC" at bounding box center [133, 184] width 160 height 33
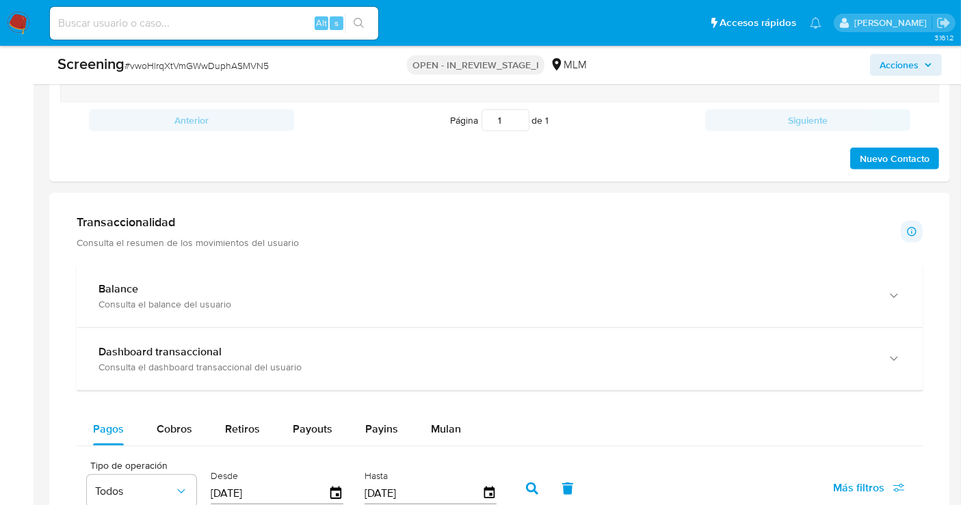
scroll to position [1252, 0]
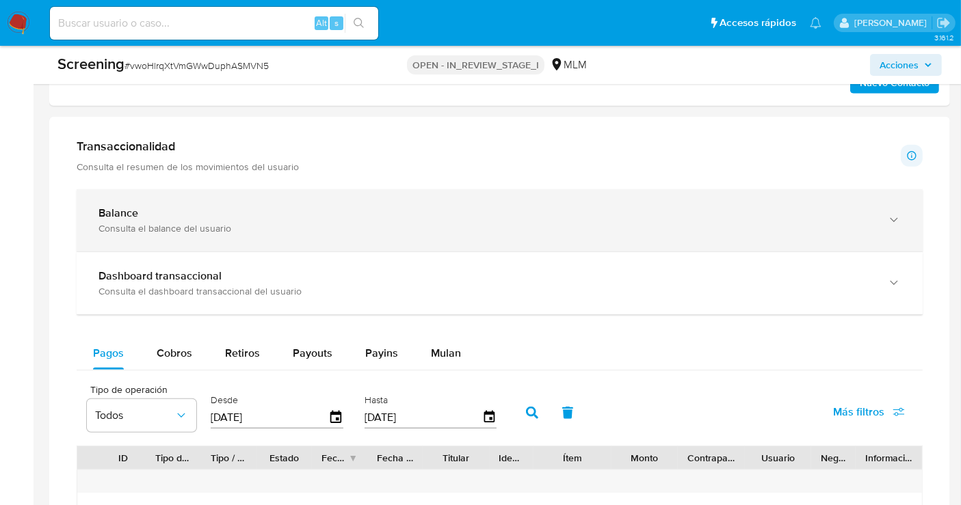
click at [167, 207] on div "Balance" at bounding box center [485, 214] width 775 height 14
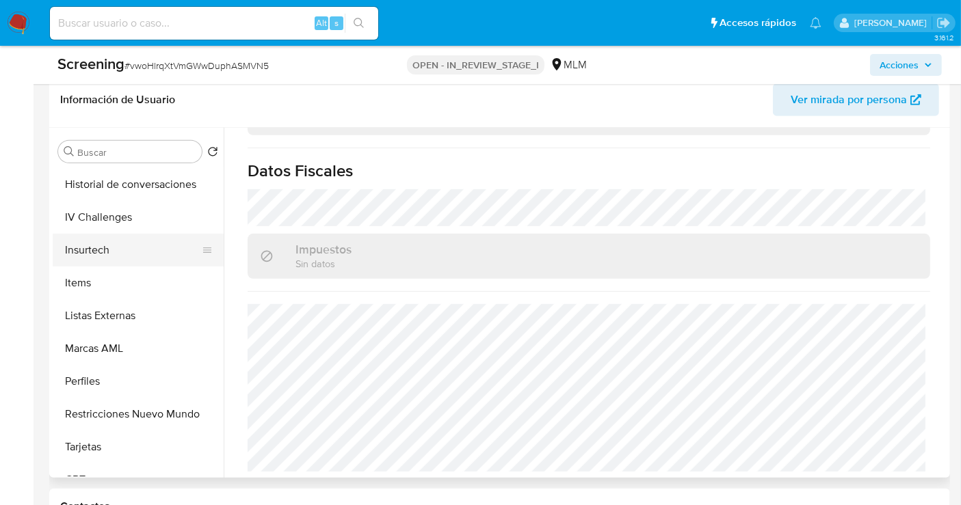
scroll to position [643, 0]
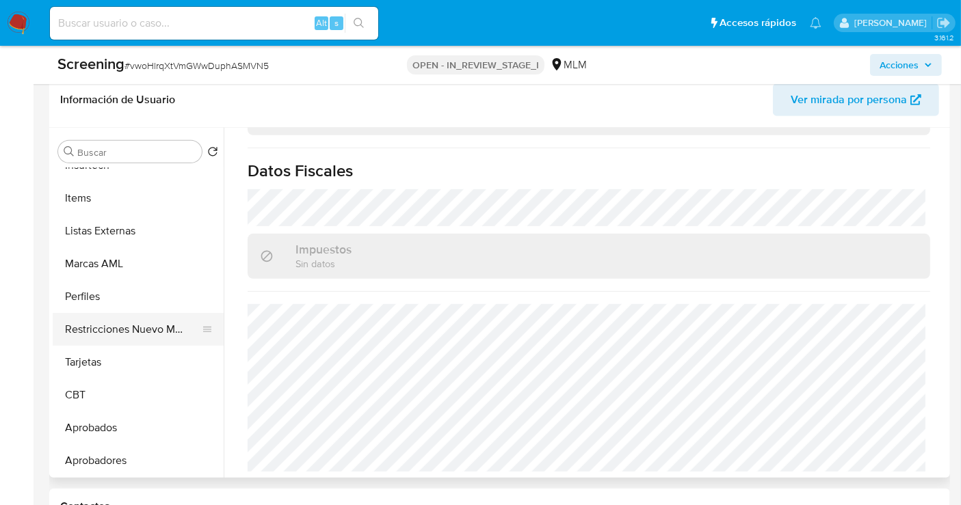
click at [140, 332] on button "Restricciones Nuevo Mundo" at bounding box center [133, 329] width 160 height 33
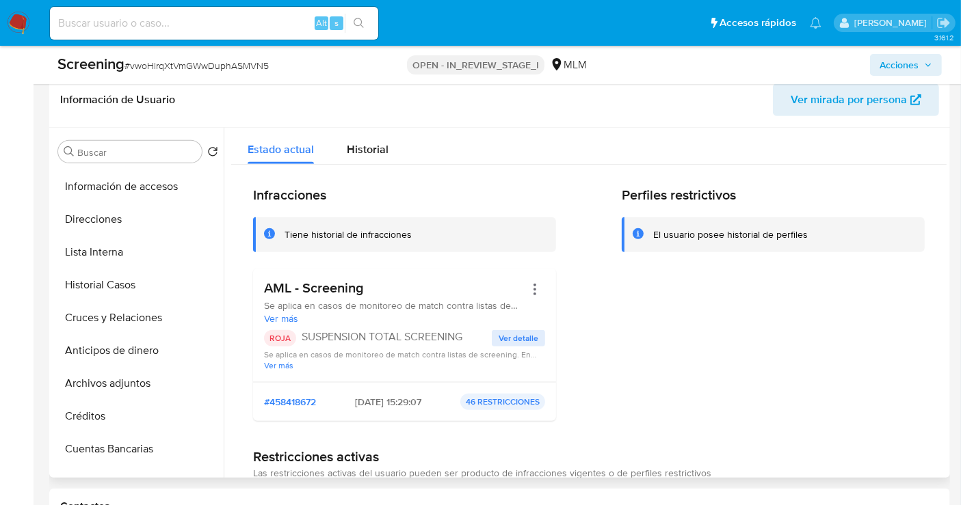
scroll to position [0, 0]
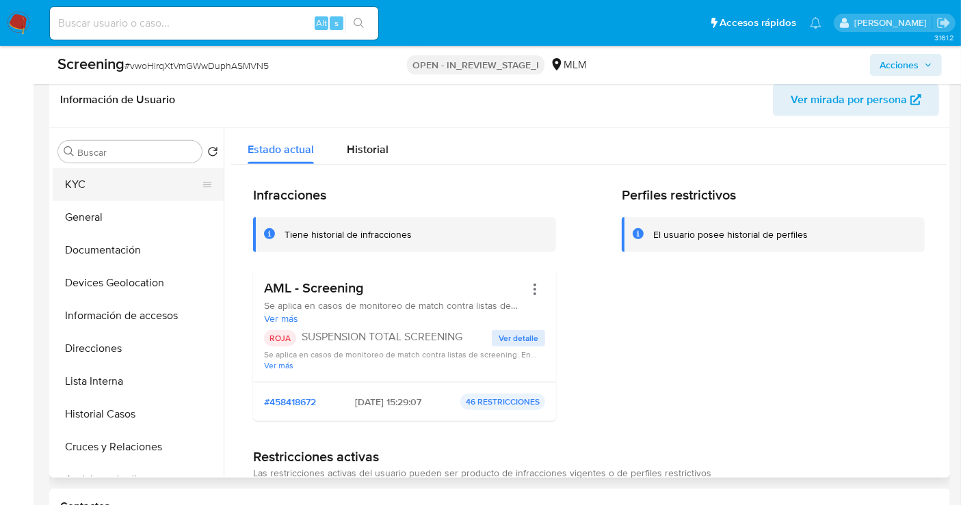
click at [115, 180] on button "KYC" at bounding box center [133, 184] width 160 height 33
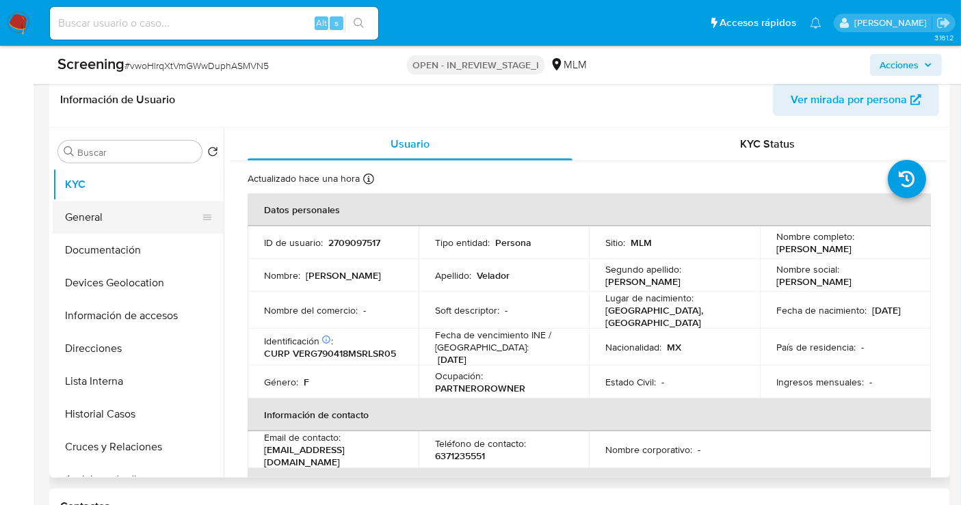
click at [97, 226] on button "General" at bounding box center [133, 217] width 160 height 33
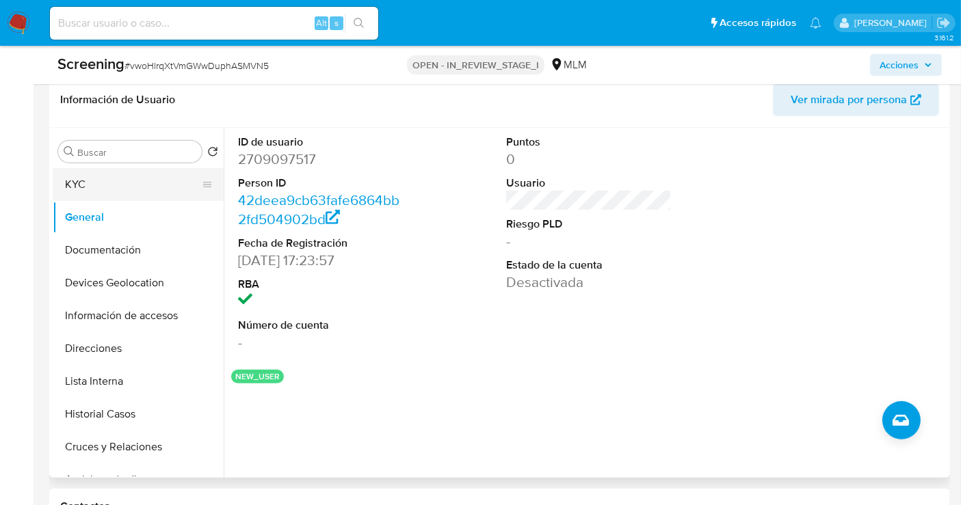
click at [81, 189] on button "KYC" at bounding box center [133, 184] width 160 height 33
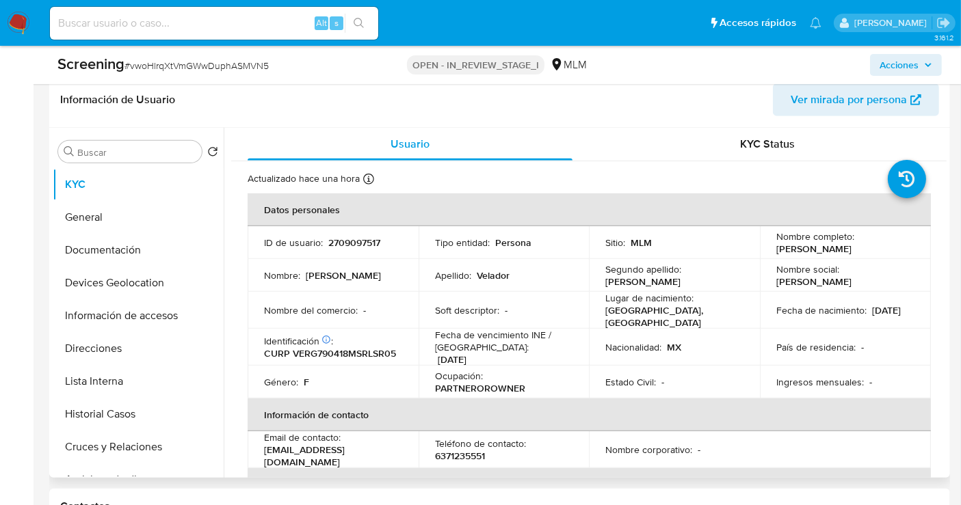
click at [299, 356] on p "CURP VERG790418MSRLSR05" at bounding box center [330, 353] width 132 height 12
copy p "VERG790418MSRLSR05"
click at [96, 209] on button "General" at bounding box center [133, 217] width 160 height 33
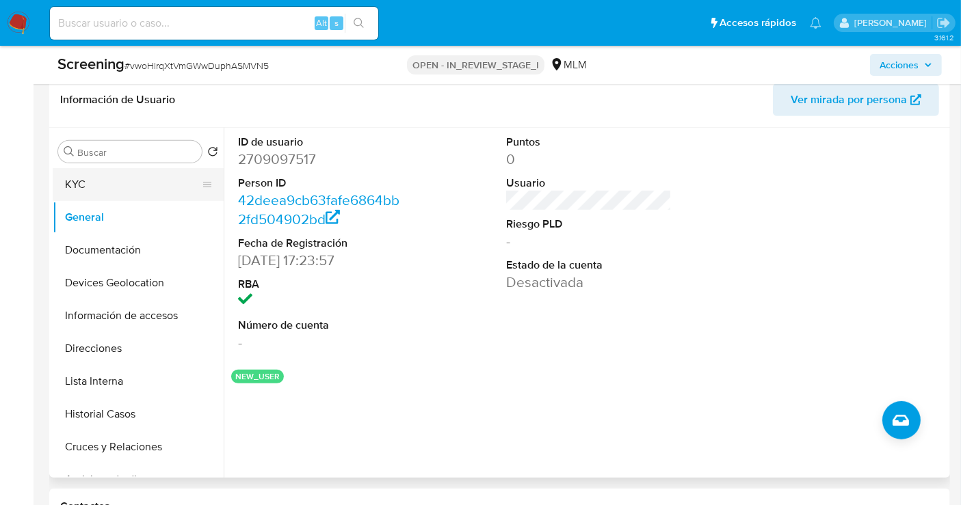
click at [96, 186] on button "KYC" at bounding box center [133, 184] width 160 height 33
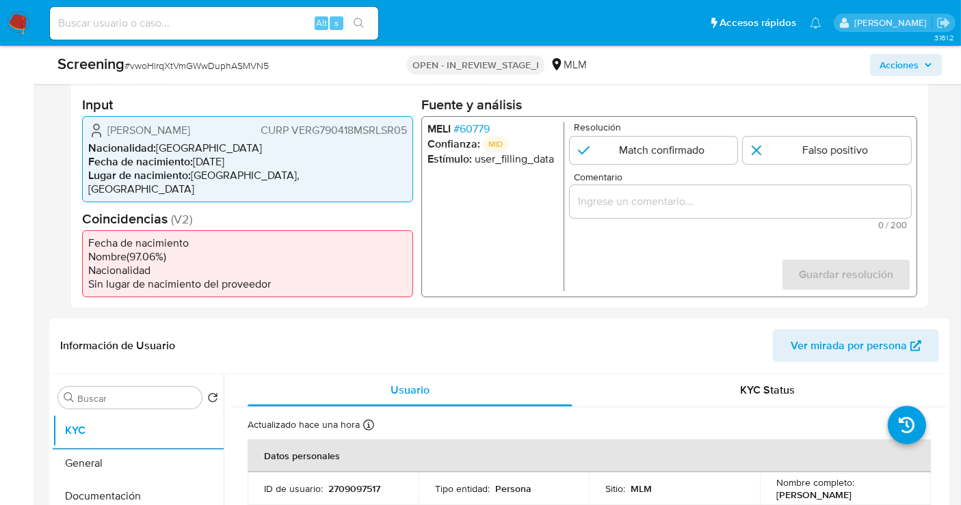
scroll to position [188, 0]
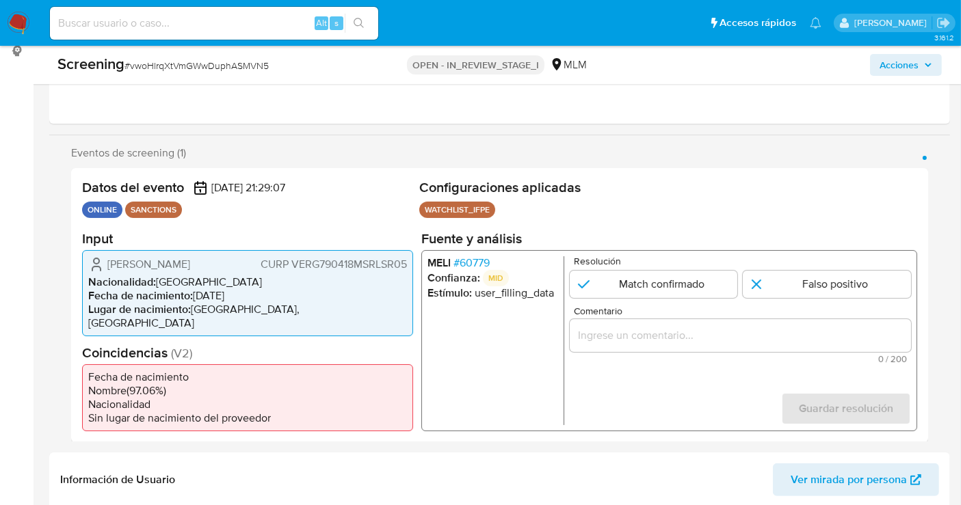
click at [608, 336] on input "Comentario" at bounding box center [740, 335] width 341 height 18
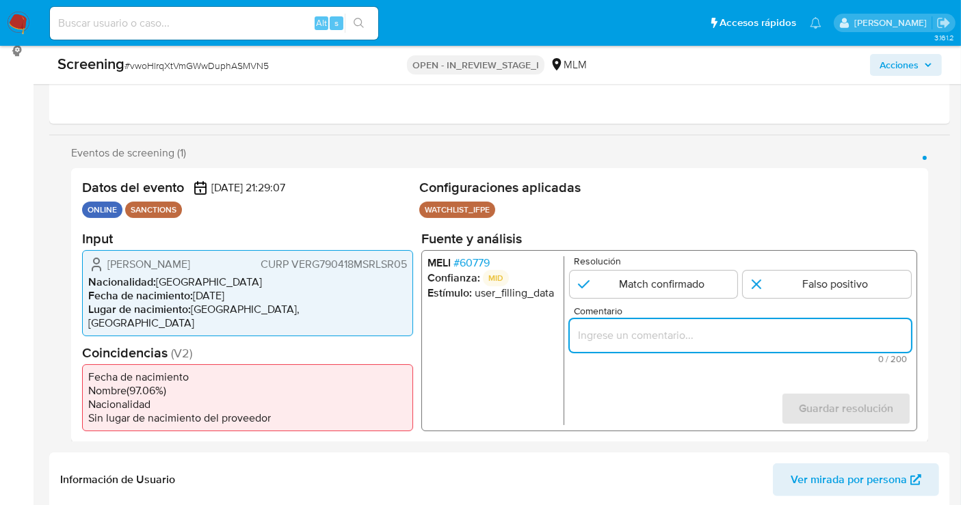
paste input "SE CONFIRMA COINCIDENCIA EN LISTA DE SANCIONES DENOMINADA IFPE LPB POR NOMBRE C…"
type input "SE CONFIRMA COINCIDENCIA EN LISTA DE SANCIONES DENOMINADA IFPE LPB POR NOMBRE C…"
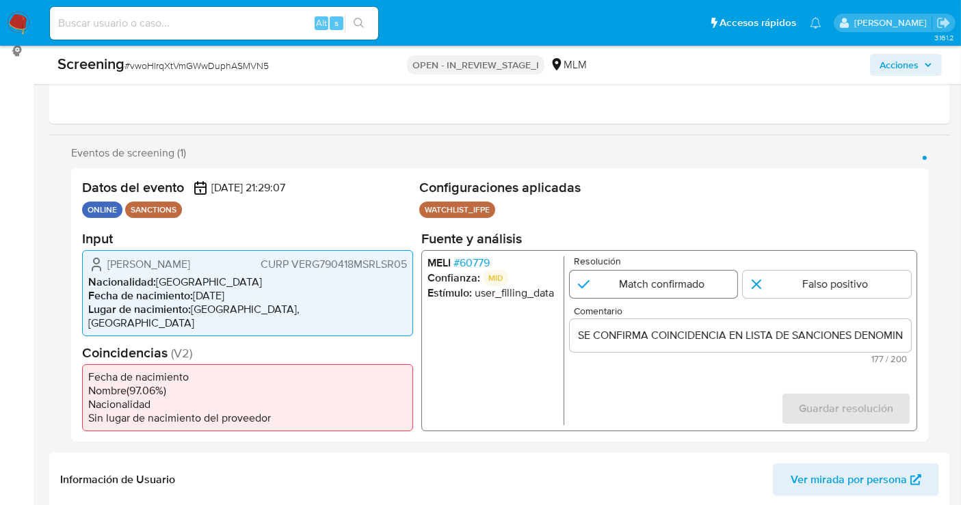
click at [653, 282] on input "1 de 1" at bounding box center [654, 283] width 168 height 27
radio input "true"
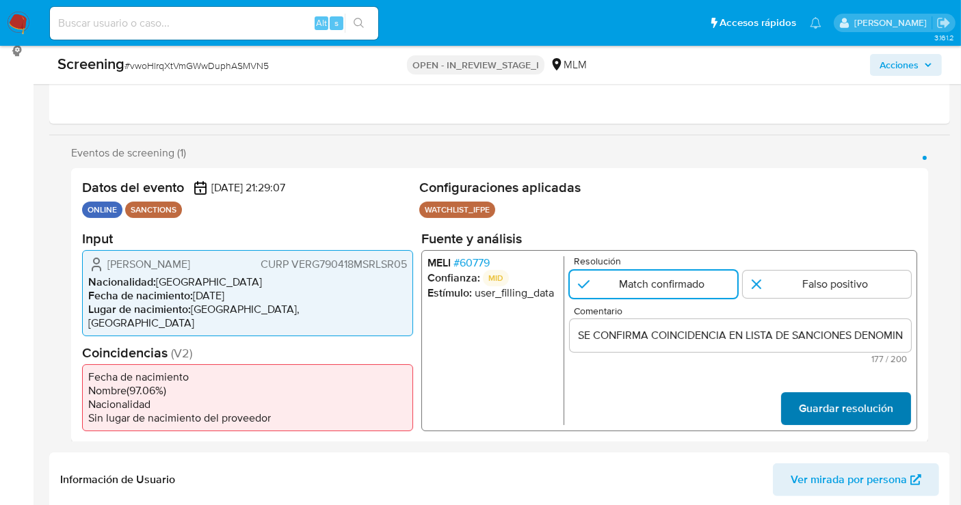
click at [826, 409] on span "Guardar resolución" at bounding box center [846, 408] width 94 height 30
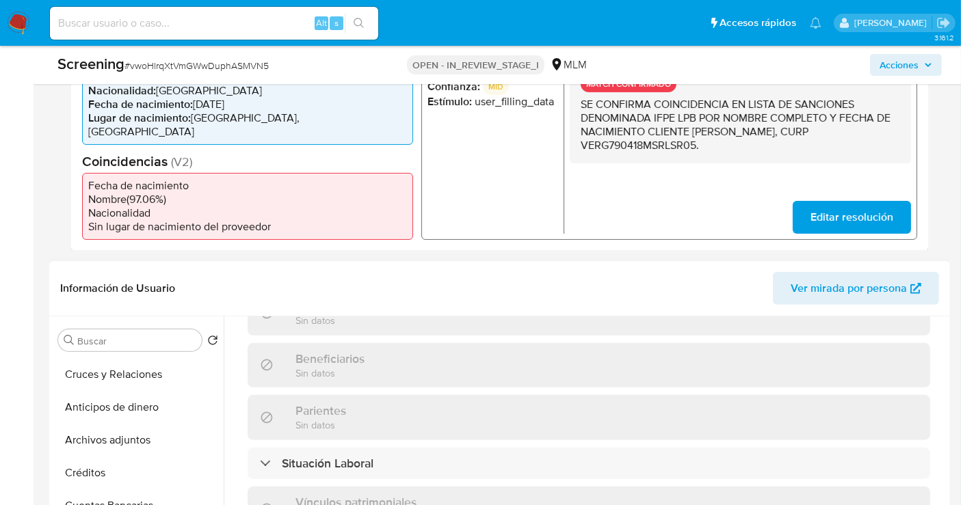
scroll to position [263, 0]
click at [113, 439] on button "Archivos adjuntos" at bounding box center [133, 438] width 160 height 33
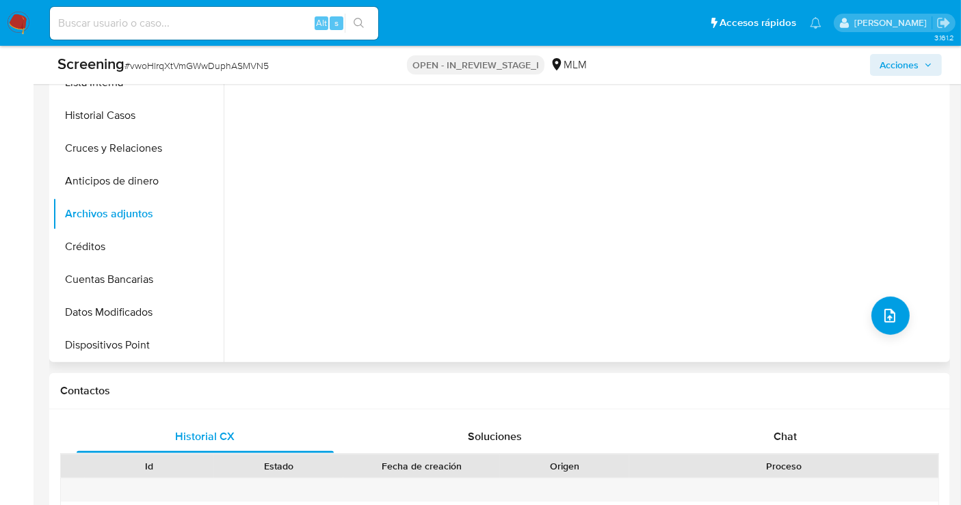
scroll to position [111, 0]
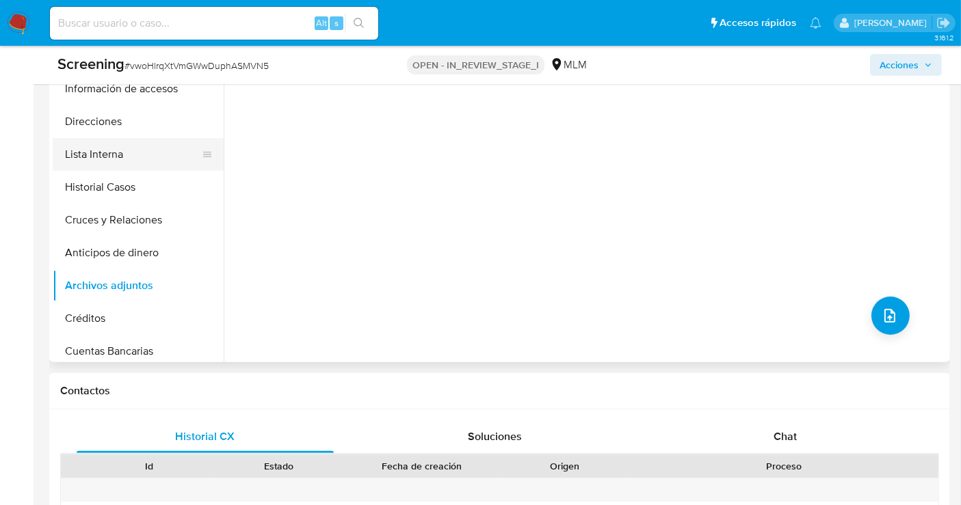
click at [96, 163] on button "Lista Interna" at bounding box center [133, 154] width 160 height 33
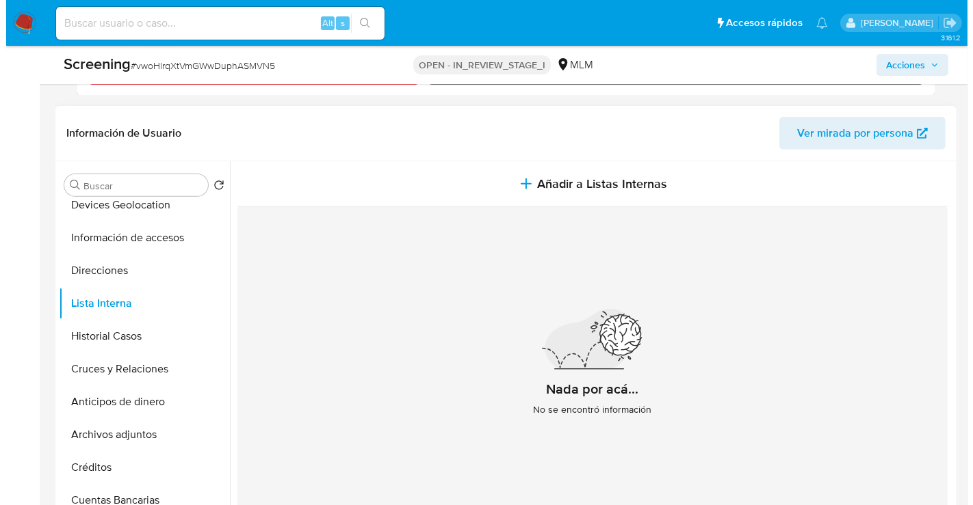
scroll to position [455, 0]
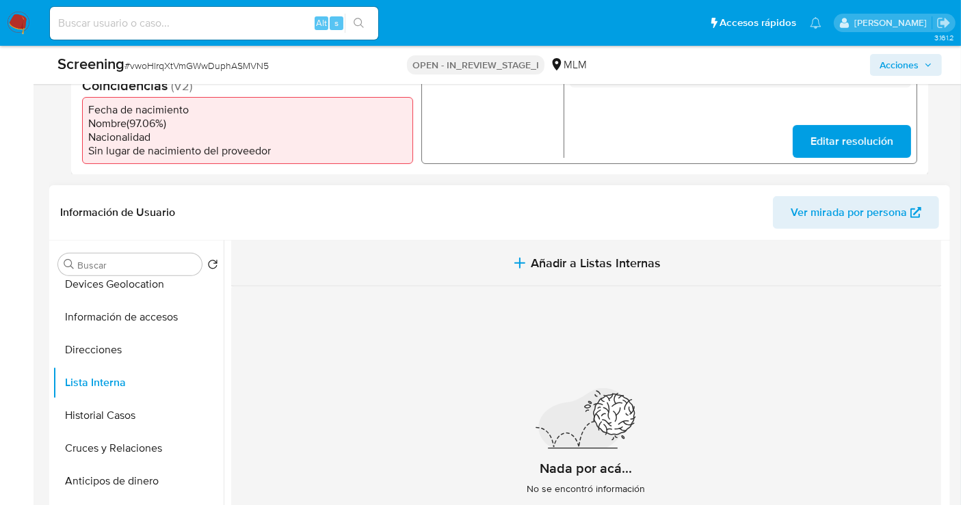
click at [549, 250] on button "Añadir a Listas Internas" at bounding box center [586, 264] width 710 height 46
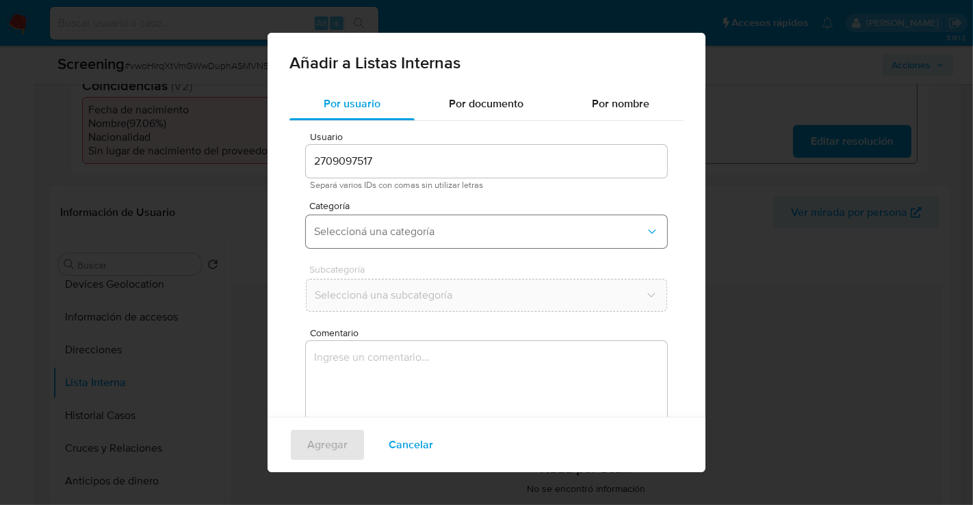
click at [348, 243] on button "Seleccioná una categoría" at bounding box center [486, 231] width 361 height 33
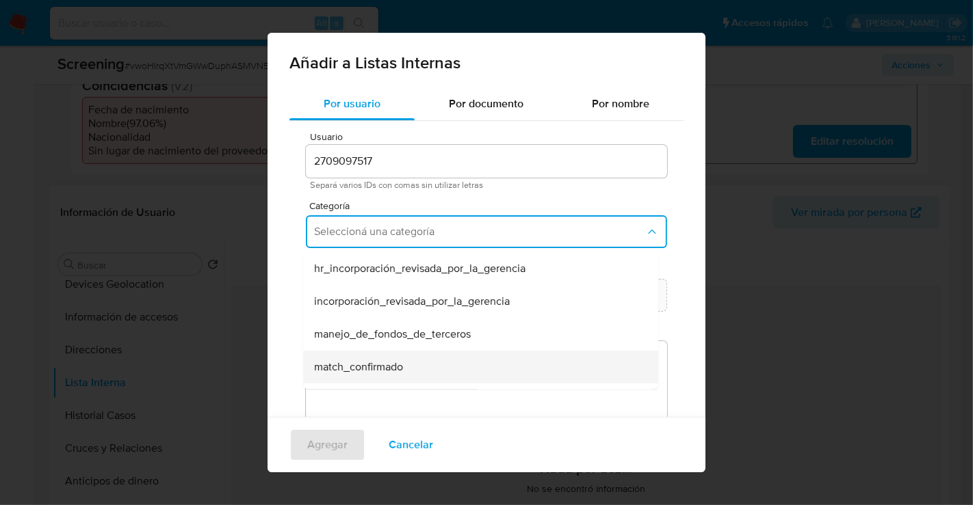
click at [361, 360] on span "match_confirmado" at bounding box center [358, 367] width 89 height 14
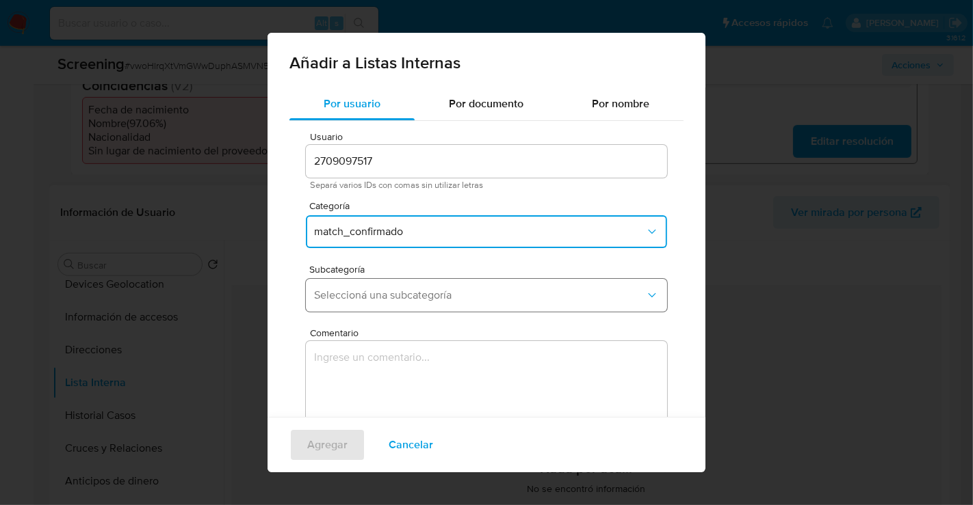
click at [343, 304] on button "Seleccioná una subcategoría" at bounding box center [486, 295] width 361 height 33
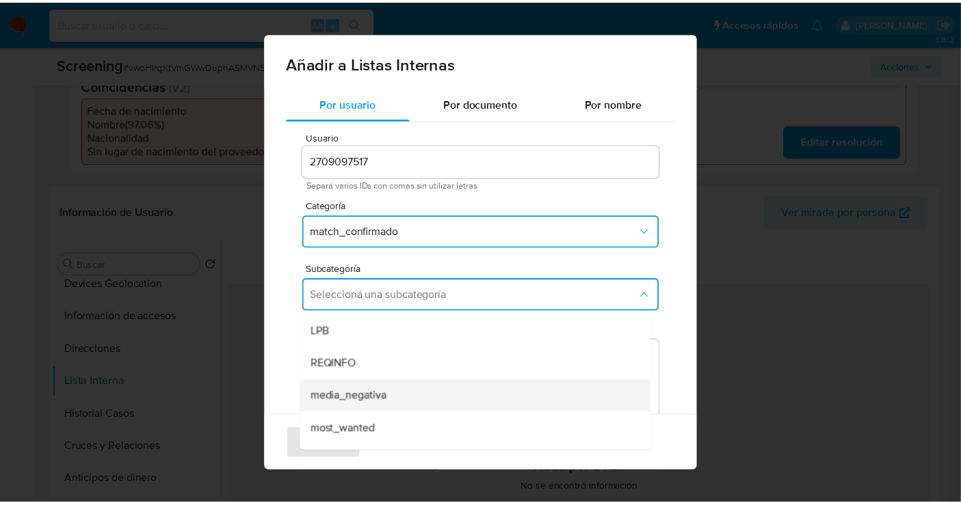
scroll to position [92, 0]
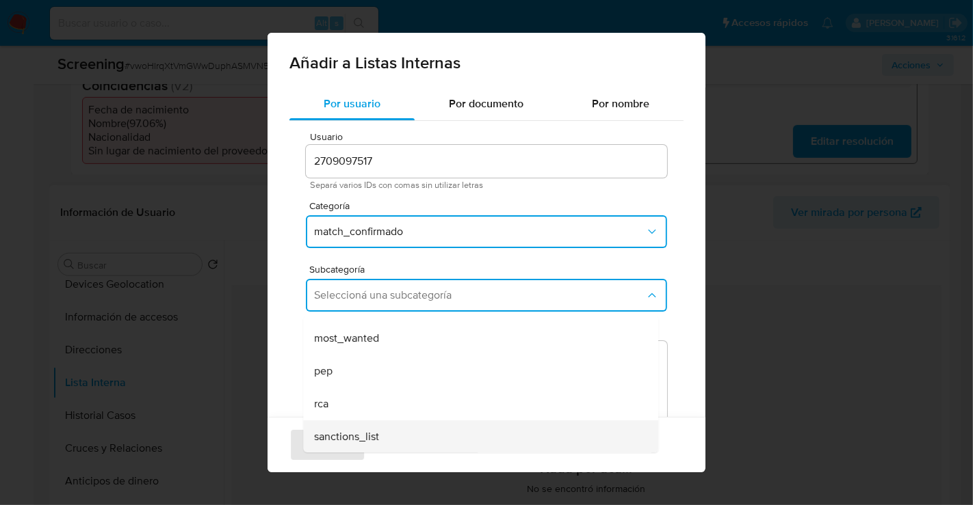
click at [352, 432] on span "sanctions_list" at bounding box center [346, 437] width 65 height 14
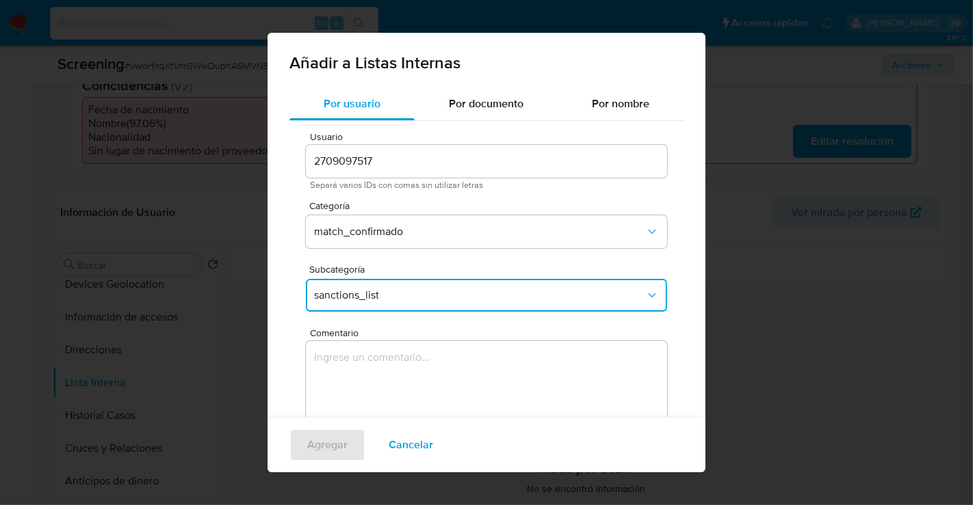
click at [375, 366] on textarea "Comentario" at bounding box center [486, 406] width 361 height 131
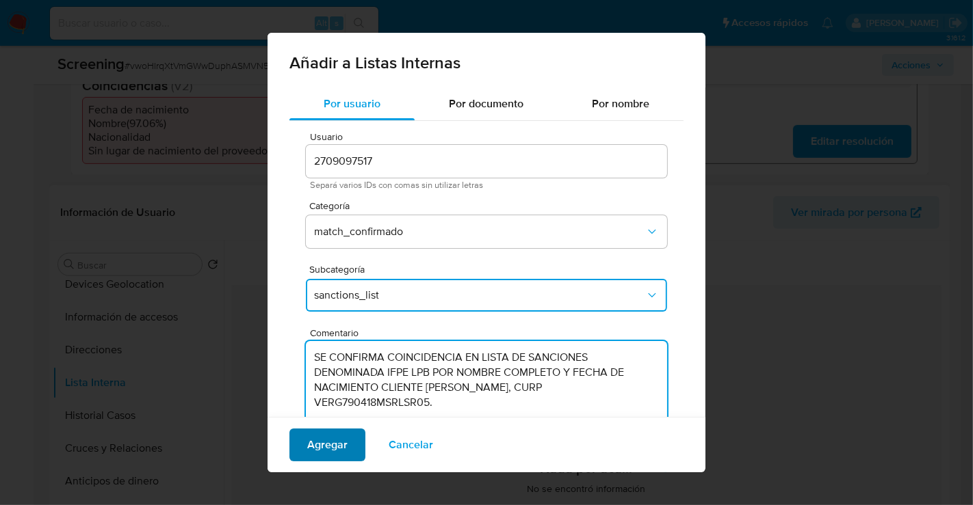
type textarea "SE CONFIRMA COINCIDENCIA EN LISTA DE SANCIONES DENOMINADA IFPE LPB POR NOMBRE C…"
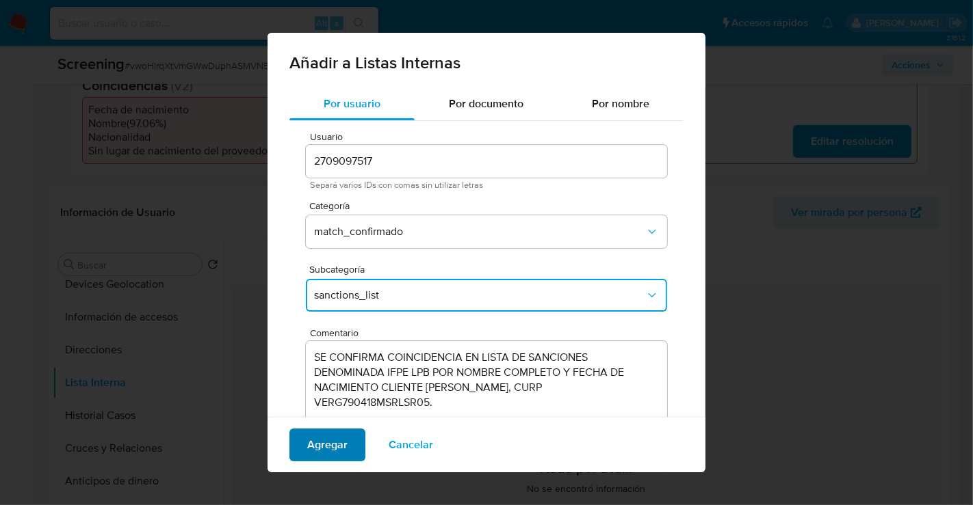
click at [315, 446] on span "Agregar" at bounding box center [327, 445] width 40 height 30
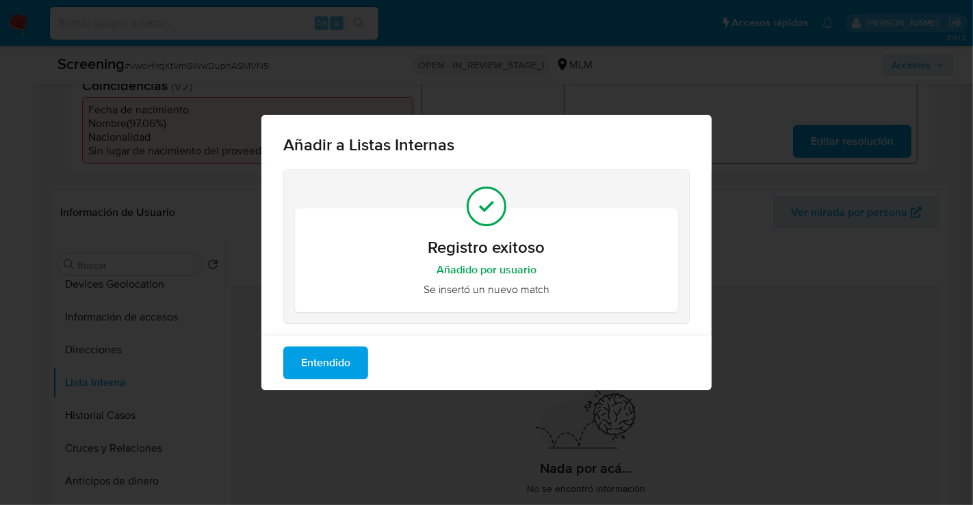
click at [332, 362] on span "Entendido" at bounding box center [325, 363] width 49 height 30
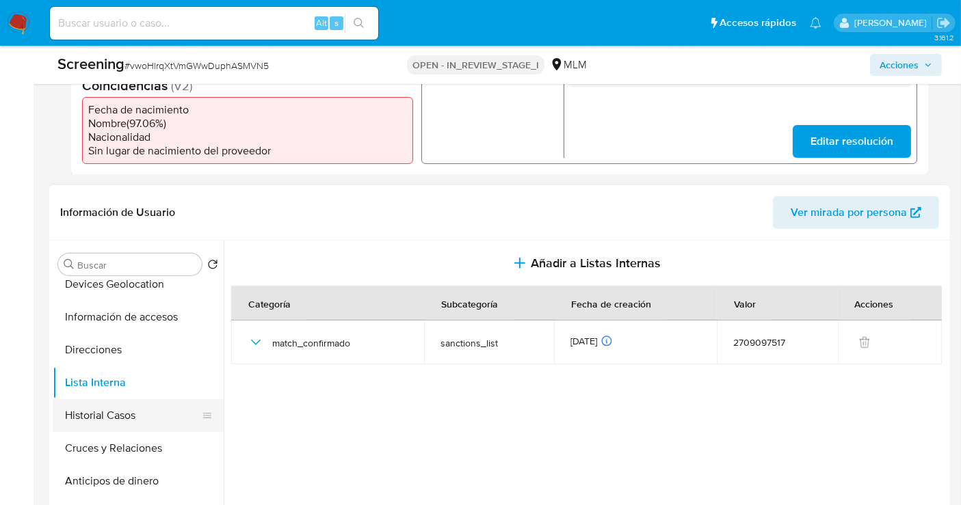
click at [110, 419] on button "Historial Casos" at bounding box center [133, 415] width 160 height 33
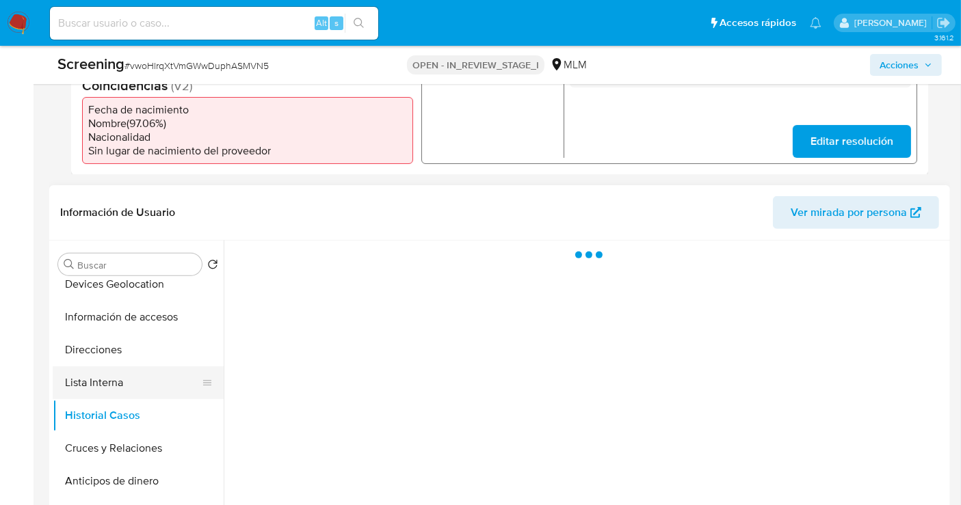
click at [99, 378] on button "Lista Interna" at bounding box center [133, 383] width 160 height 33
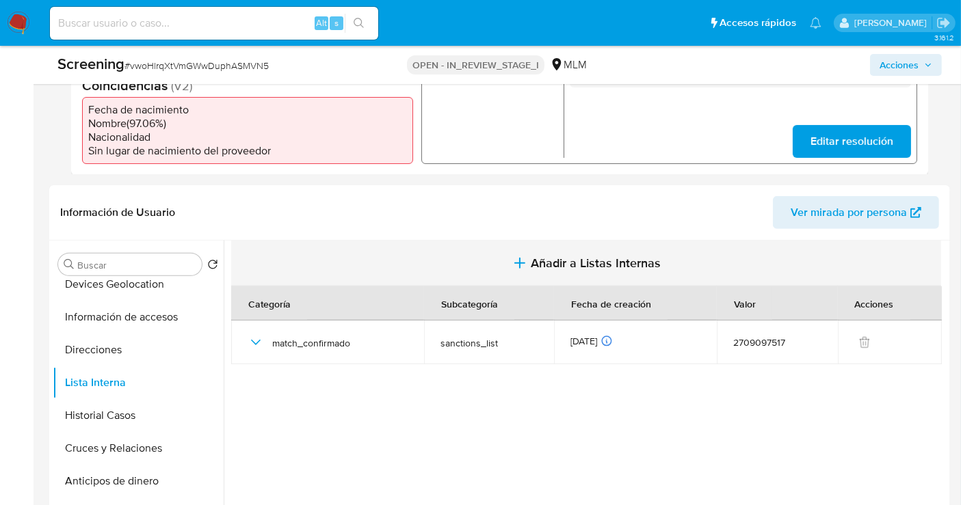
click at [577, 252] on button "Añadir a Listas Internas" at bounding box center [586, 264] width 710 height 46
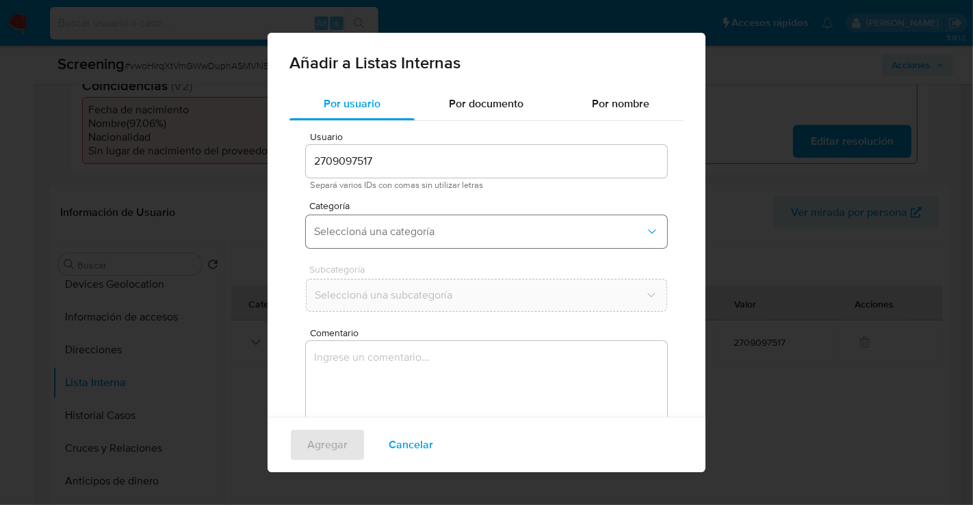
click at [336, 239] on button "Seleccioná una categoría" at bounding box center [486, 231] width 361 height 33
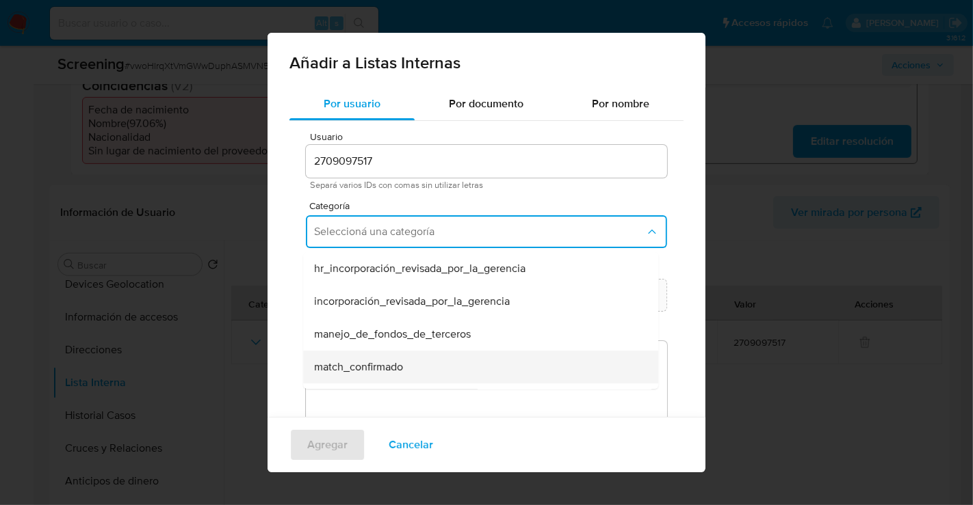
click at [332, 378] on div "match_confirmado" at bounding box center [476, 367] width 325 height 33
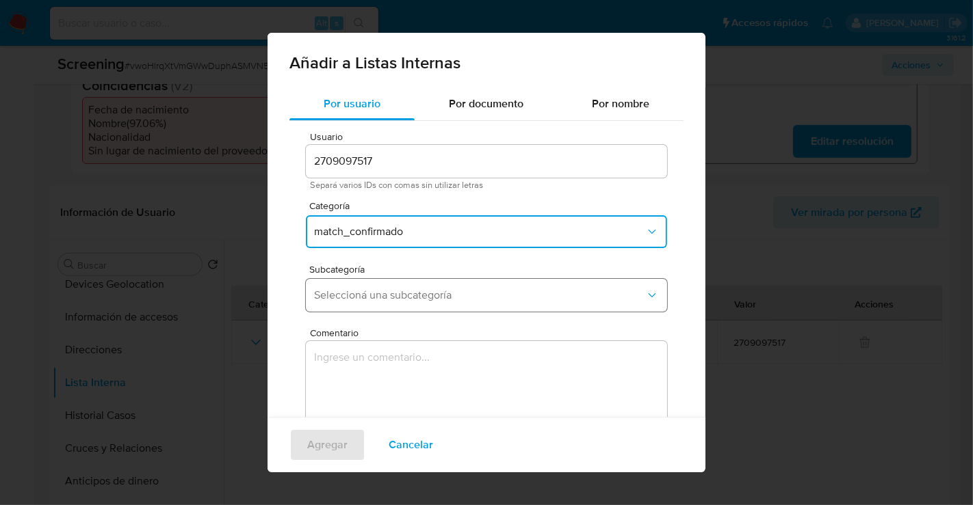
click at [367, 287] on button "Seleccioná una subcategoría" at bounding box center [486, 295] width 361 height 33
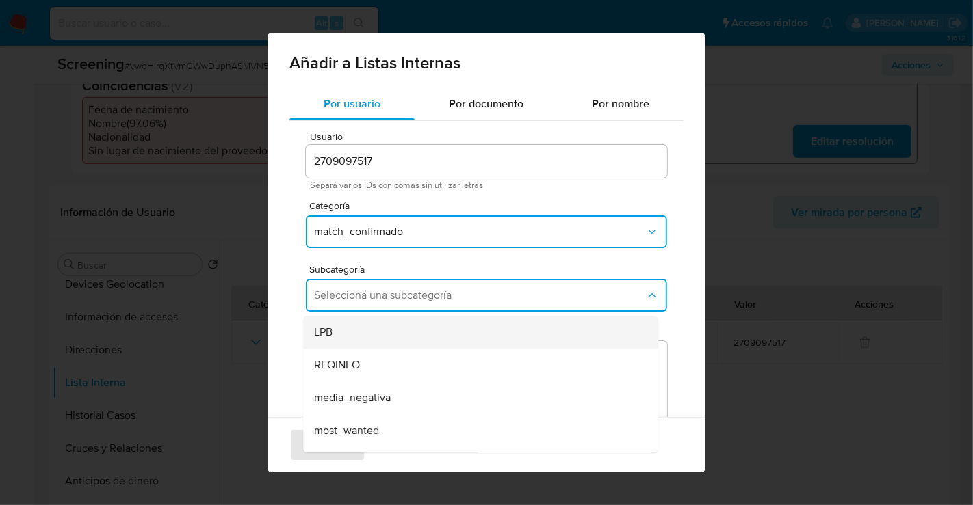
click at [335, 334] on div "LPB" at bounding box center [476, 332] width 325 height 33
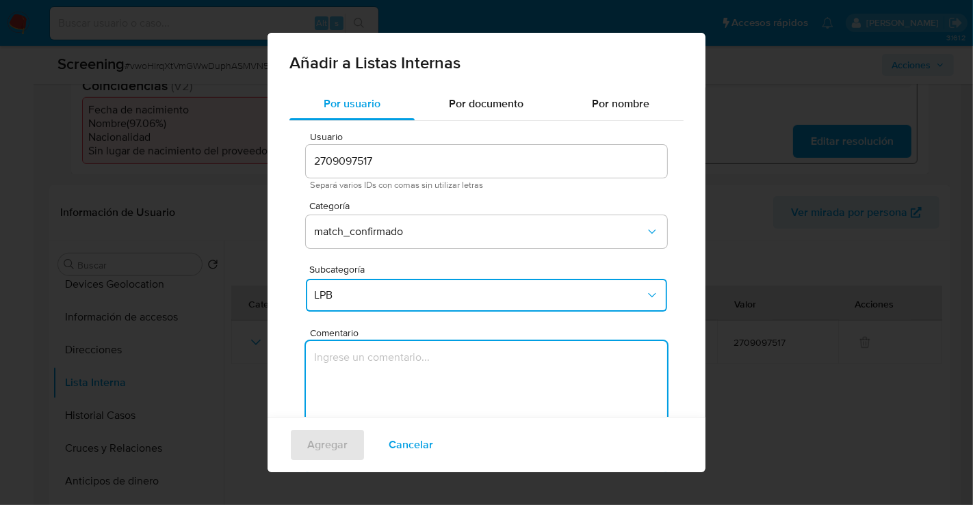
click at [371, 361] on textarea "Comentario" at bounding box center [486, 406] width 361 height 131
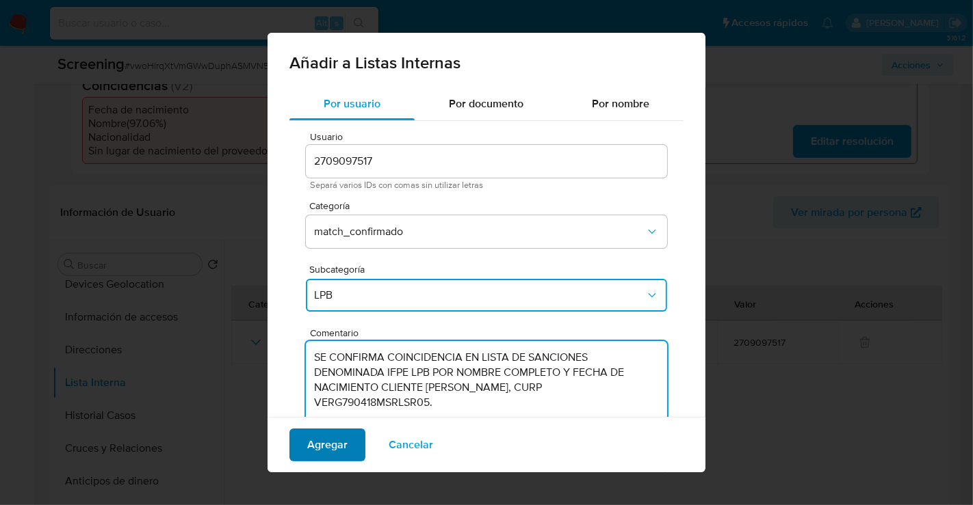
drag, startPoint x: 371, startPoint y: 361, endPoint x: 352, endPoint y: 442, distance: 83.6
click at [354, 440] on div "Añadir a Listas Internas Por usuario Por documento Por nombre Usuario 270909751…" at bounding box center [486, 253] width 438 height 440
type textarea "SE CONFIRMA COINCIDENCIA EN LISTA DE SANCIONES DENOMINADA IFPE LPB POR NOMBRE C…"
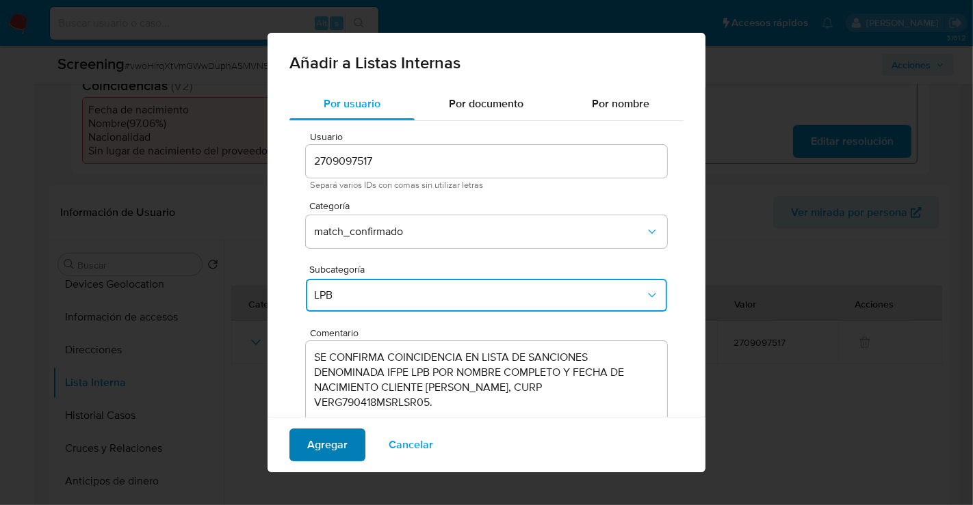
click at [336, 441] on span "Agregar" at bounding box center [327, 445] width 40 height 30
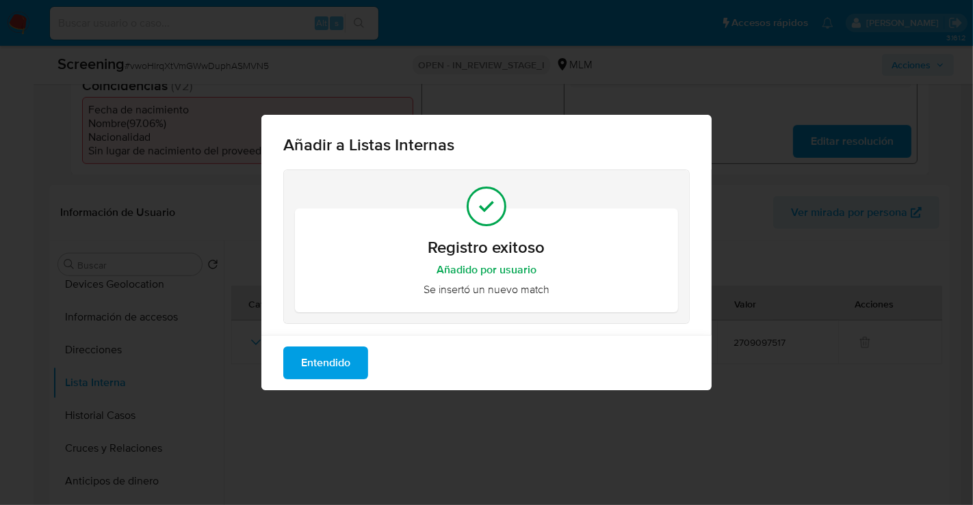
click at [330, 366] on span "Entendido" at bounding box center [325, 363] width 49 height 30
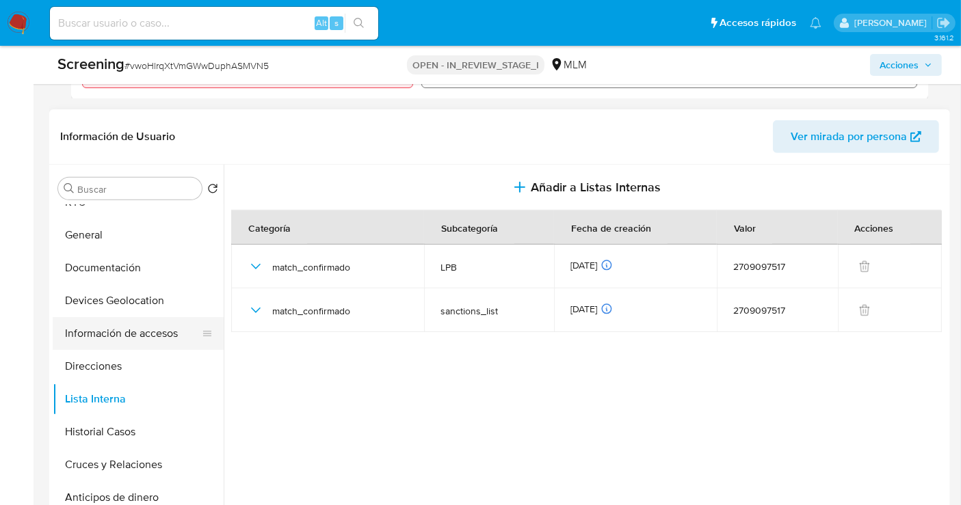
scroll to position [76, 0]
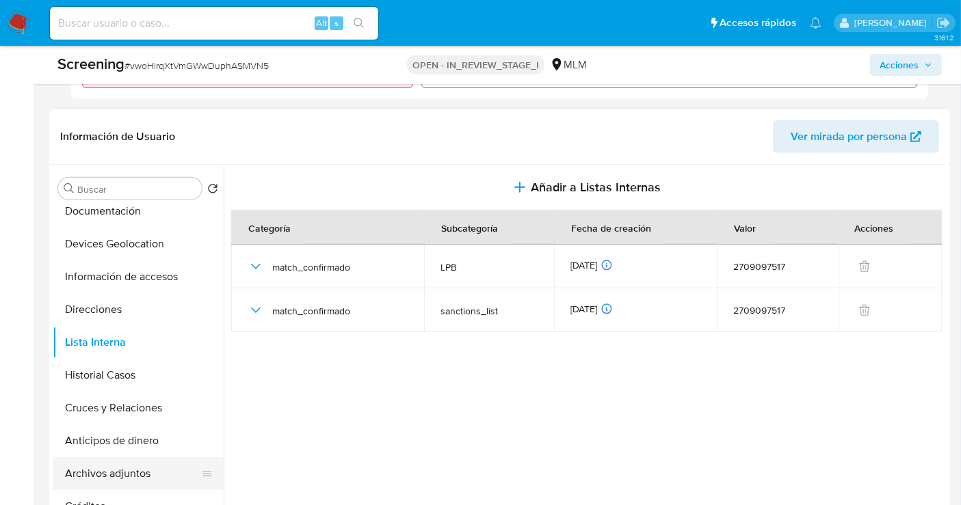
click at [128, 471] on button "Archivos adjuntos" at bounding box center [133, 474] width 160 height 33
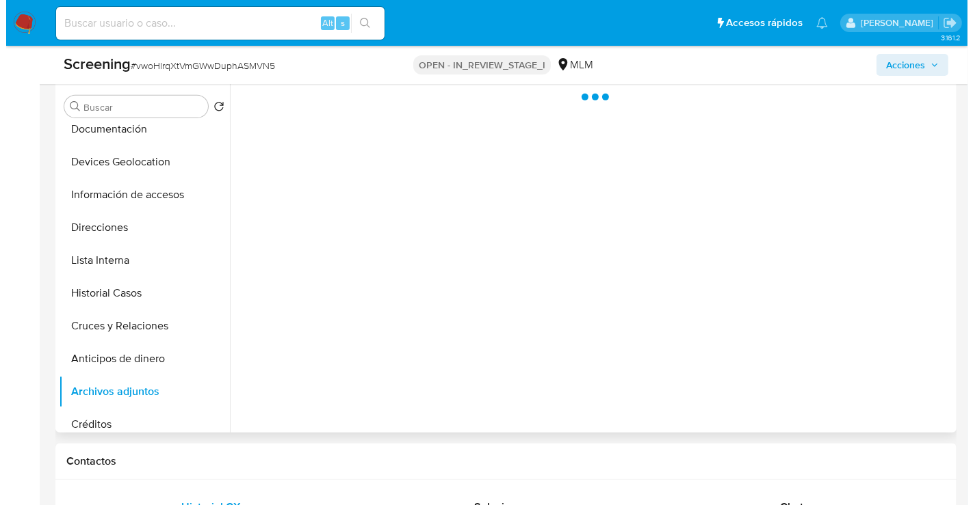
scroll to position [531, 0]
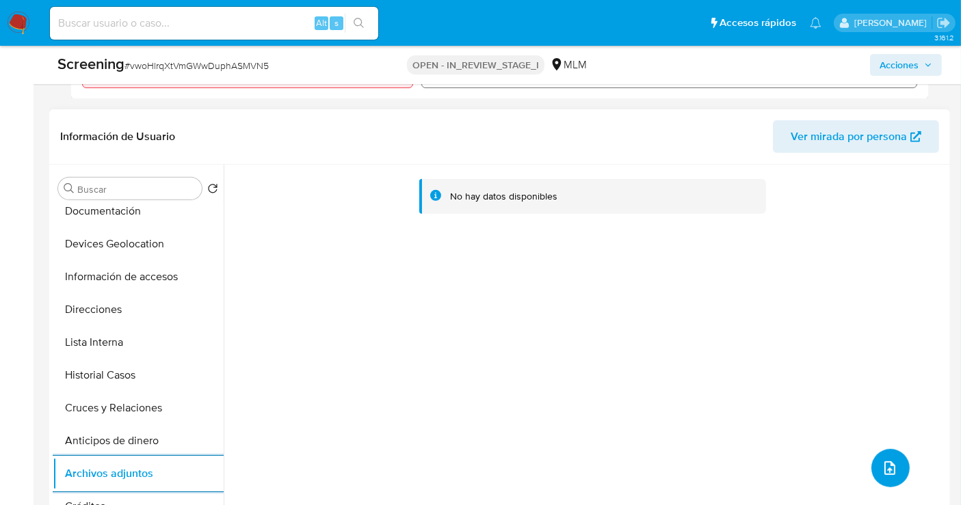
click at [893, 464] on icon "upload-file" at bounding box center [890, 468] width 16 height 16
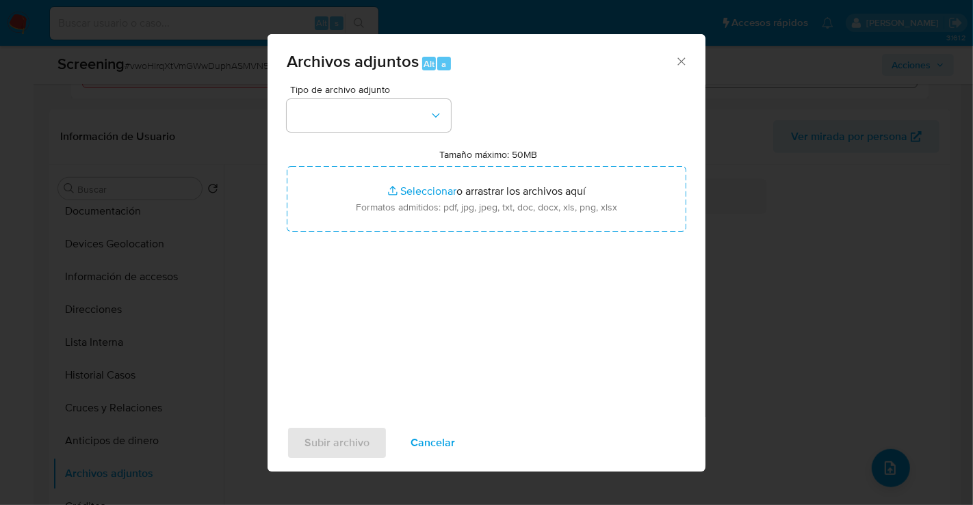
click at [555, 469] on div "Archivos adjuntos Alt a Tipo de archivo adjunto Tamaño máximo: 50MB Seleccionar…" at bounding box center [486, 253] width 438 height 438
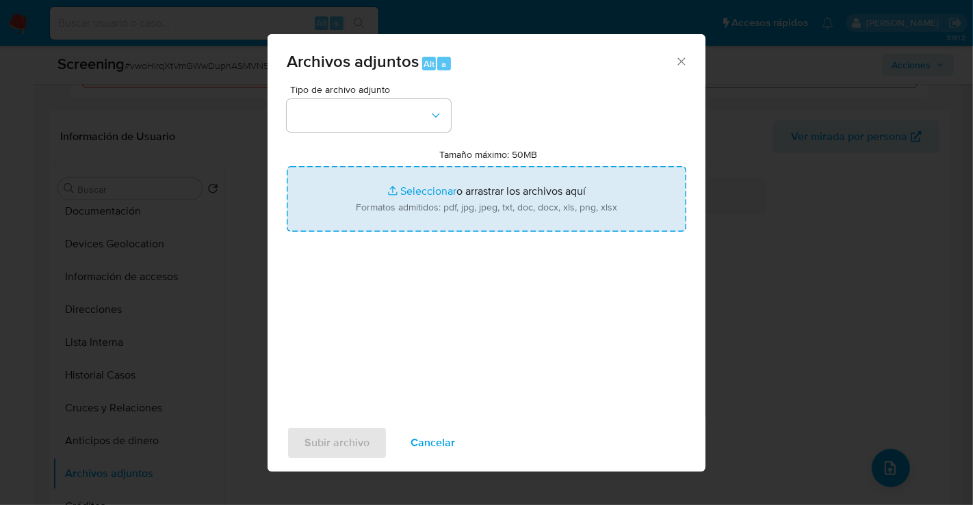
type input "C:\fakepath\2709097517_MARIA GEORGINA VELADOR DEL ROSARIO_SEP25.pdf"
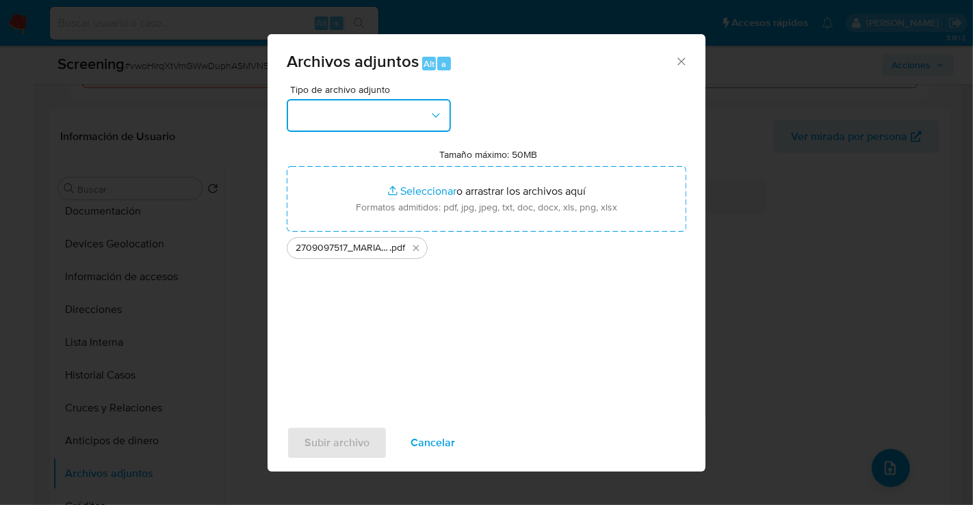
click at [380, 112] on button "button" at bounding box center [369, 115] width 164 height 33
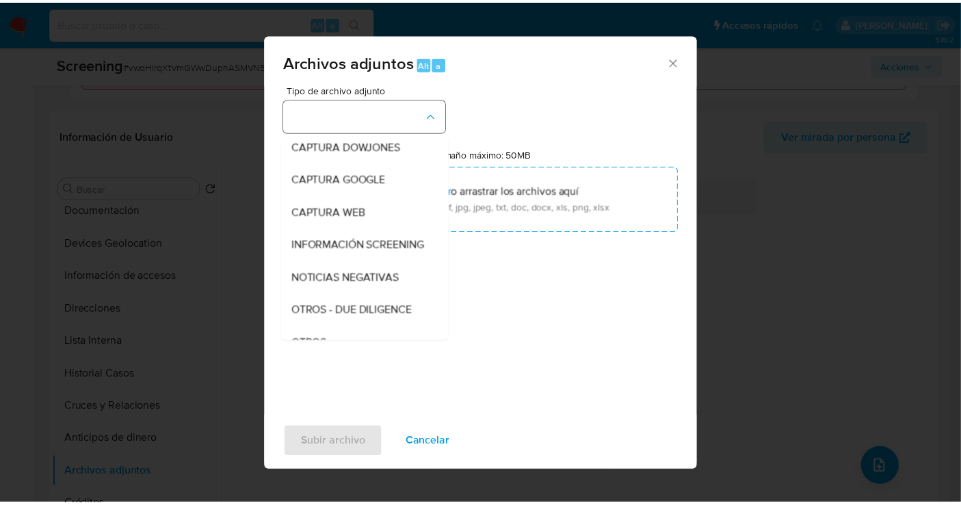
scroll to position [70, 0]
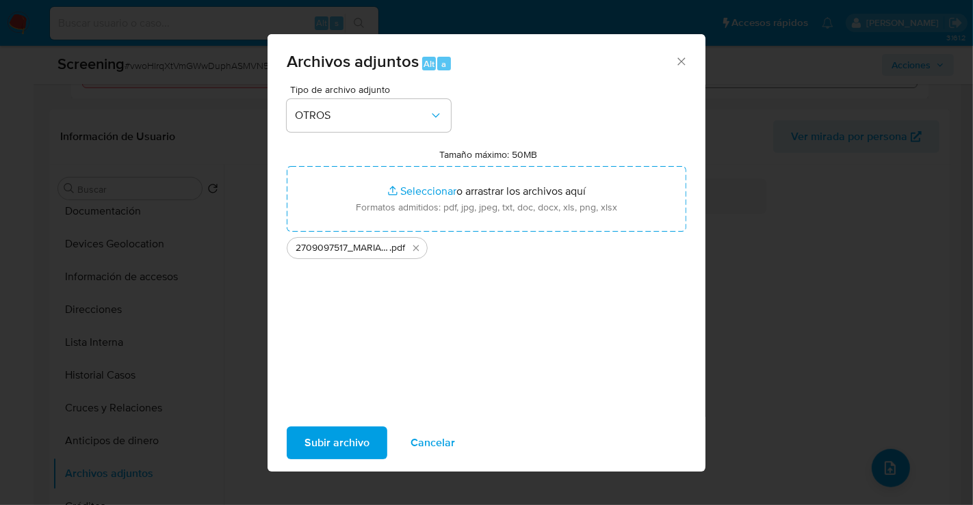
click at [354, 436] on span "Subir archivo" at bounding box center [336, 443] width 65 height 30
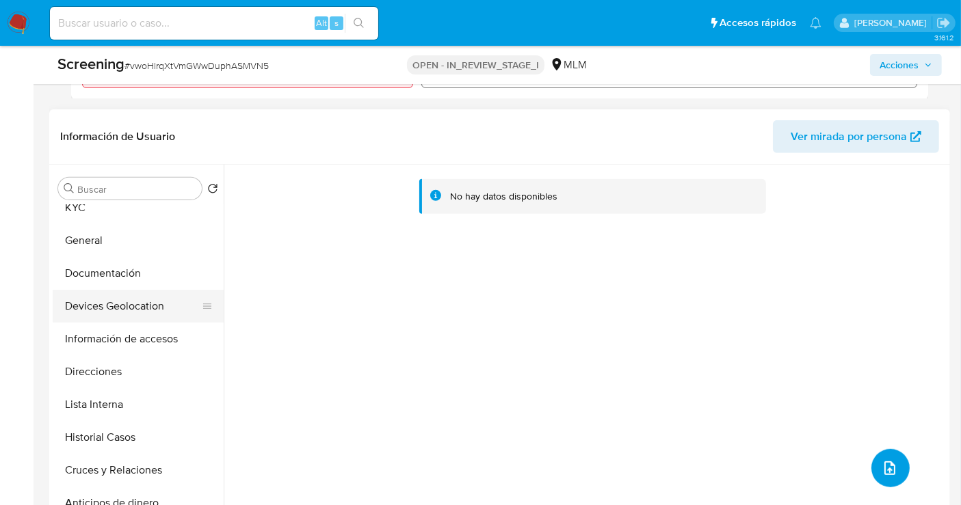
scroll to position [0, 0]
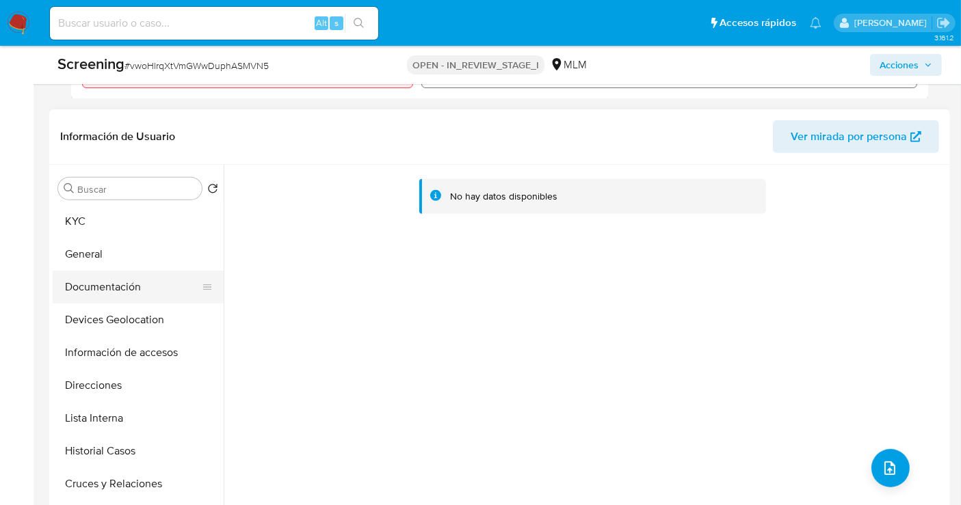
click at [66, 289] on button "Documentación" at bounding box center [133, 287] width 160 height 33
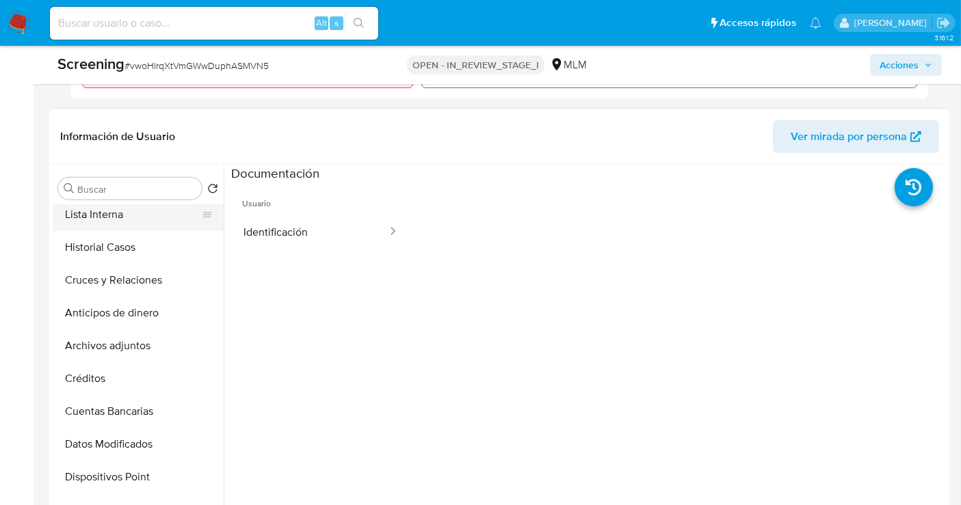
scroll to position [228, 0]
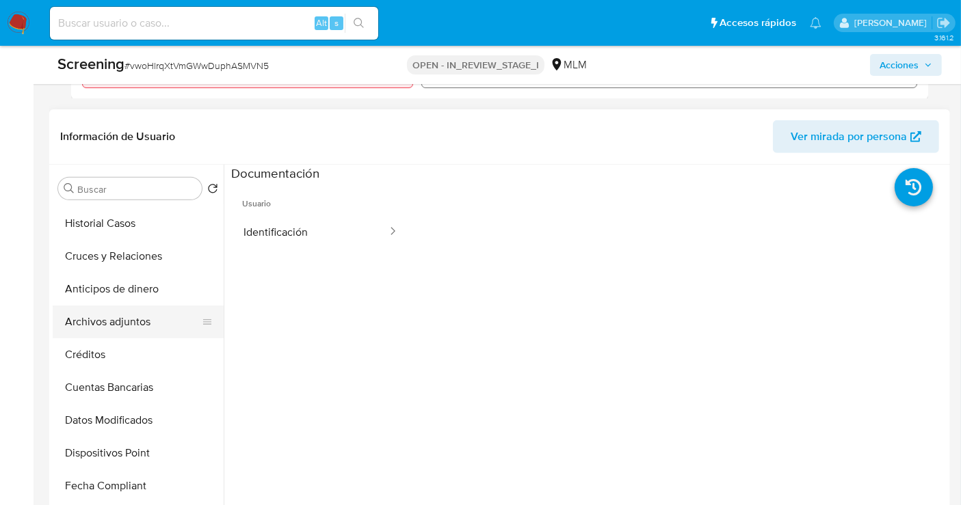
click at [98, 321] on button "Archivos adjuntos" at bounding box center [133, 322] width 160 height 33
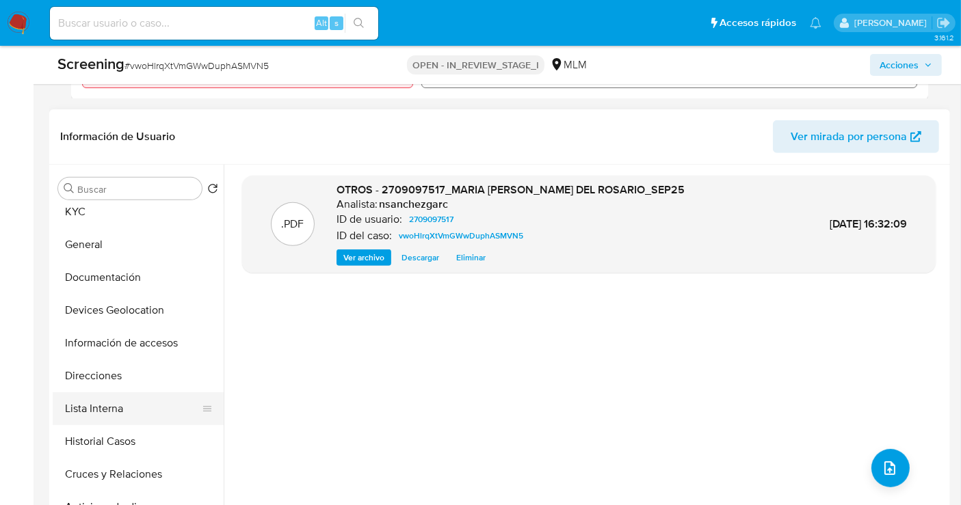
scroll to position [0, 0]
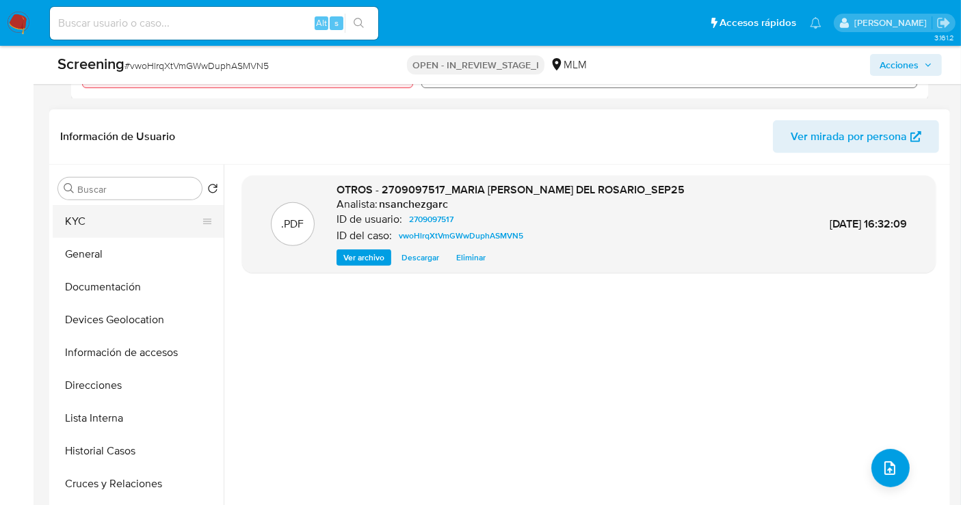
click at [101, 226] on button "KYC" at bounding box center [133, 221] width 160 height 33
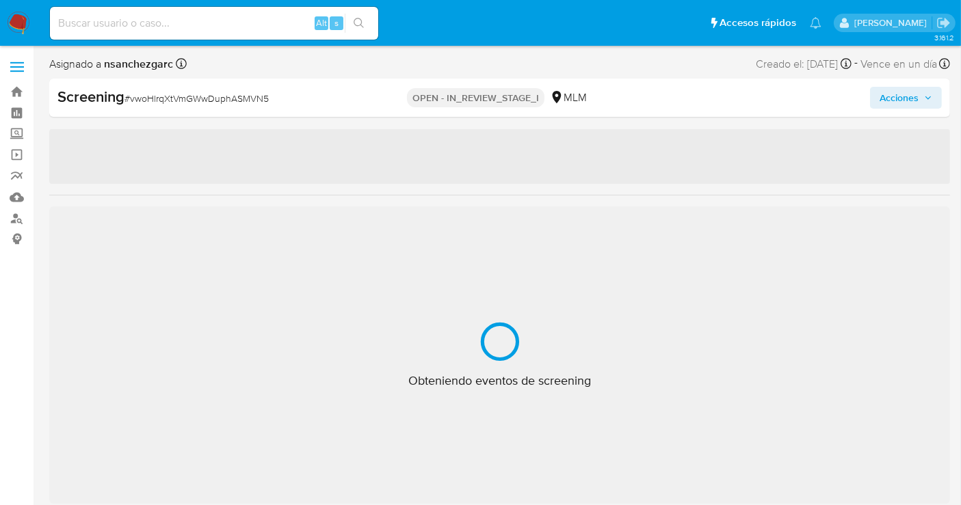
select select "10"
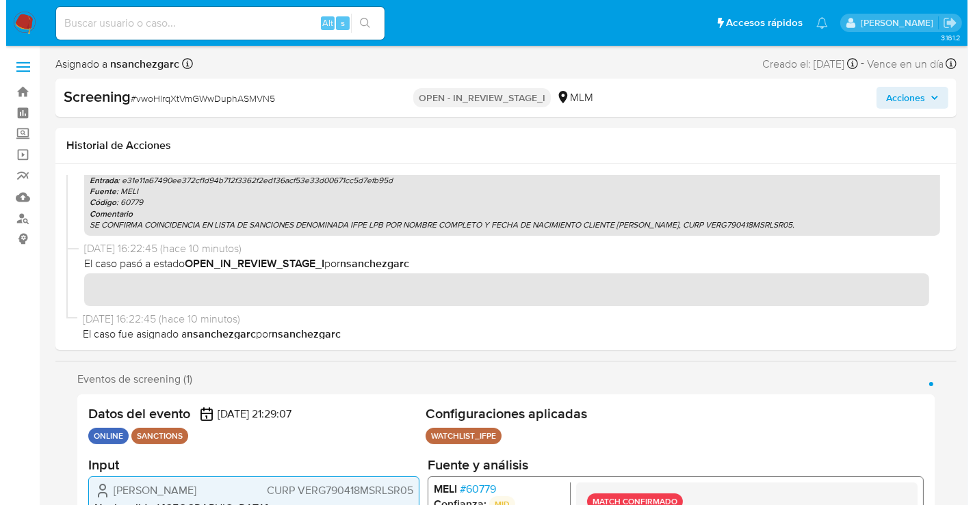
scroll to position [313, 0]
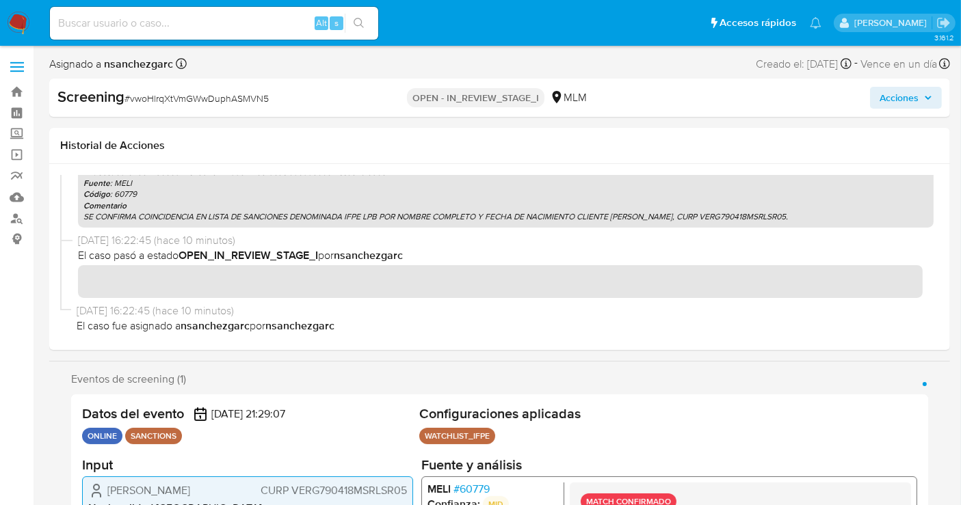
click at [912, 103] on span "Acciones" at bounding box center [899, 98] width 39 height 22
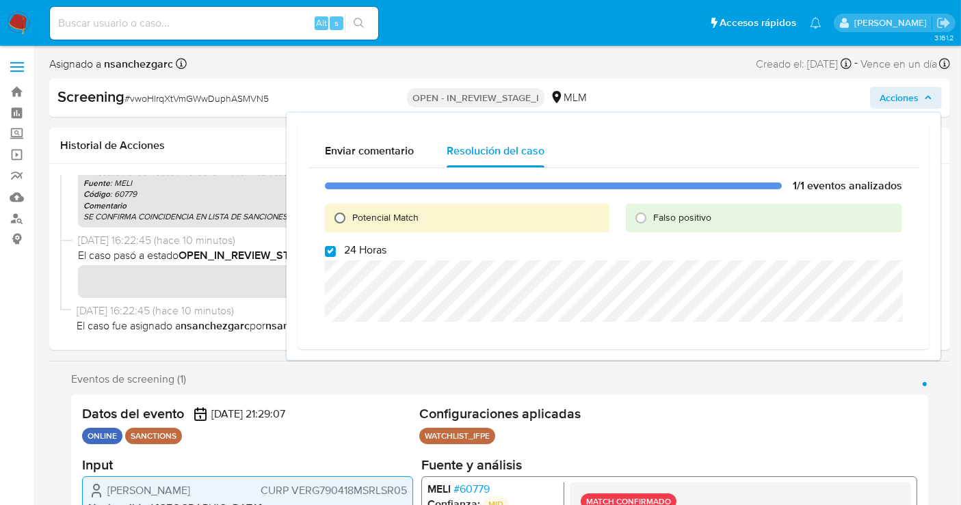
click at [339, 217] on input "Potencial Match" at bounding box center [340, 218] width 22 height 22
radio input "true"
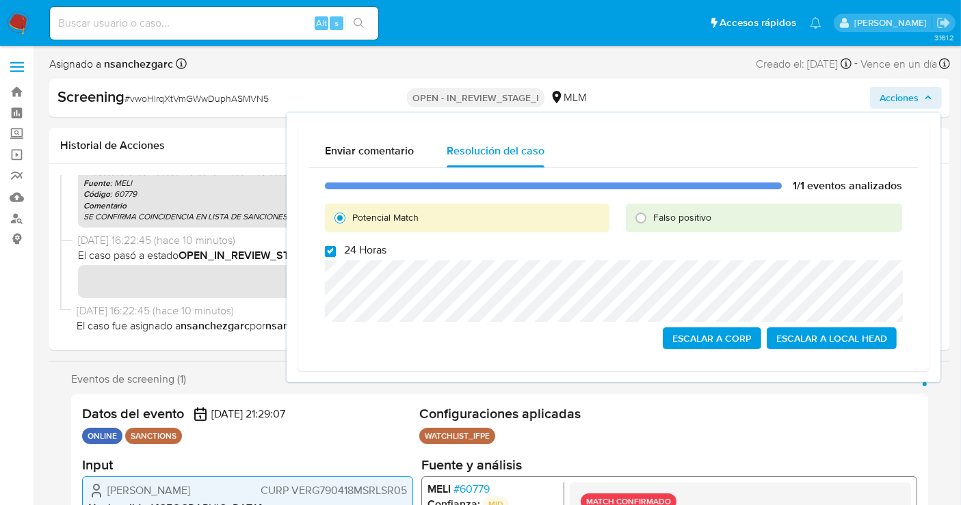
click at [326, 249] on input "24 Horas" at bounding box center [330, 251] width 11 height 11
checkbox input "false"
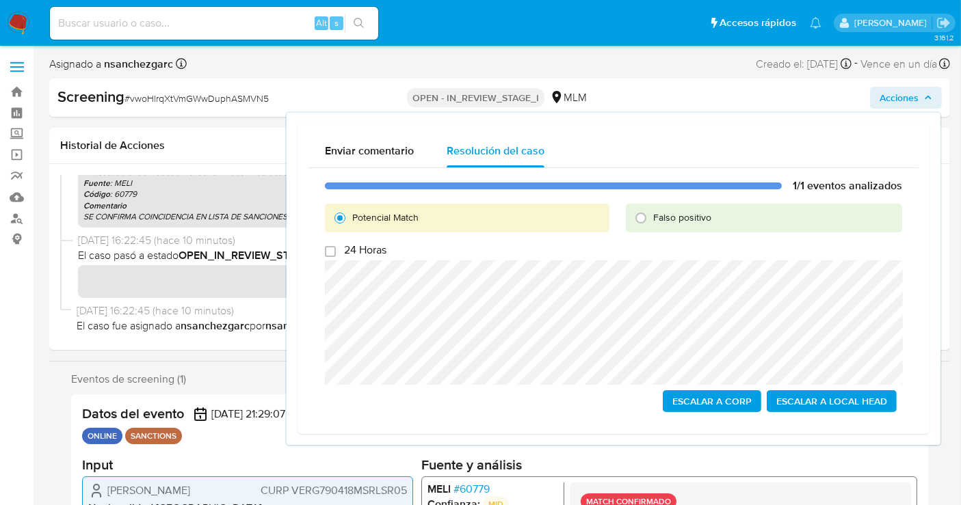
click at [867, 401] on span "Escalar a Local Head" at bounding box center [831, 401] width 111 height 19
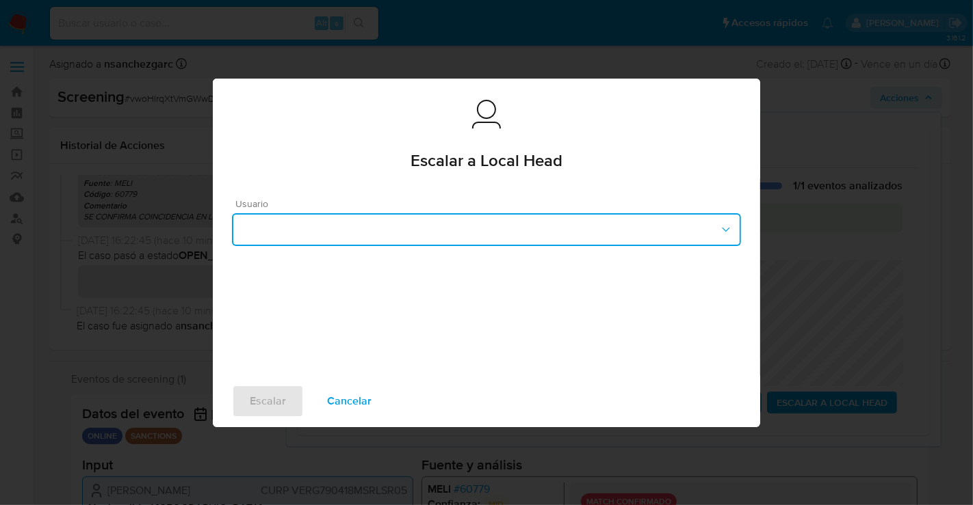
click at [263, 228] on button "button" at bounding box center [486, 229] width 509 height 33
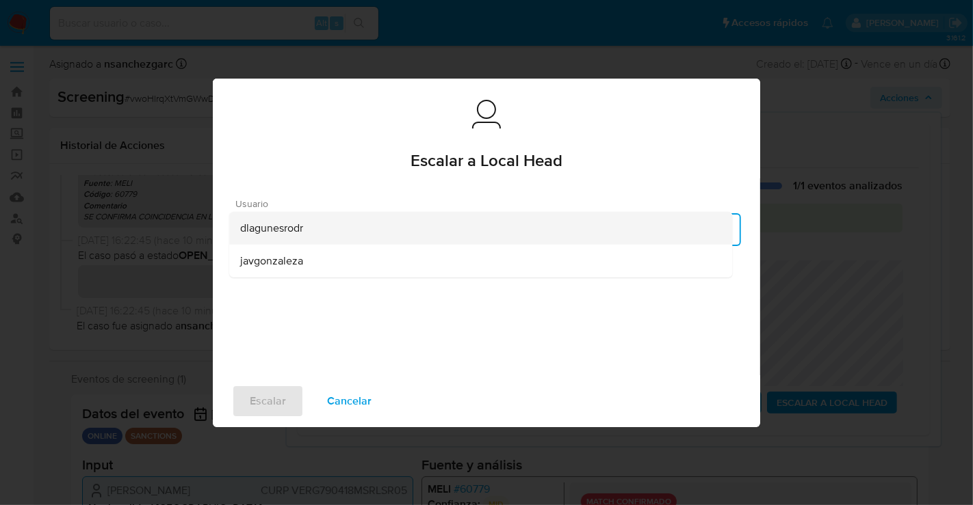
click at [265, 229] on span "dlagunesrodr" at bounding box center [271, 228] width 63 height 14
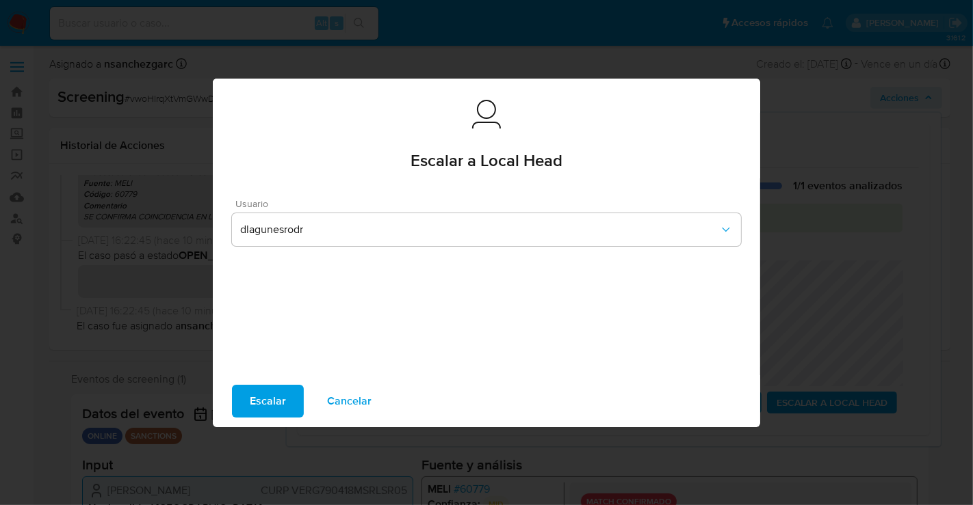
click at [271, 403] on span "Escalar" at bounding box center [268, 401] width 36 height 30
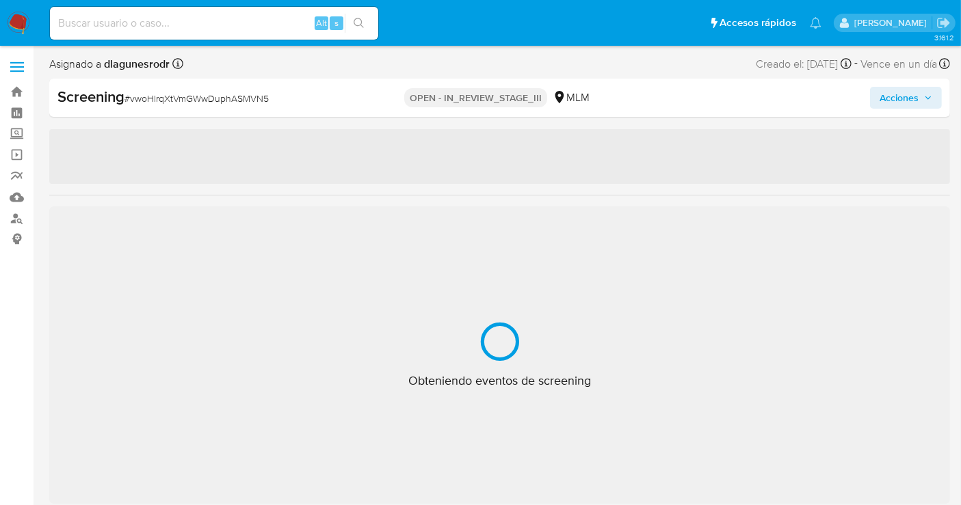
select select "10"
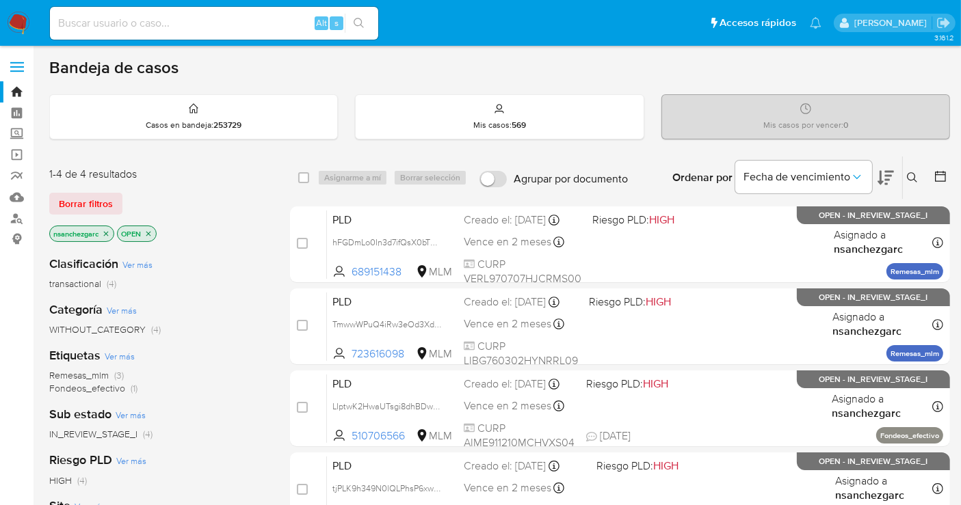
click at [111, 230] on p "nsanchezgarc" at bounding box center [82, 233] width 64 height 15
click at [108, 230] on icon "close-filter" at bounding box center [106, 234] width 8 height 8
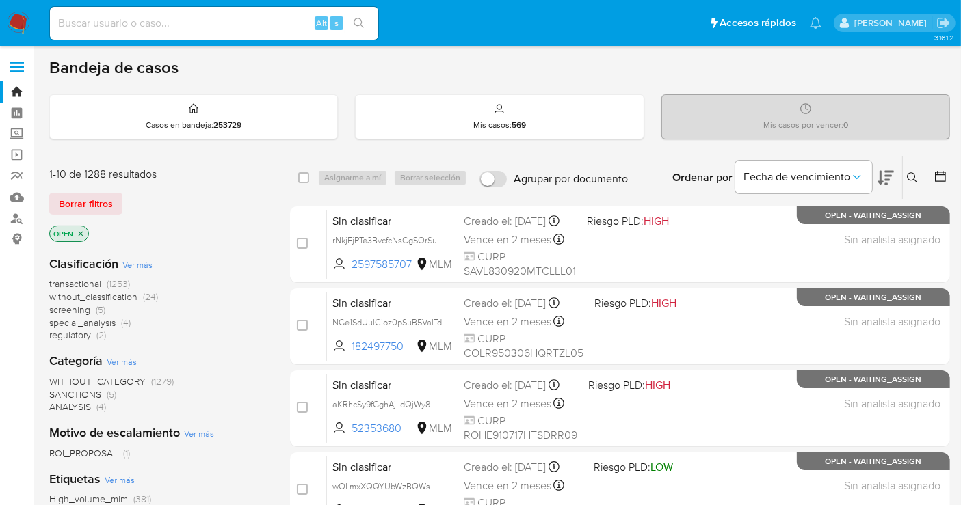
click at [72, 309] on span "screening" at bounding box center [69, 310] width 41 height 14
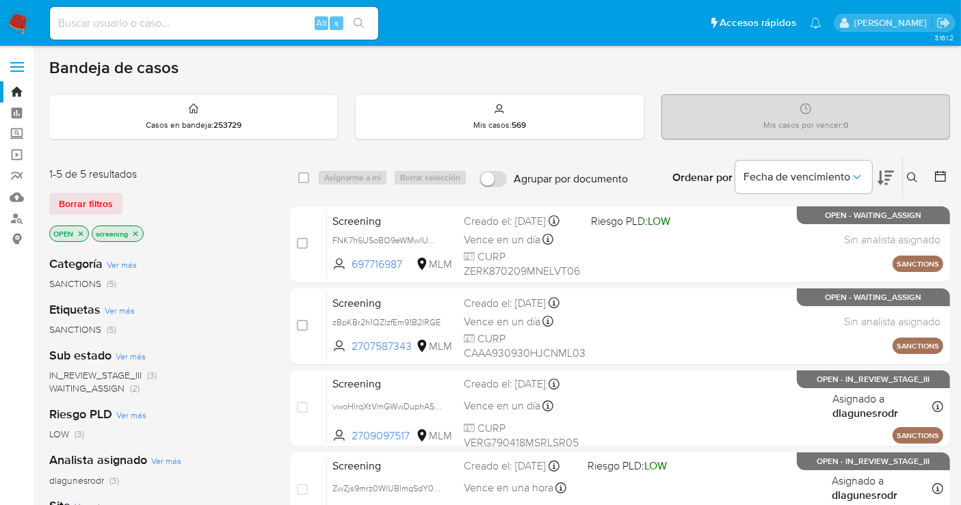
click at [137, 232] on icon "close-filter" at bounding box center [135, 234] width 8 height 8
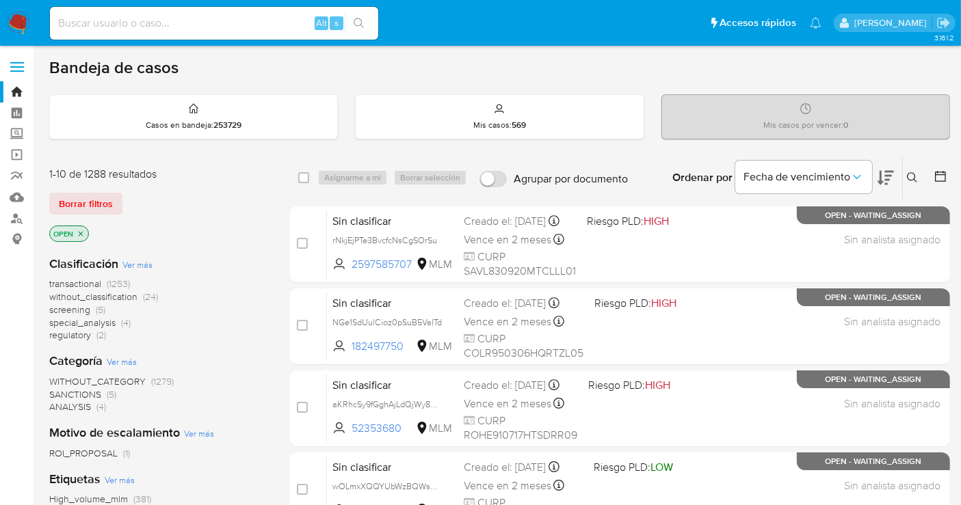
click at [127, 292] on span "without_classification" at bounding box center [93, 297] width 88 height 14
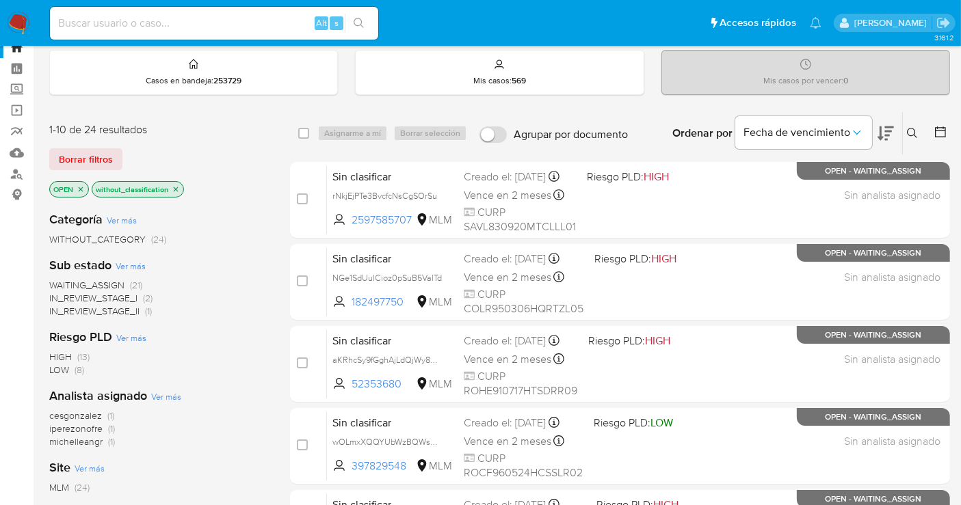
scroll to position [76, 0]
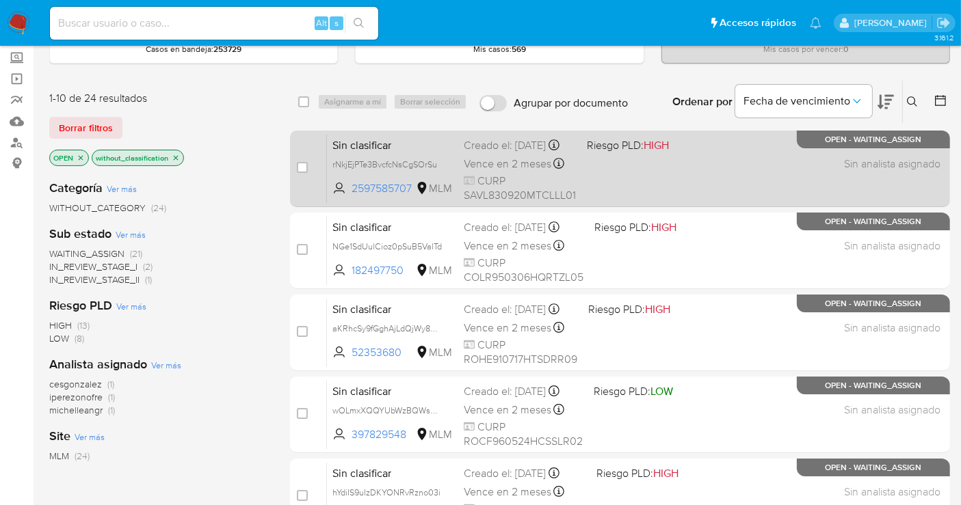
click at [436, 170] on span "rNkjEjPTe3BvcfcNsCgSOrSu" at bounding box center [384, 164] width 105 height 12
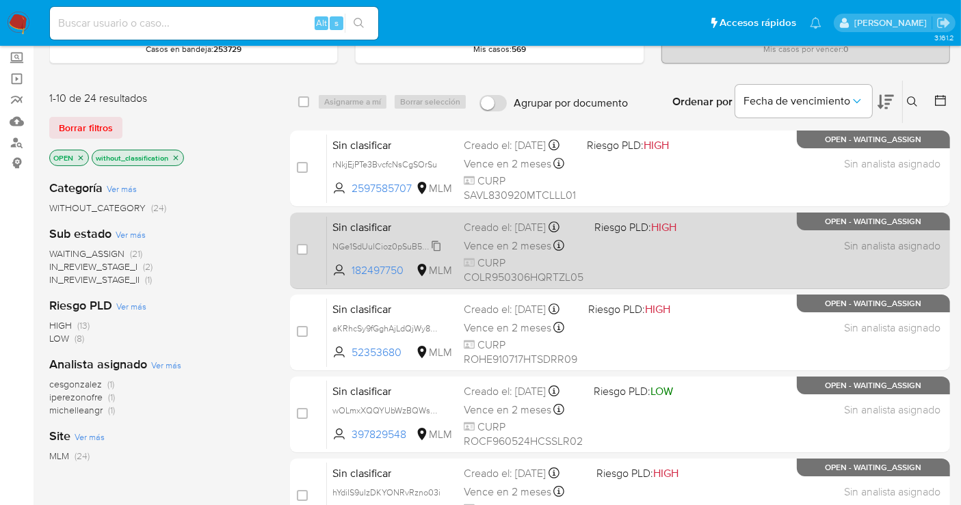
click at [434, 253] on span "NGe1SdUulCioz0pSuB5ValTd" at bounding box center [386, 245] width 109 height 15
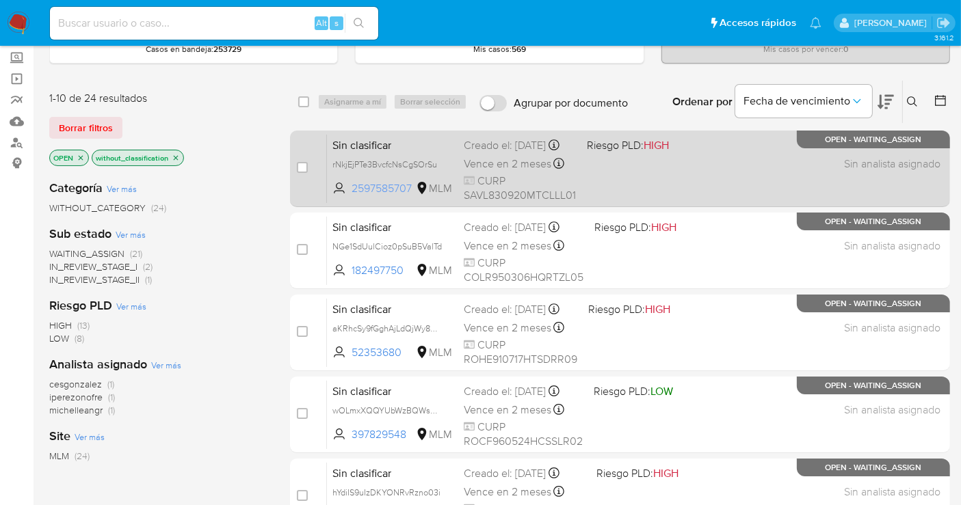
drag, startPoint x: 417, startPoint y: 194, endPoint x: 336, endPoint y: 201, distance: 81.1
click at [336, 196] on span "2597585707 MLM" at bounding box center [392, 188] width 120 height 15
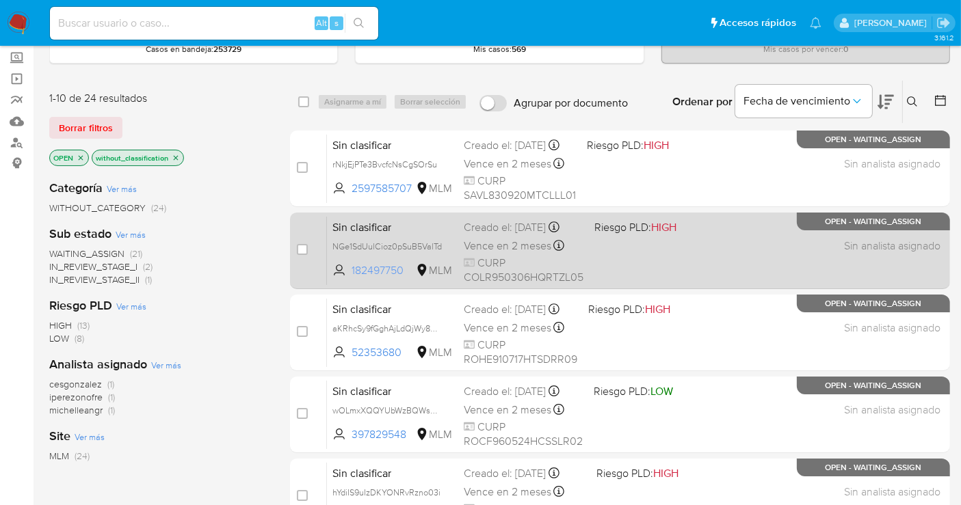
drag, startPoint x: 408, startPoint y: 276, endPoint x: 352, endPoint y: 278, distance: 56.8
click at [352, 278] on span "182497750" at bounding box center [383, 270] width 62 height 15
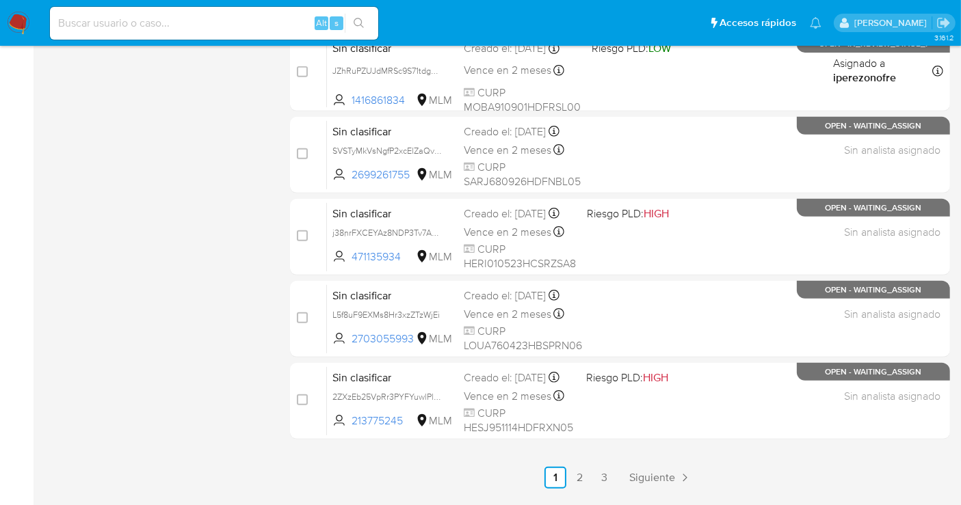
scroll to position [622, 0]
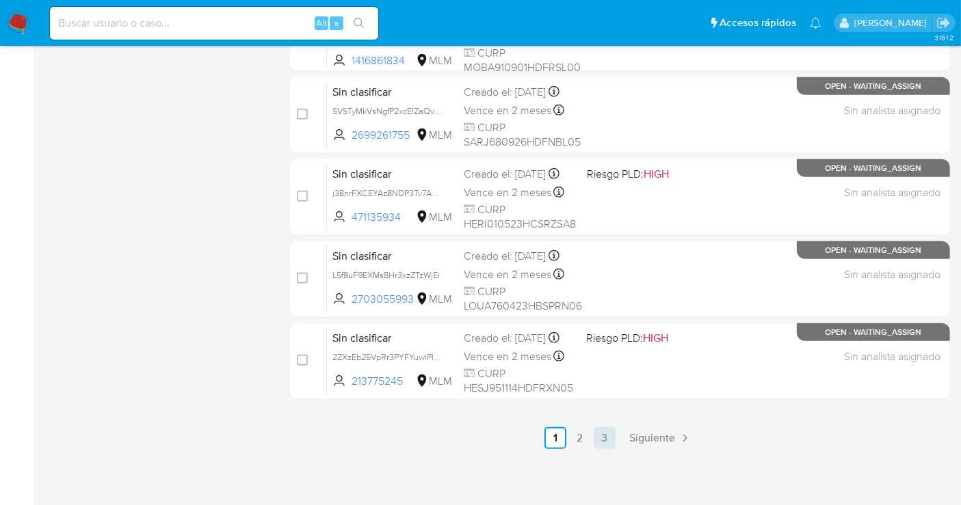
click at [604, 433] on link "3" at bounding box center [605, 438] width 22 height 22
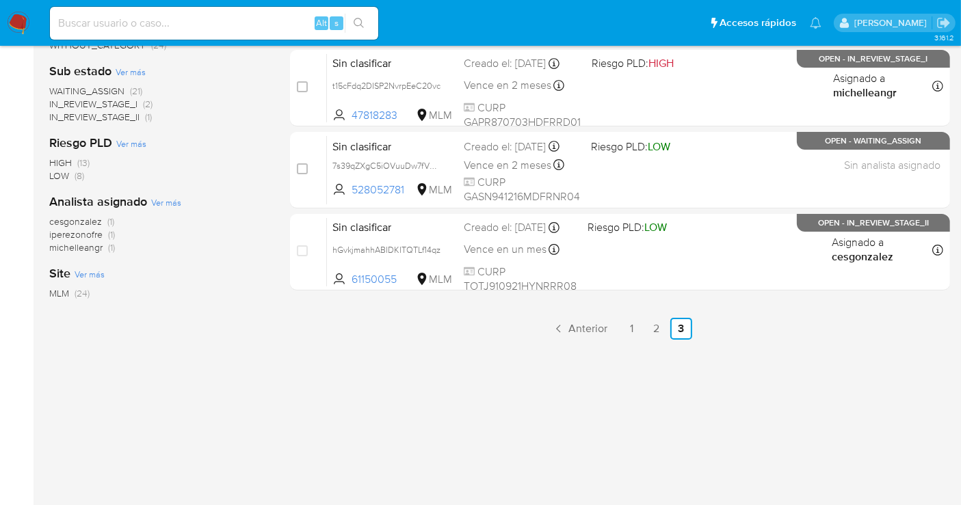
scroll to position [76, 0]
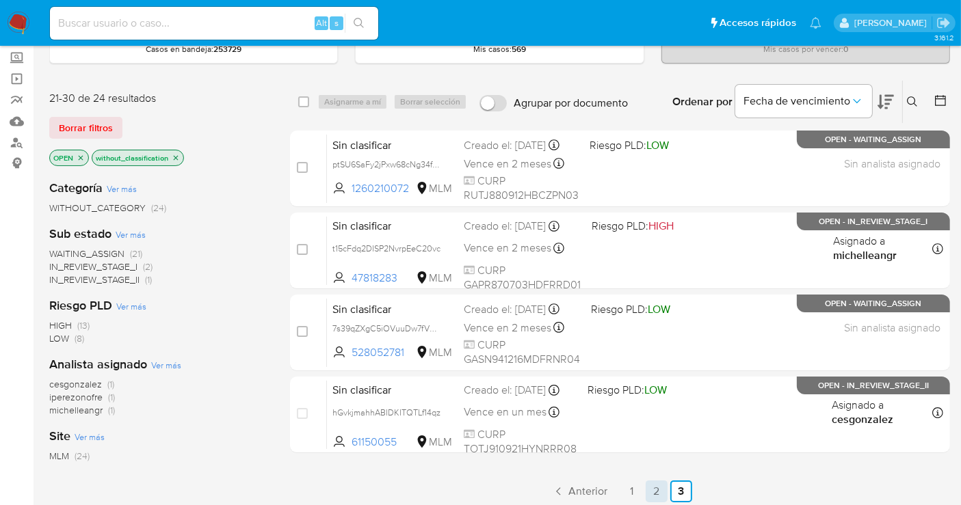
click at [652, 494] on link "2" at bounding box center [657, 492] width 22 height 22
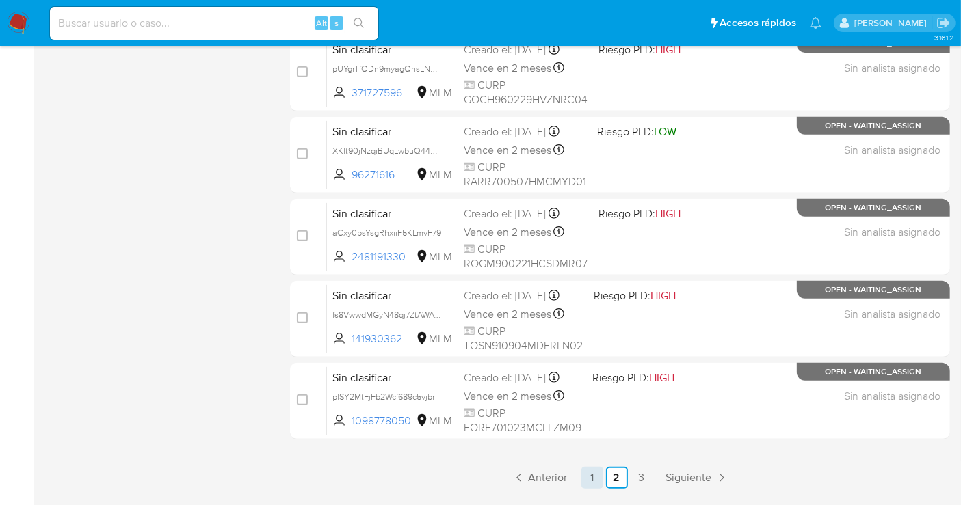
scroll to position [622, 0]
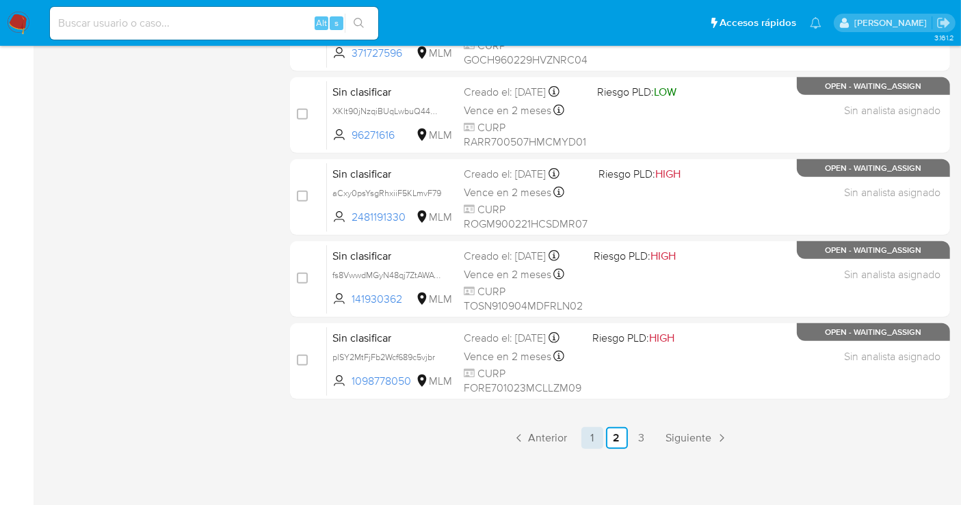
click at [591, 437] on link "1" at bounding box center [592, 438] width 22 height 22
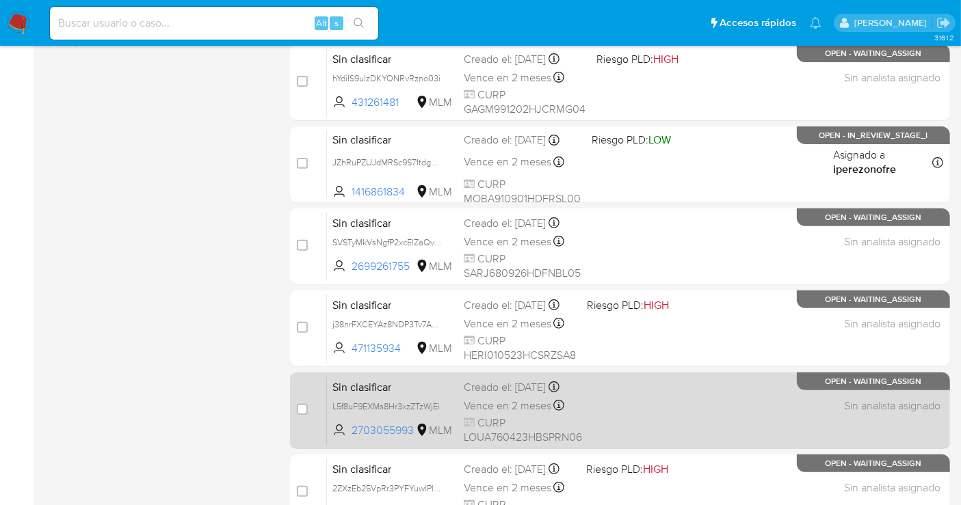
scroll to position [531, 0]
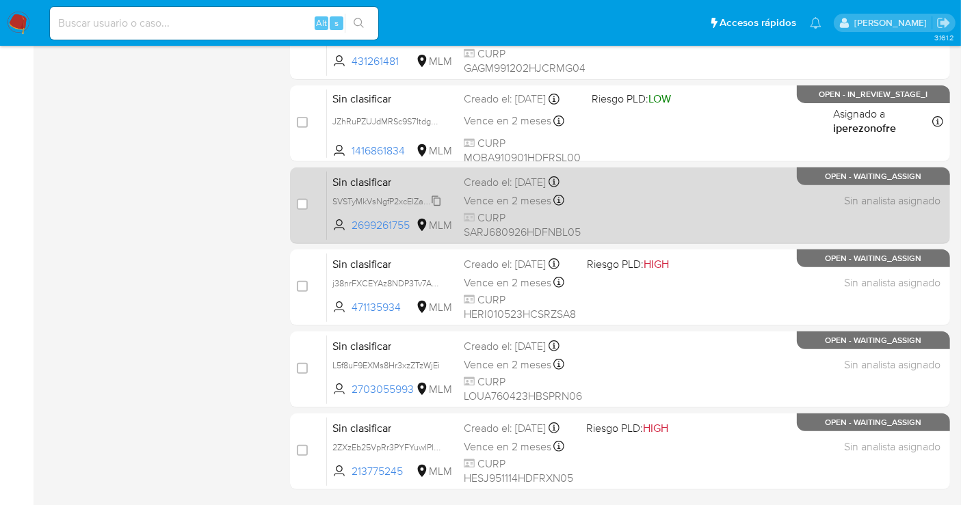
click at [430, 206] on span "SVSTyMkVsNgfP2xcElZaQvGc" at bounding box center [388, 200] width 112 height 15
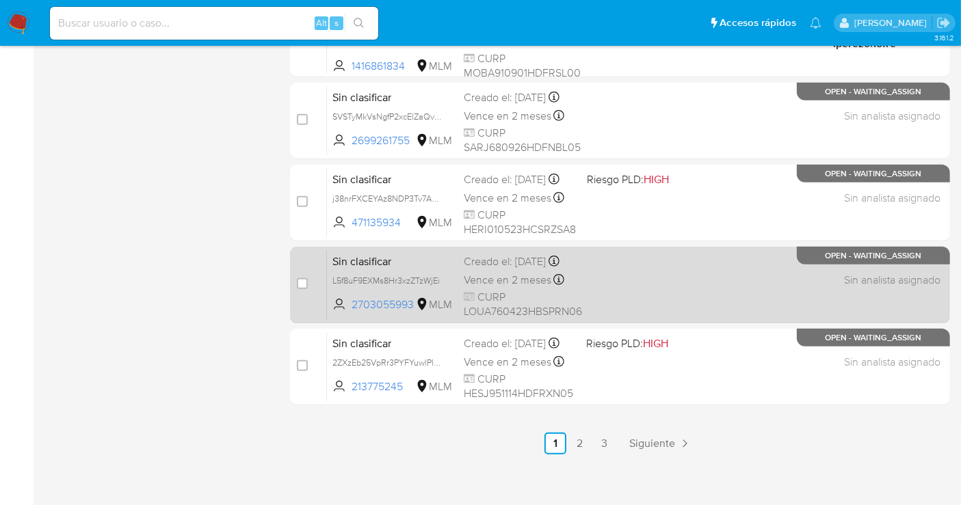
scroll to position [622, 0]
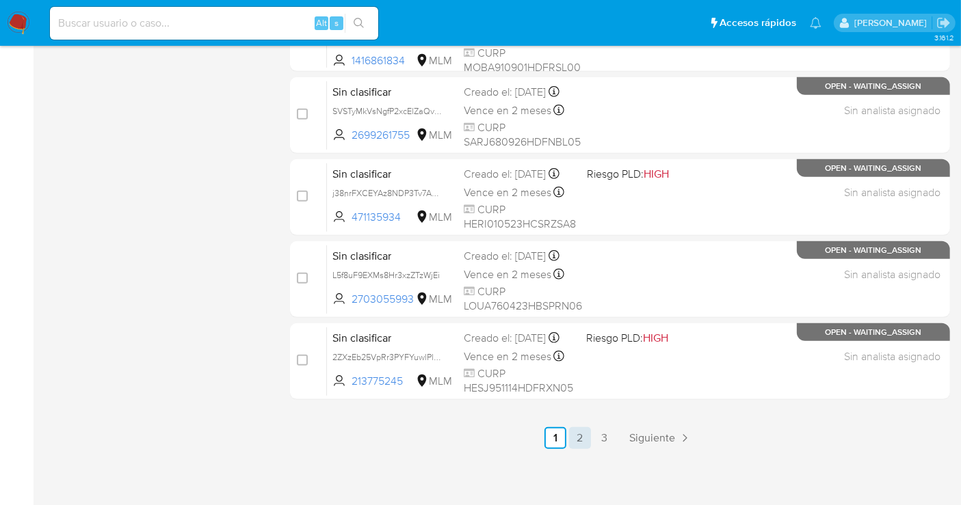
click at [582, 435] on link "2" at bounding box center [580, 438] width 22 height 22
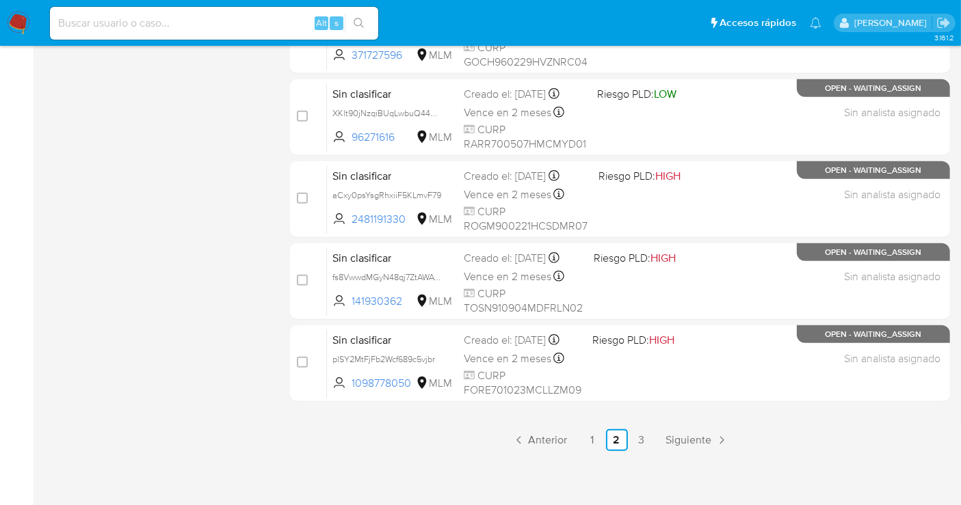
scroll to position [622, 0]
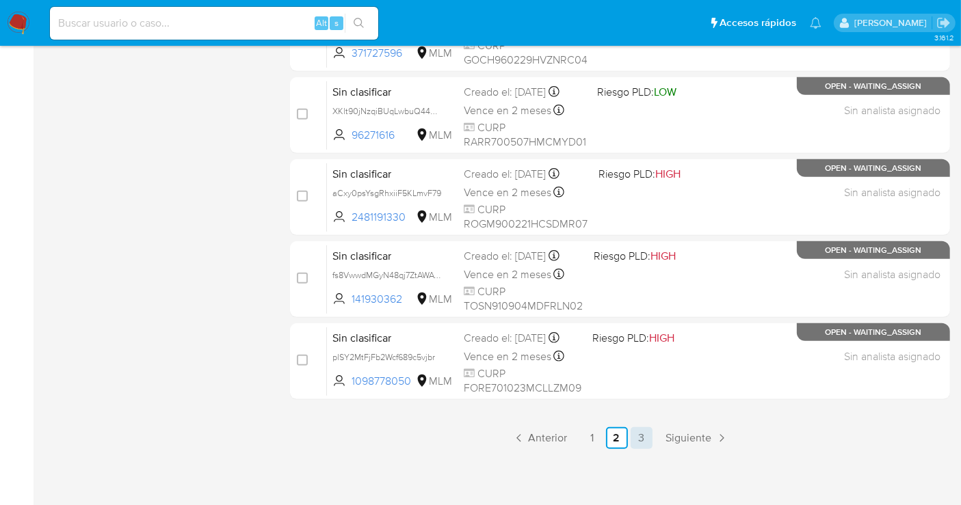
click at [646, 427] on link "3" at bounding box center [642, 438] width 22 height 22
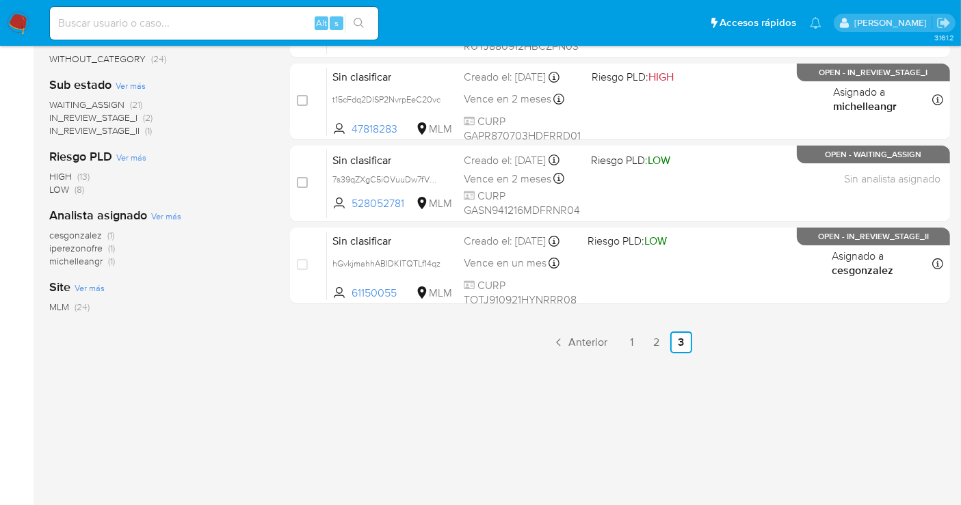
scroll to position [228, 0]
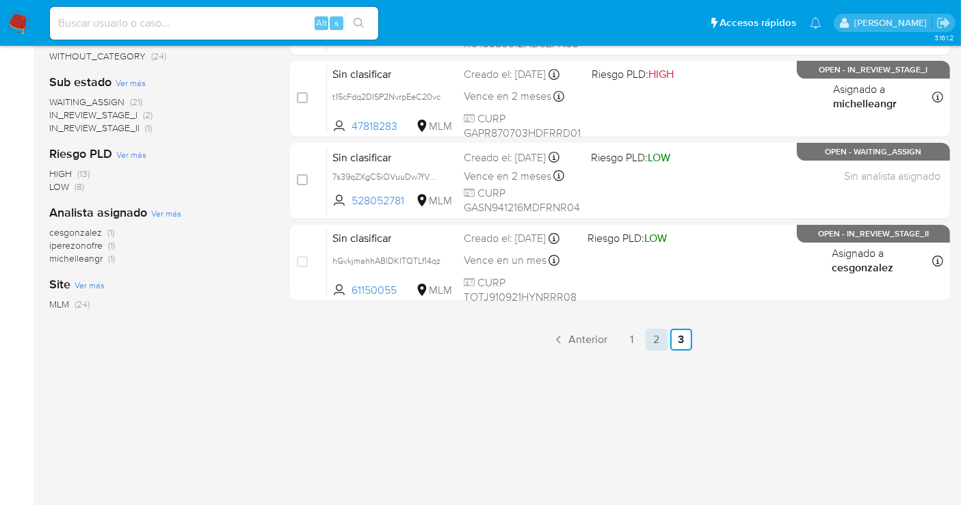
click at [658, 341] on link "2" at bounding box center [657, 340] width 22 height 22
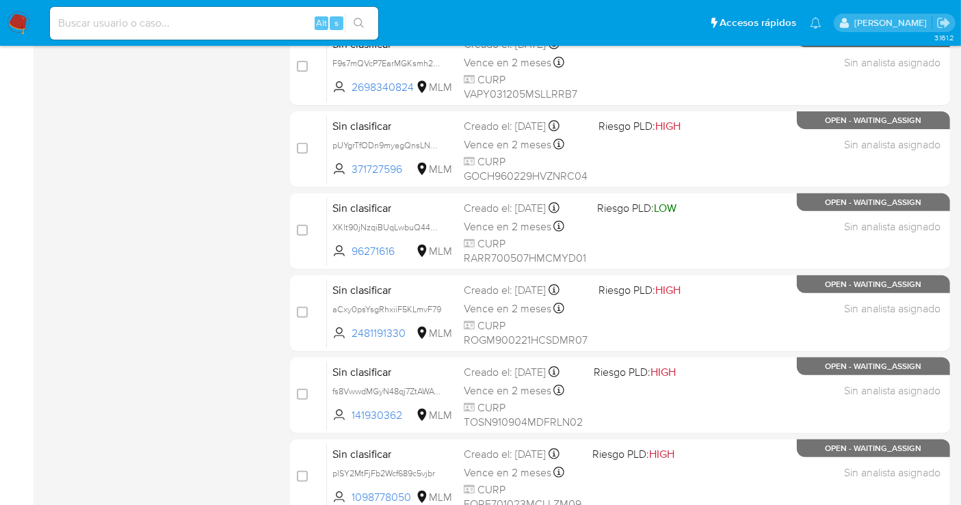
scroll to position [622, 0]
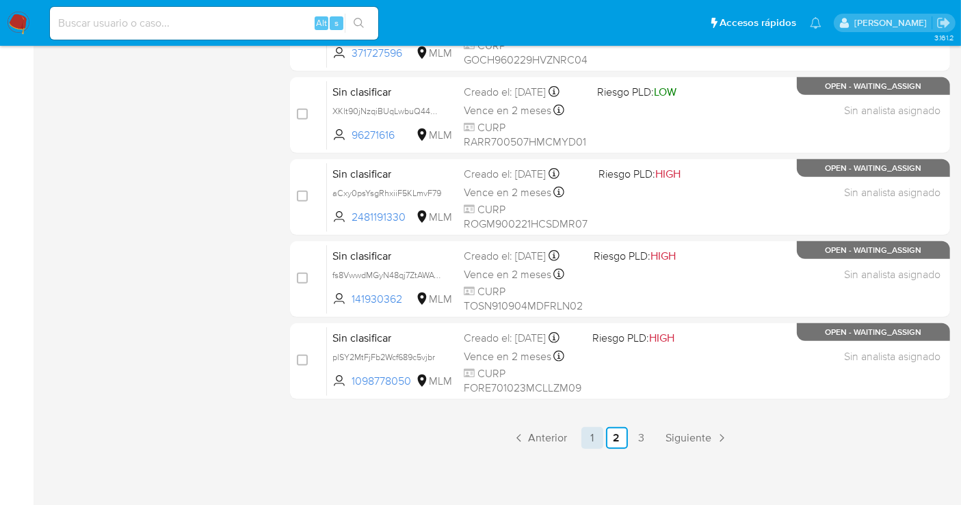
click at [602, 437] on link "1" at bounding box center [592, 438] width 22 height 22
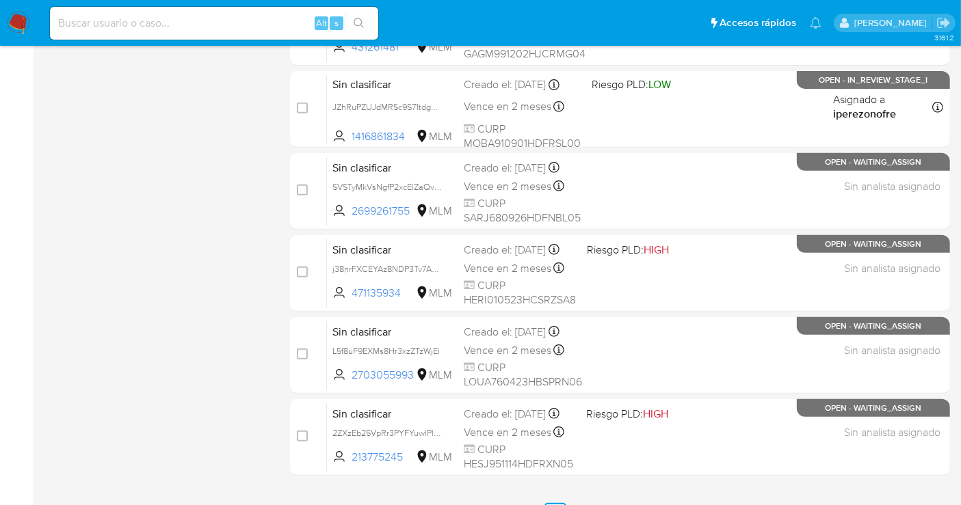
scroll to position [622, 0]
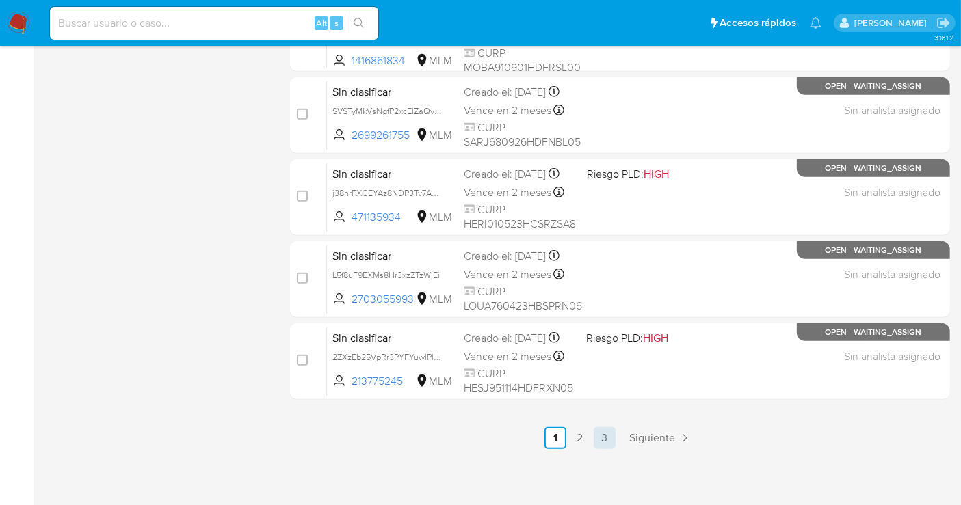
click at [604, 428] on link "3" at bounding box center [605, 438] width 22 height 22
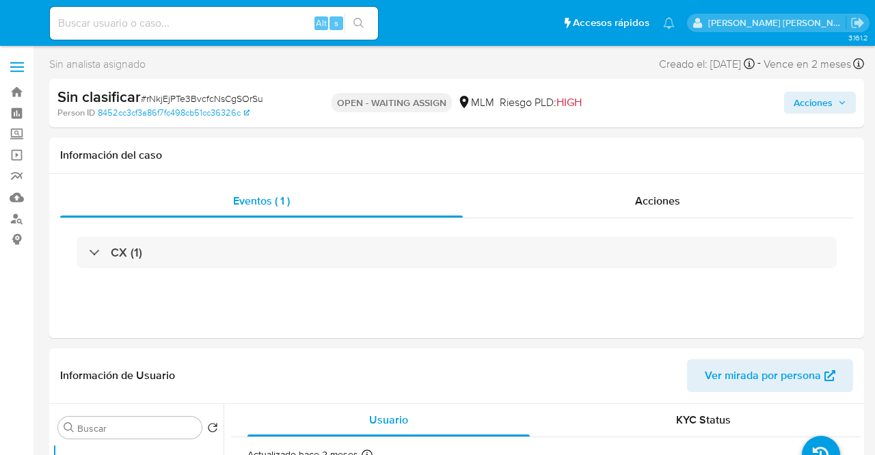
select select "10"
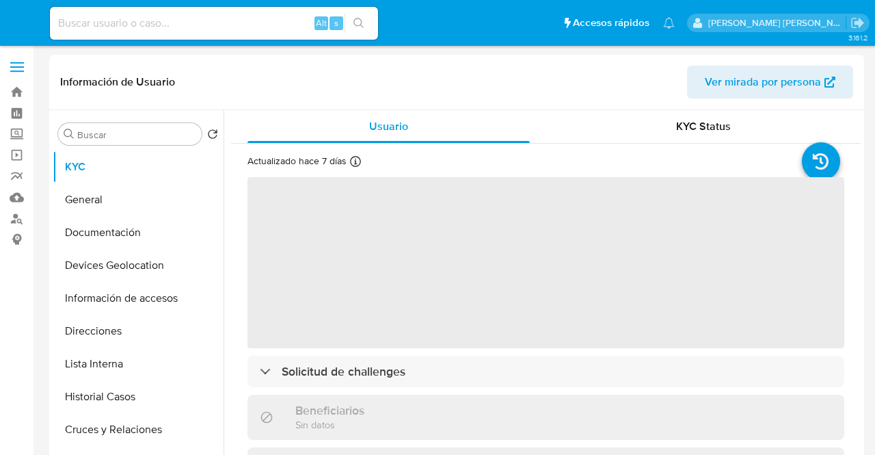
select select "10"
